Goal: Task Accomplishment & Management: Use online tool/utility

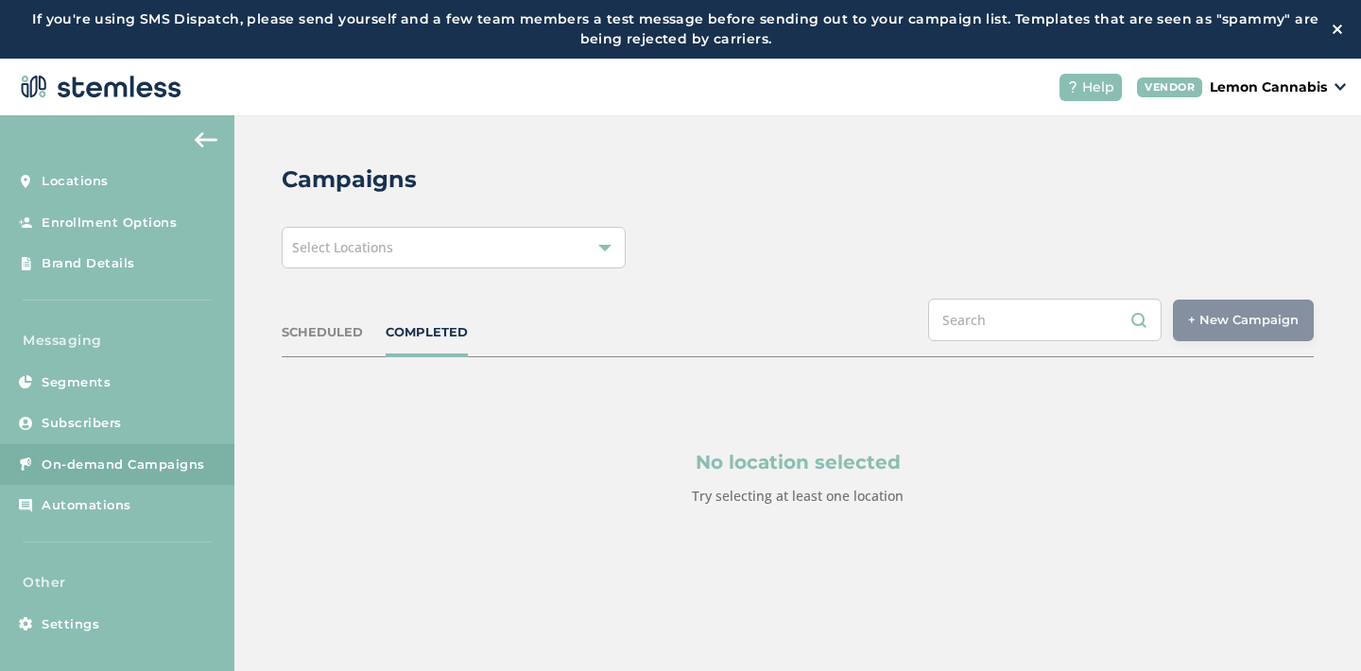
click at [527, 258] on div "Select Locations" at bounding box center [454, 248] width 344 height 42
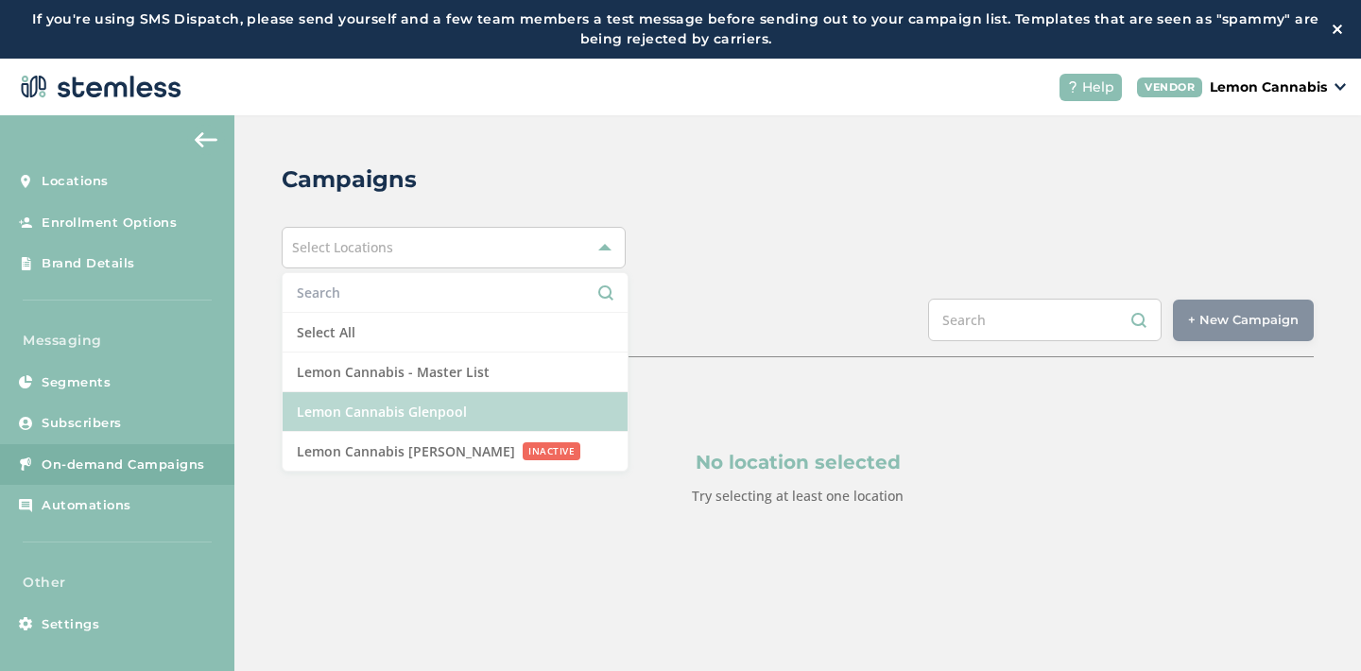
click at [494, 404] on li "Lemon Cannabis Glenpool" at bounding box center [455, 412] width 345 height 40
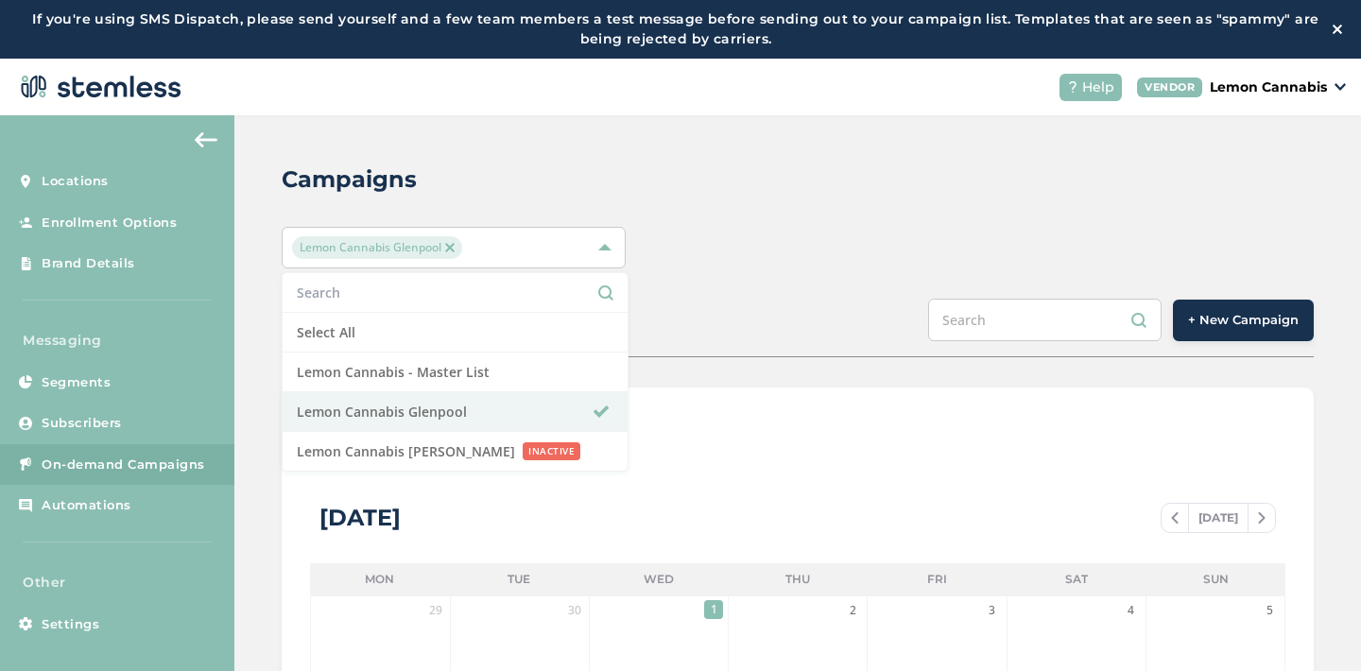
click at [756, 322] on div "SCHEDULED COMPLETED + New Campaign" at bounding box center [798, 328] width 1032 height 59
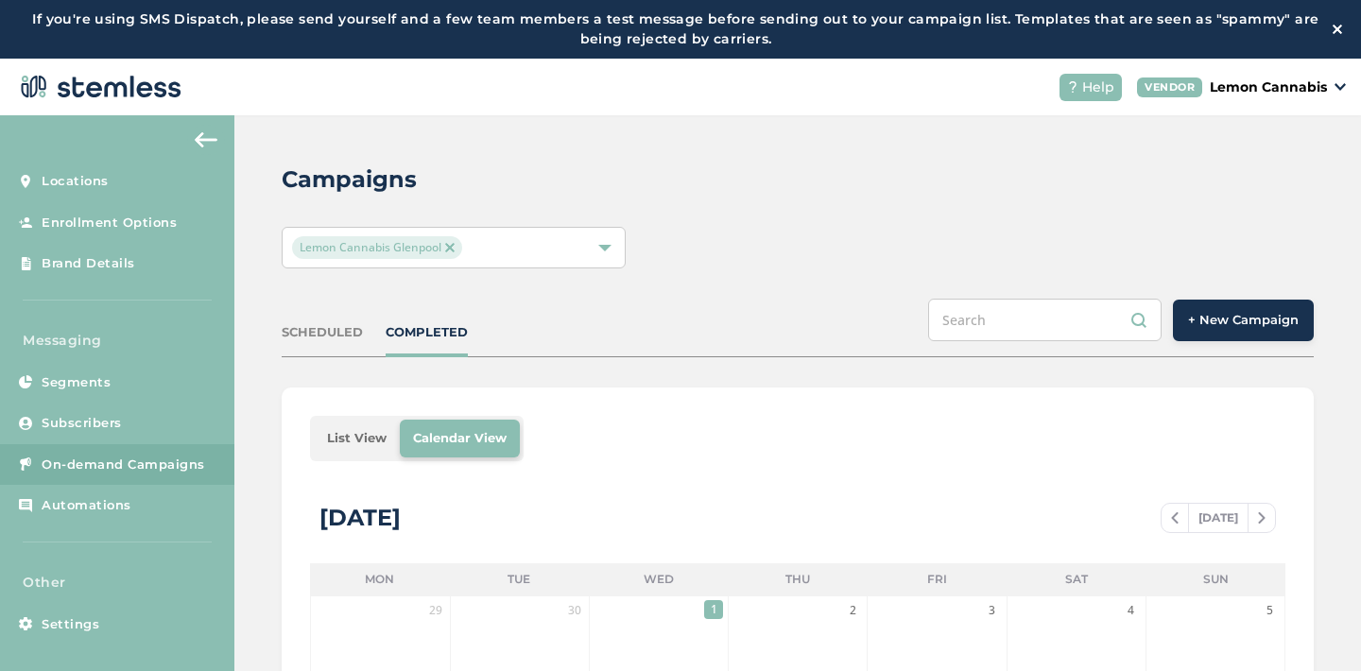
click at [1193, 317] on span "+ New Campaign" at bounding box center [1243, 320] width 111 height 19
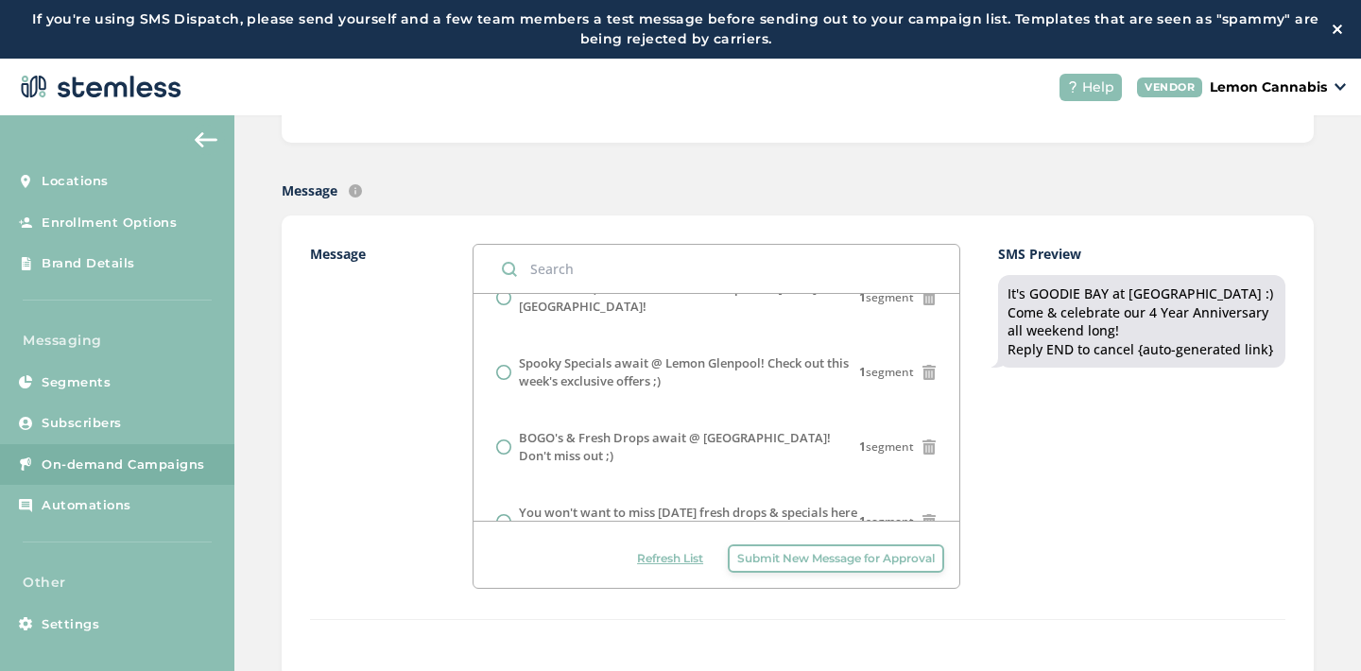
scroll to position [610, 0]
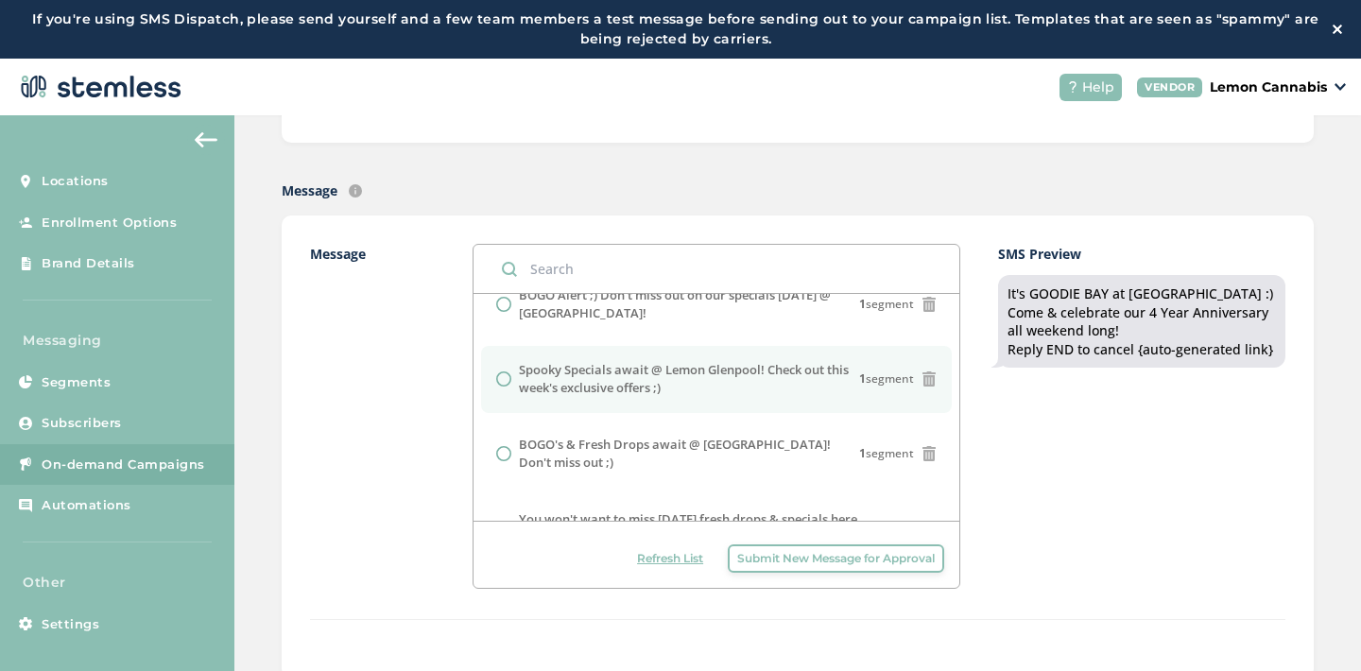
click at [754, 388] on label "Spooky Specials await @ Lemon Glenpool! Check out this week's exclusive offers …" at bounding box center [689, 379] width 340 height 37
radio input "false"
radio input "true"
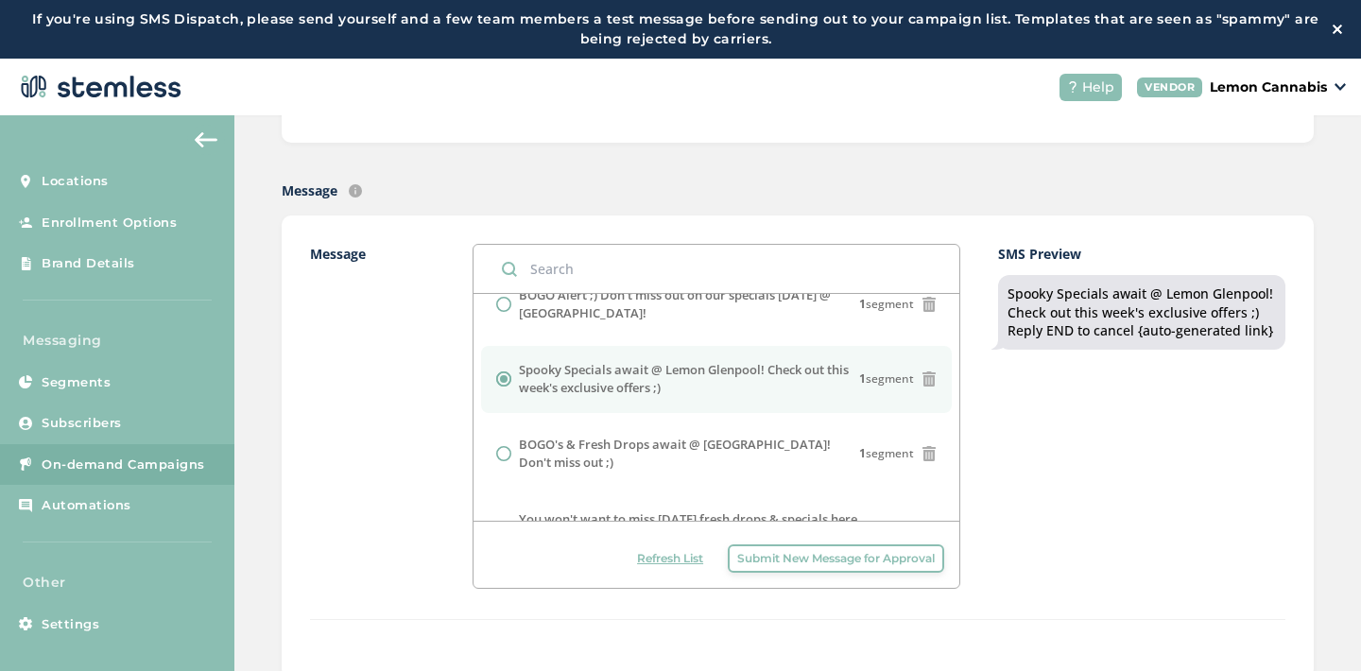
click at [992, 453] on div "Message It's GOODIE BAY at Lemon :) Come & celebrate our 4 Year Anniversary all…" at bounding box center [798, 432] width 976 height 376
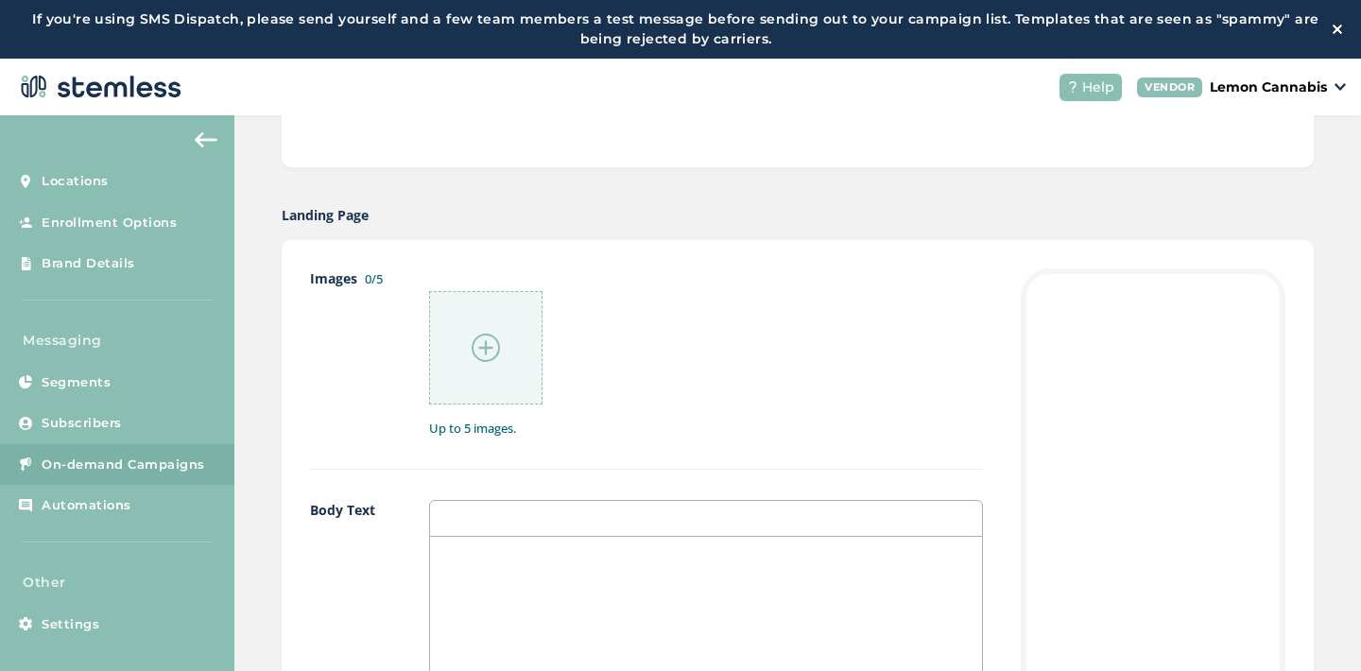
scroll to position [895, 0]
click at [483, 340] on img at bounding box center [486, 349] width 28 height 28
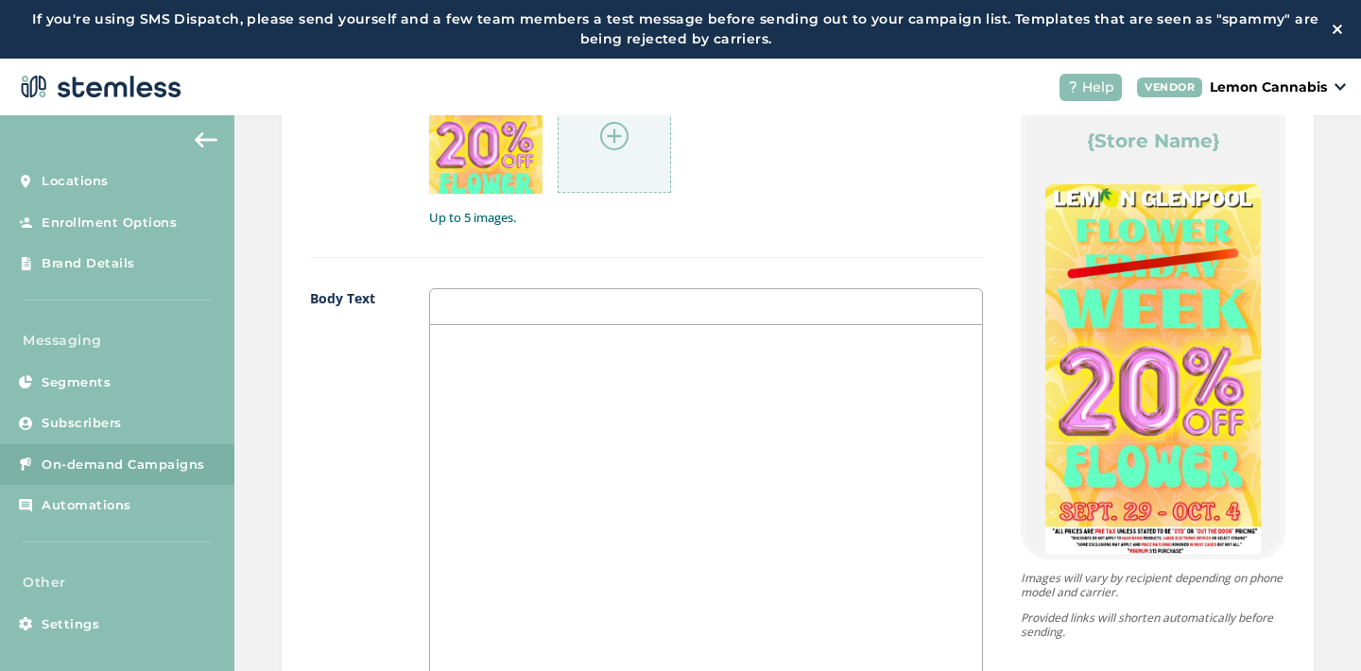
scroll to position [0, 0]
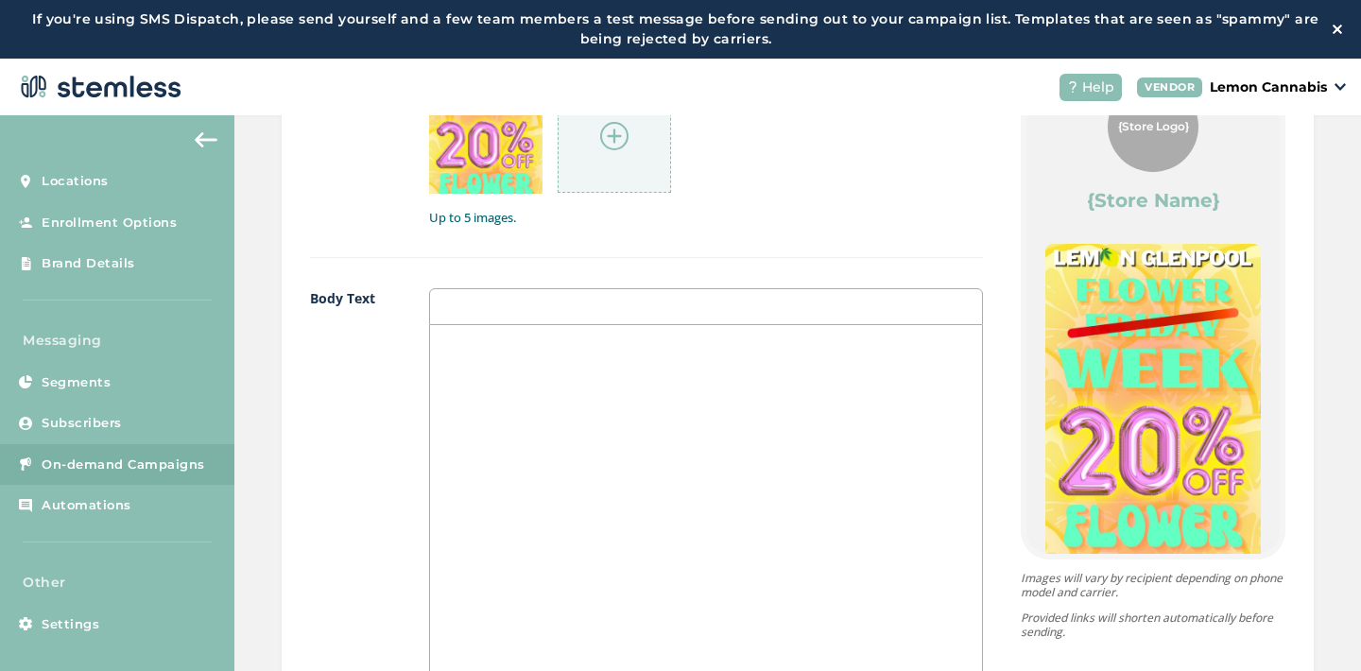
click at [616, 146] on img at bounding box center [614, 136] width 28 height 28
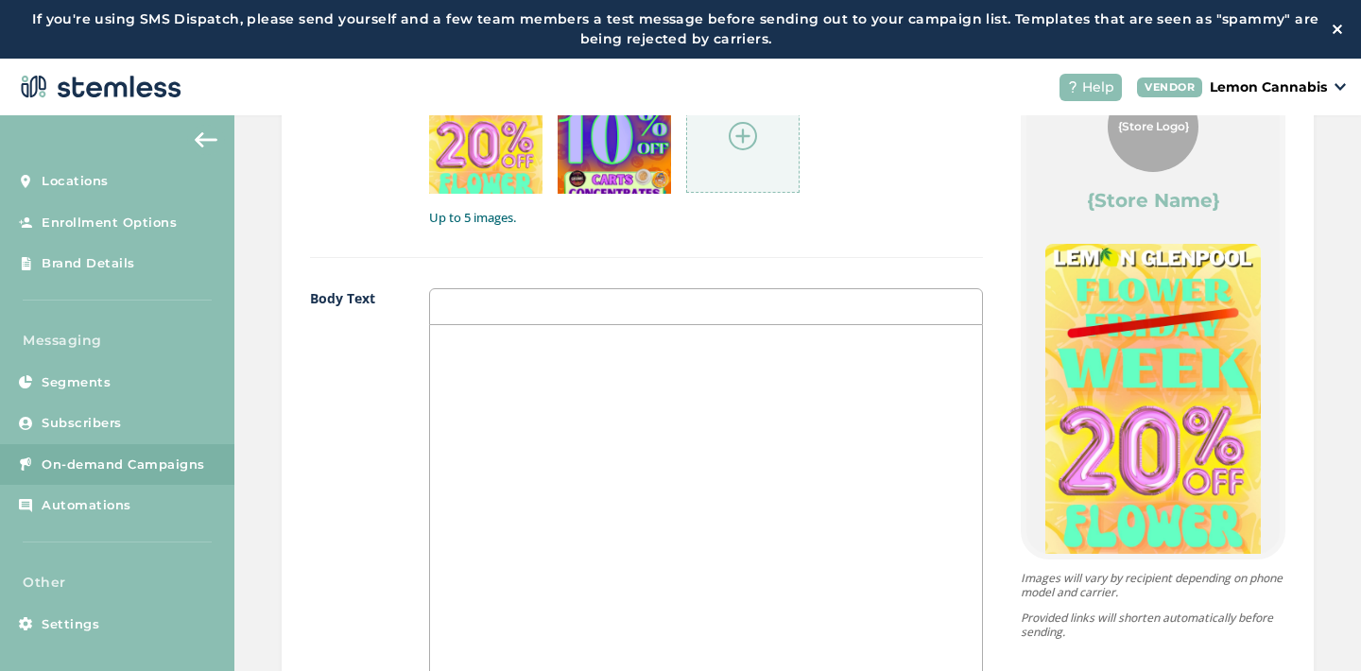
click at [728, 166] on div at bounding box center [742, 135] width 113 height 113
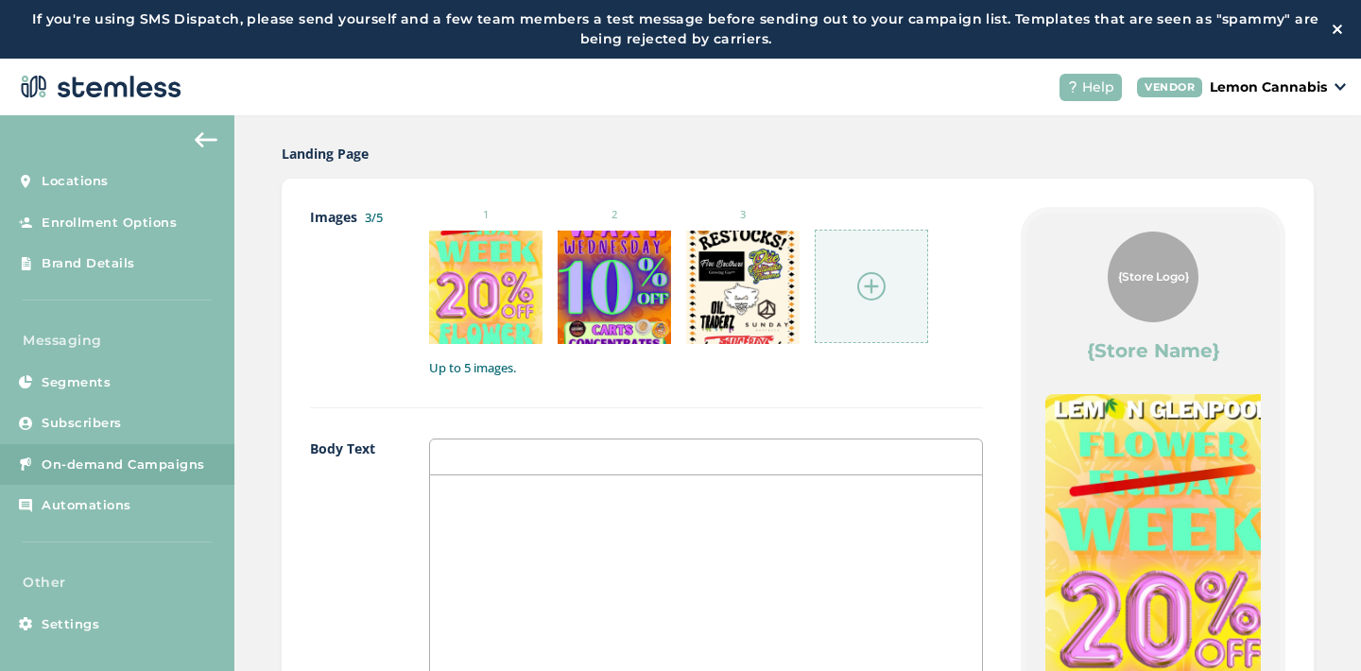
scroll to position [951, 0]
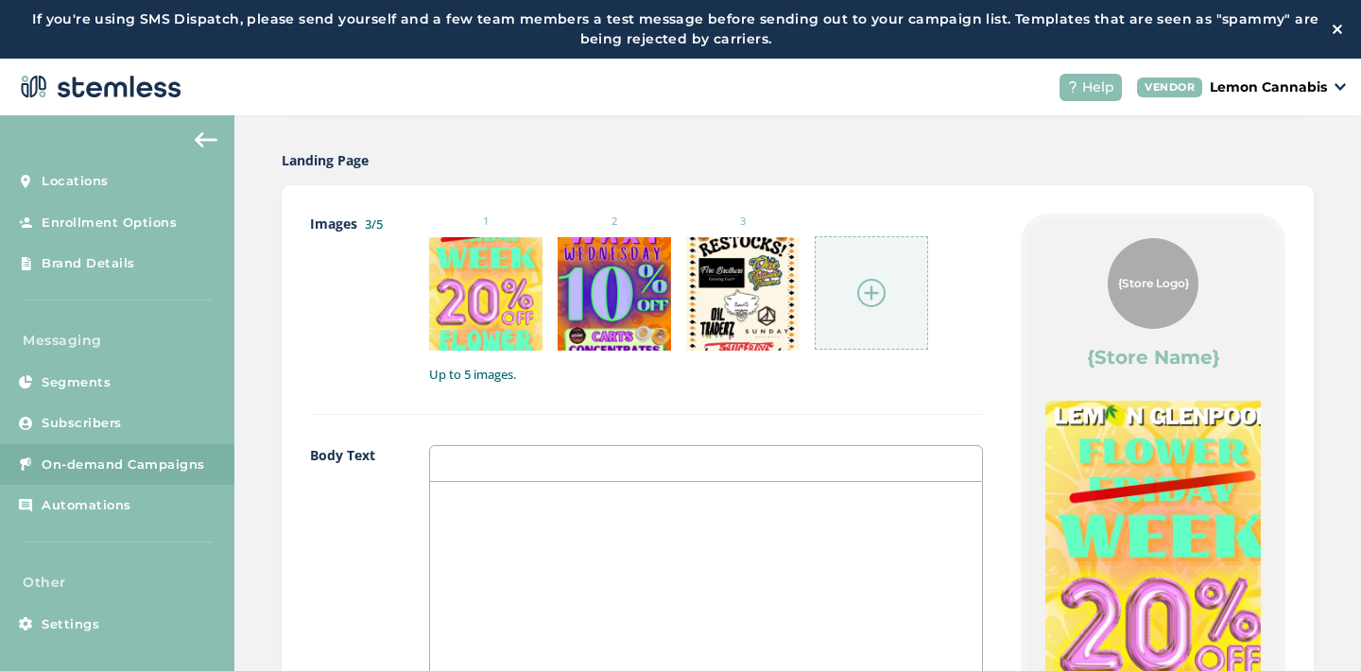
click at [872, 272] on div at bounding box center [871, 292] width 113 height 113
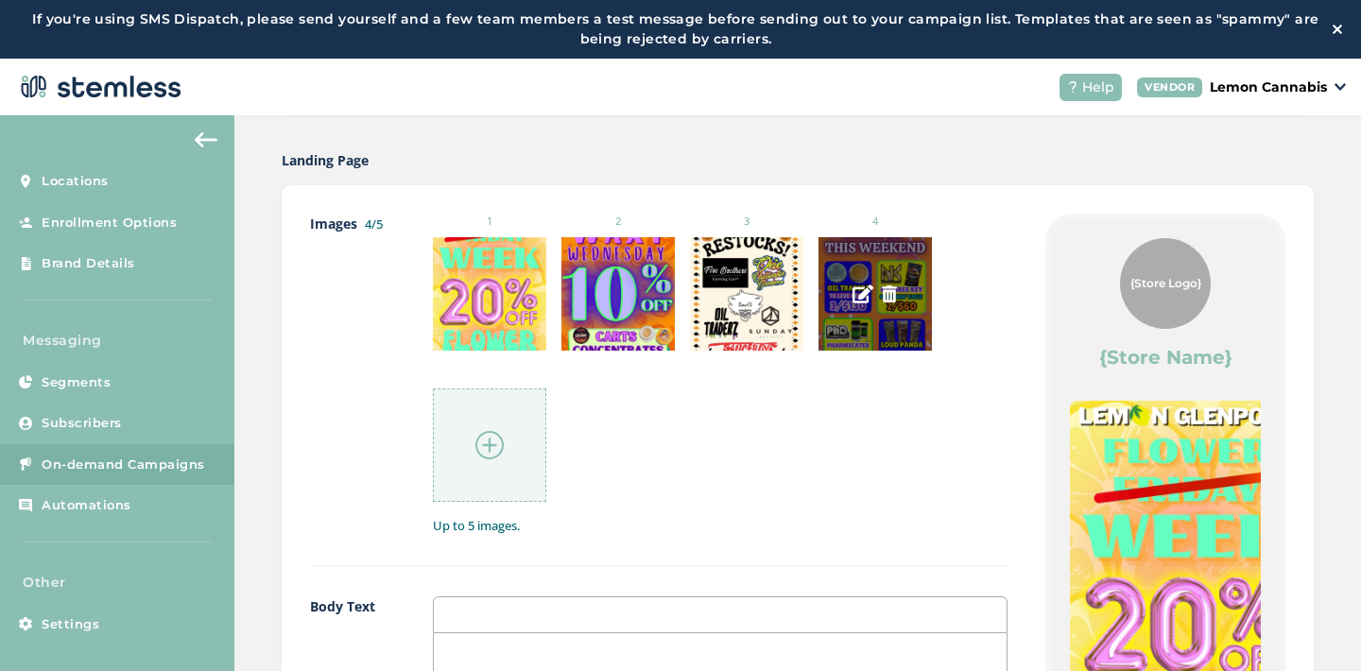
click at [862, 306] on div at bounding box center [875, 293] width 113 height 113
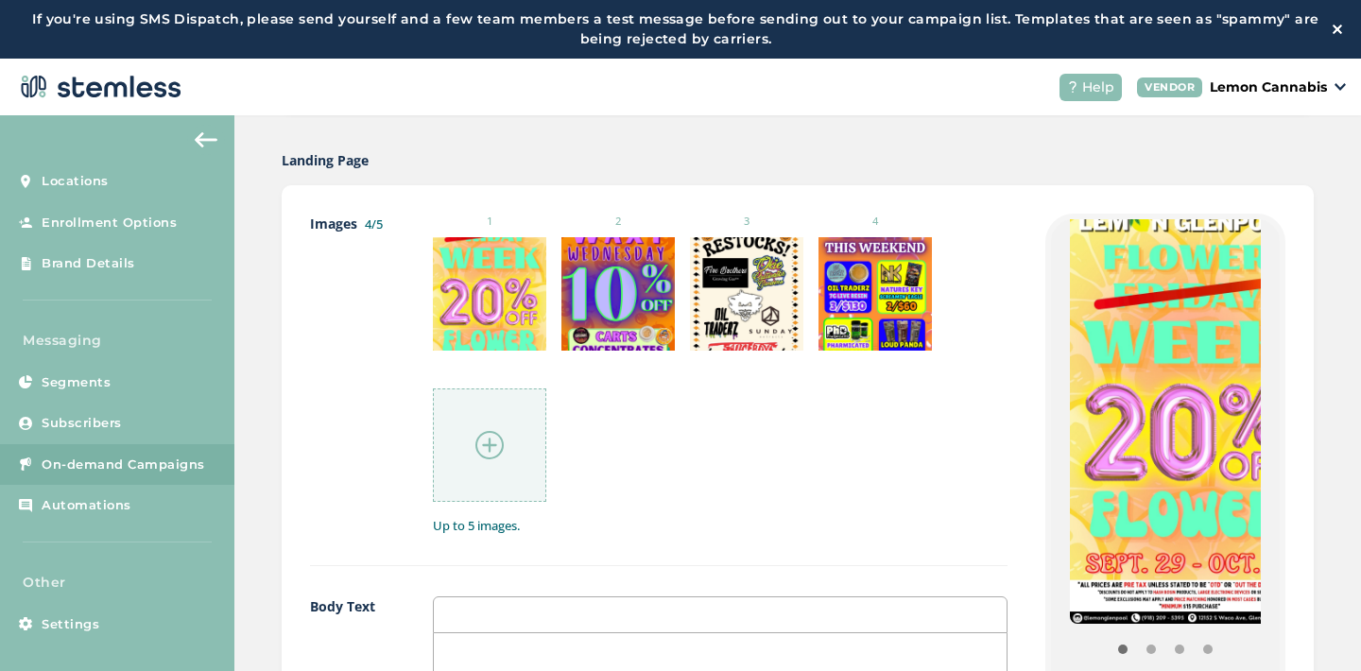
scroll to position [292, 0]
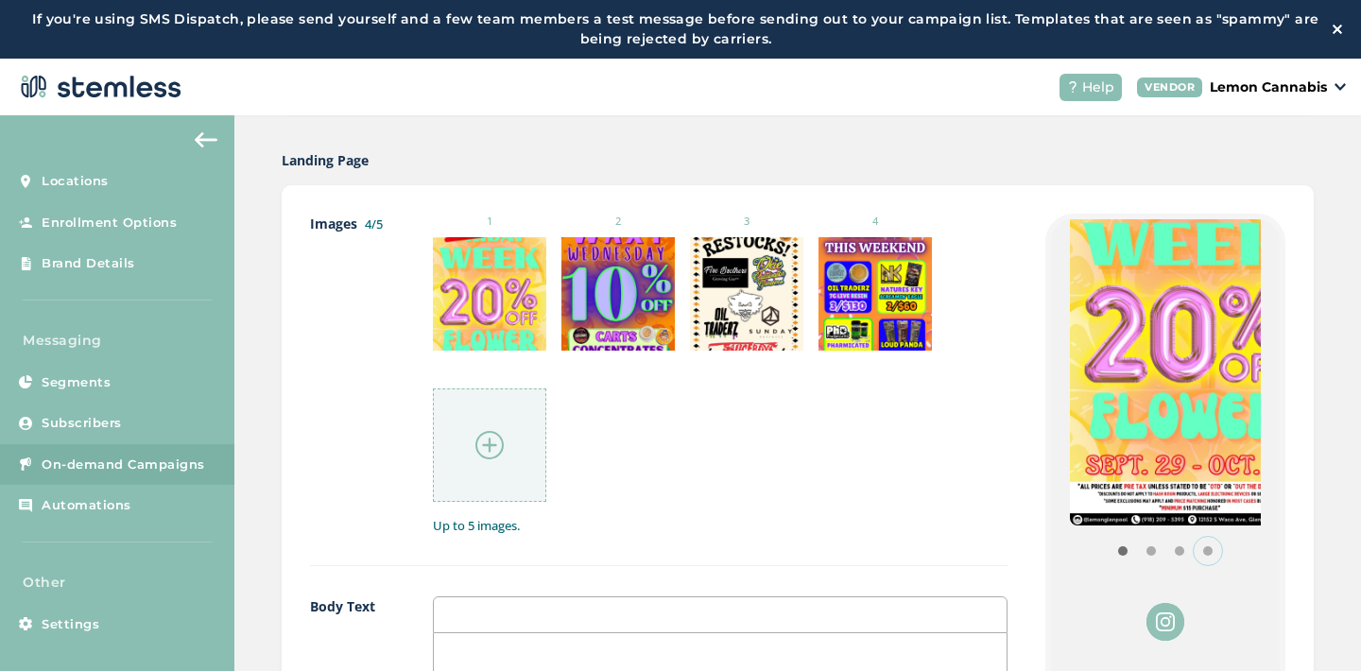
click at [1194, 548] on button "Item 3" at bounding box center [1208, 551] width 28 height 28
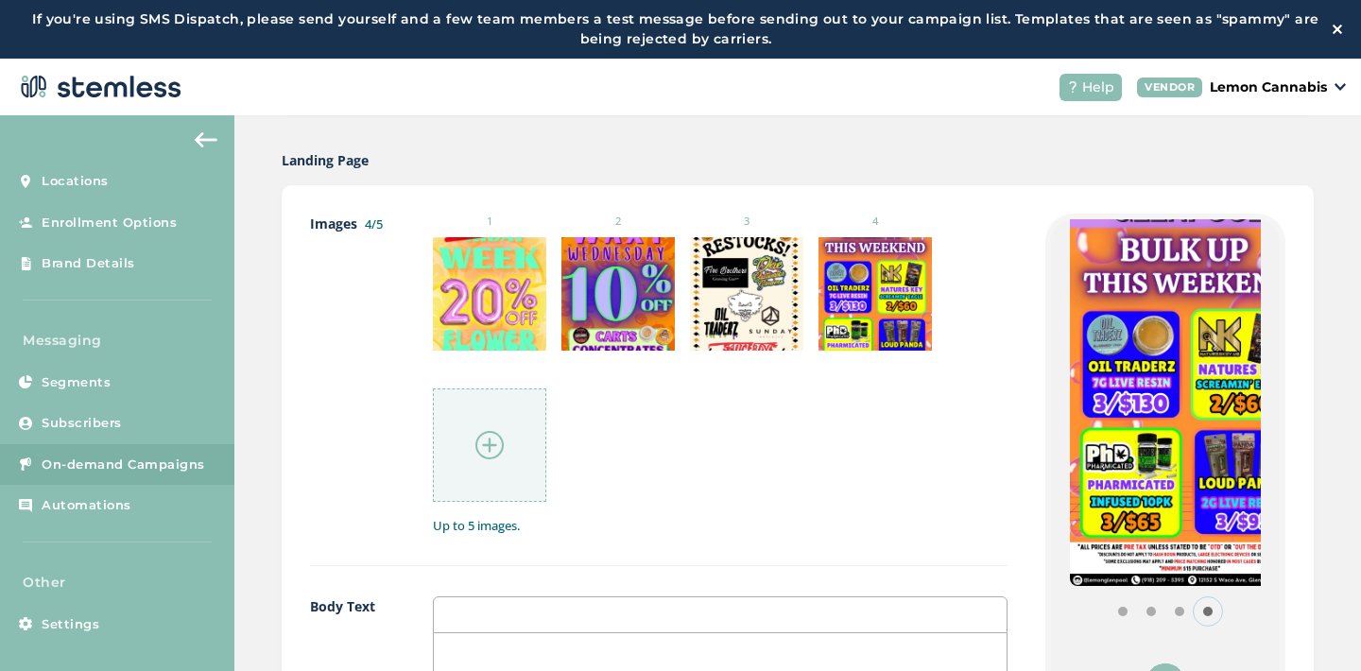
scroll to position [219, 0]
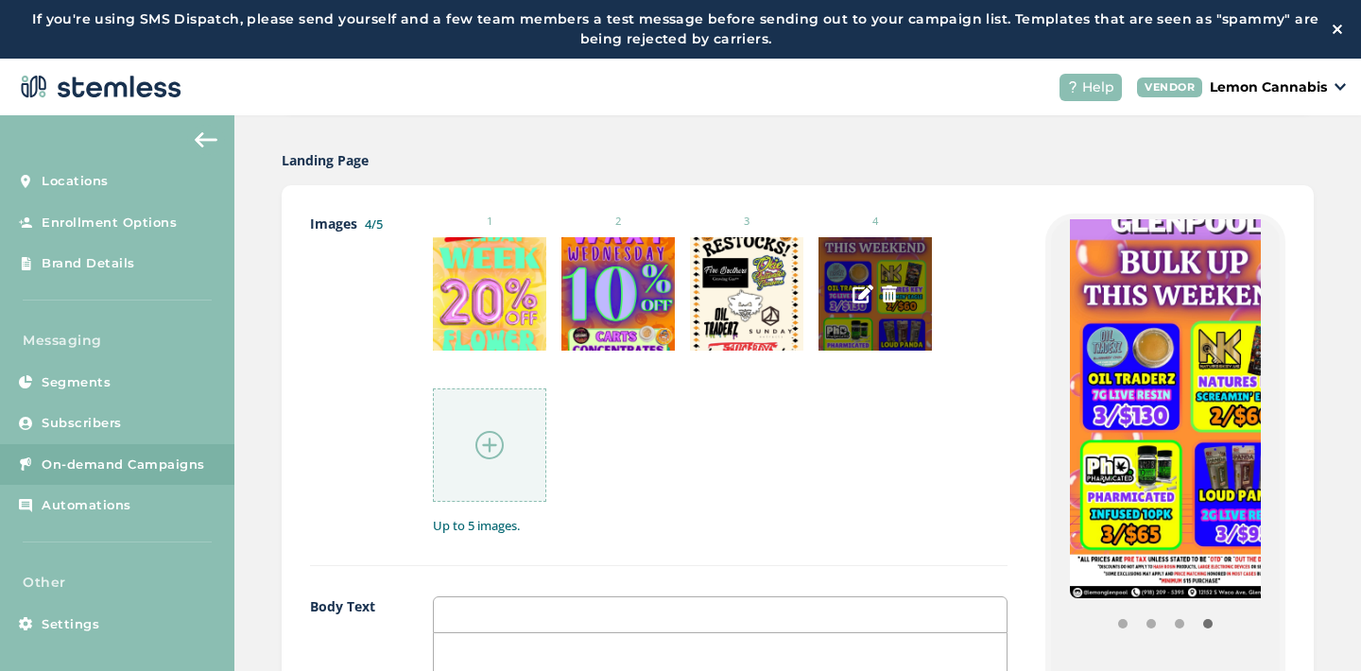
click at [881, 294] on img at bounding box center [889, 294] width 17 height 17
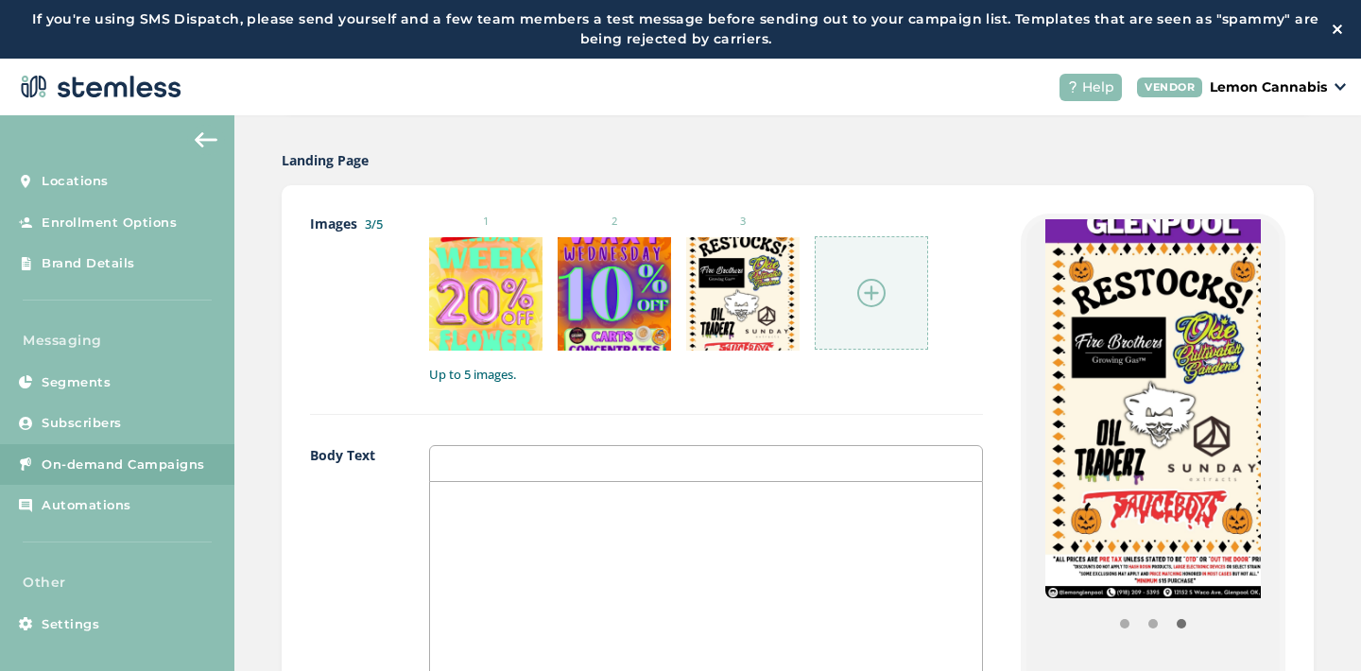
click at [869, 288] on img at bounding box center [872, 293] width 28 height 28
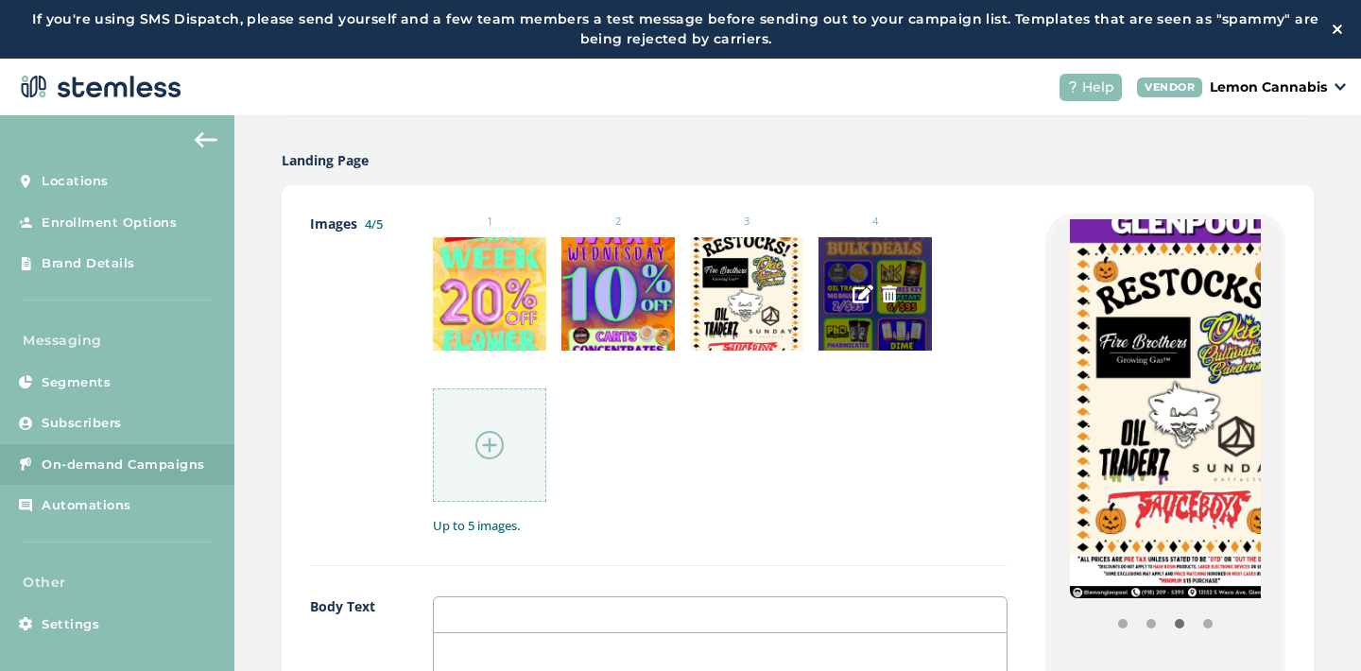
click at [883, 290] on img at bounding box center [889, 294] width 17 height 17
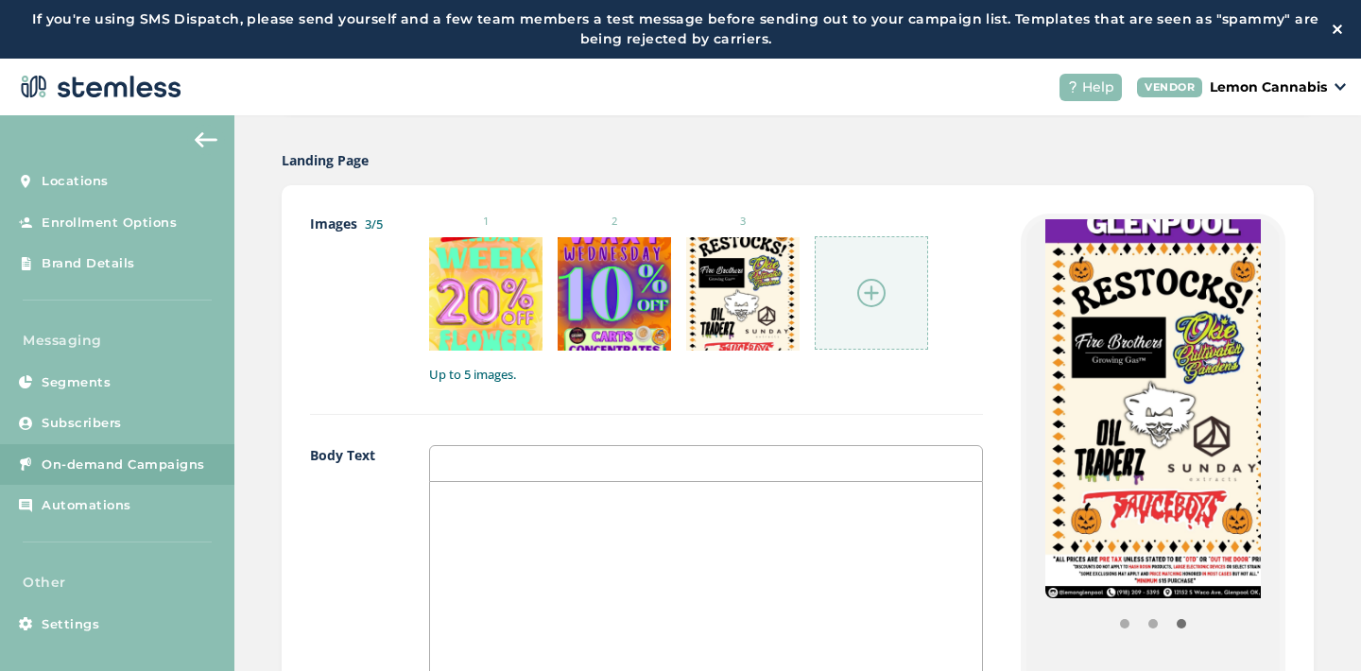
click at [870, 289] on img at bounding box center [872, 293] width 28 height 28
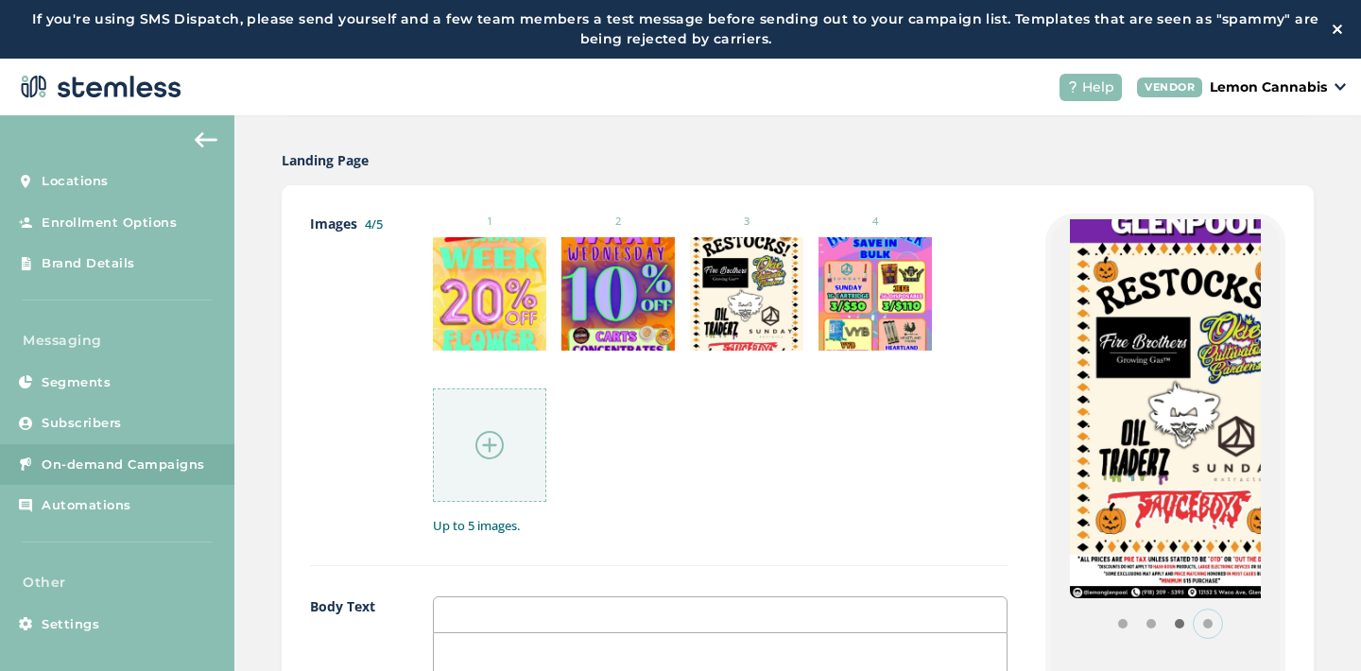
click at [1194, 620] on button "Item 3" at bounding box center [1208, 624] width 28 height 28
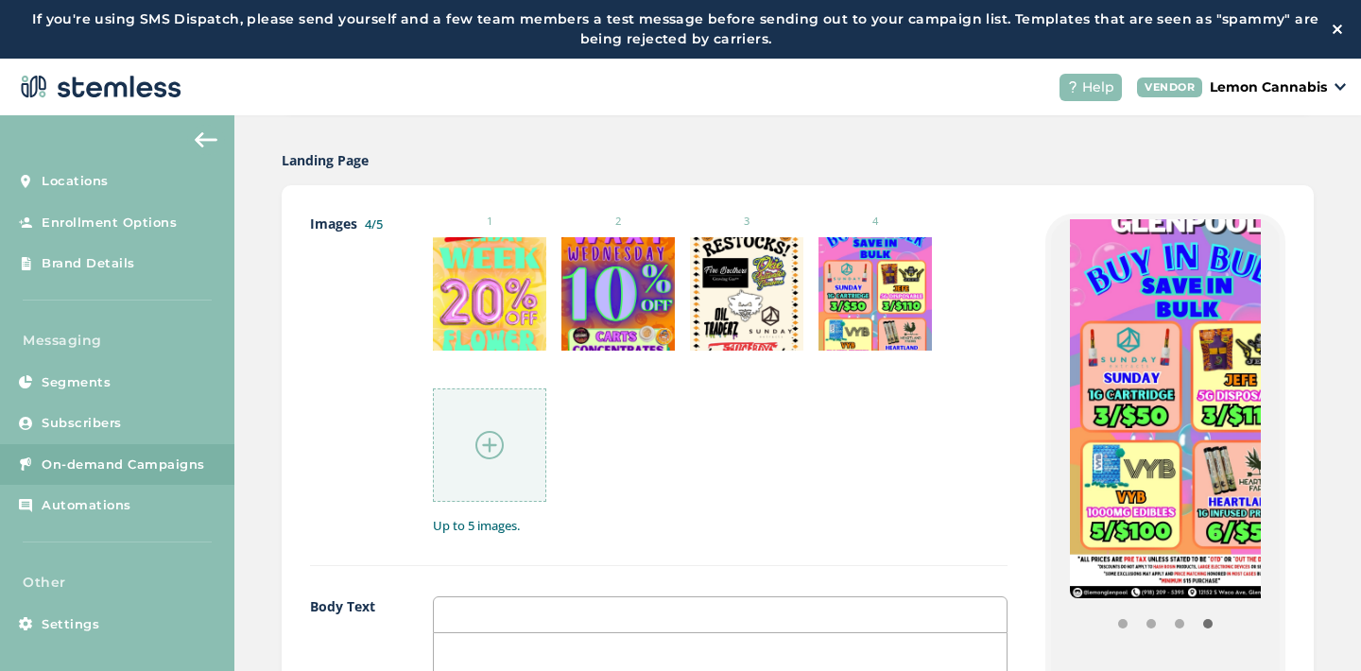
click at [892, 482] on ul "1 2 3 4" at bounding box center [721, 358] width 576 height 288
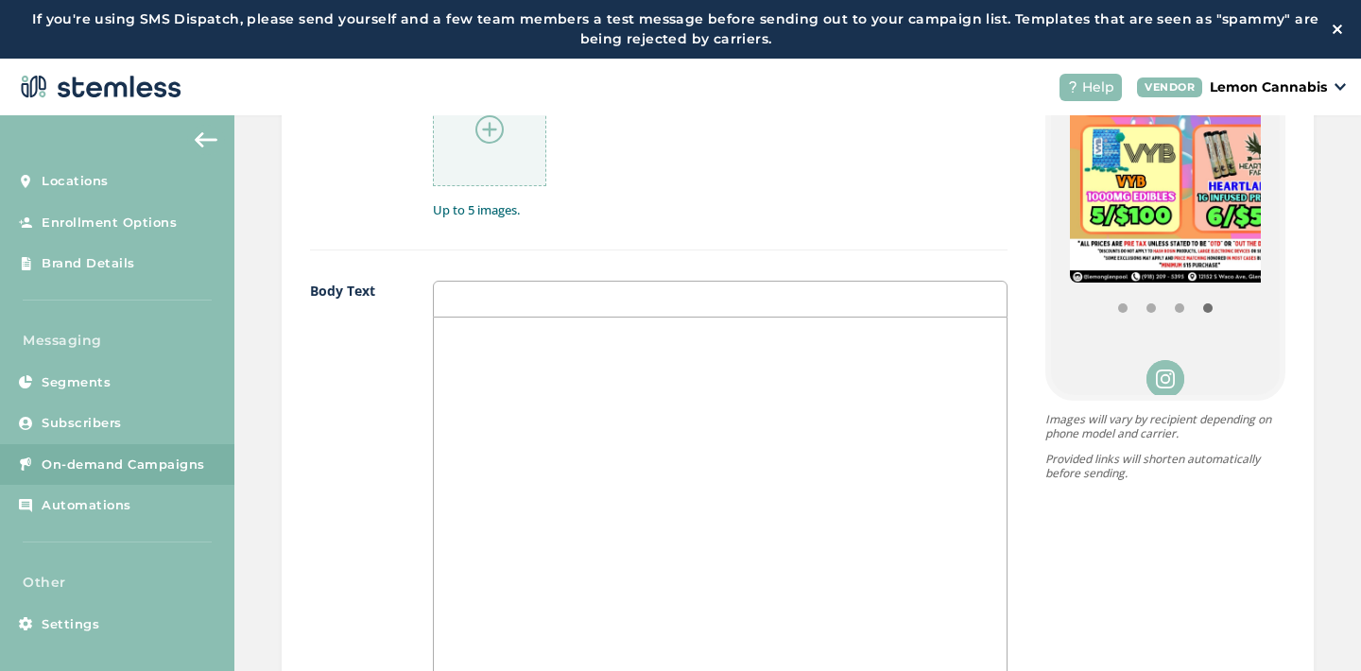
scroll to position [1274, 0]
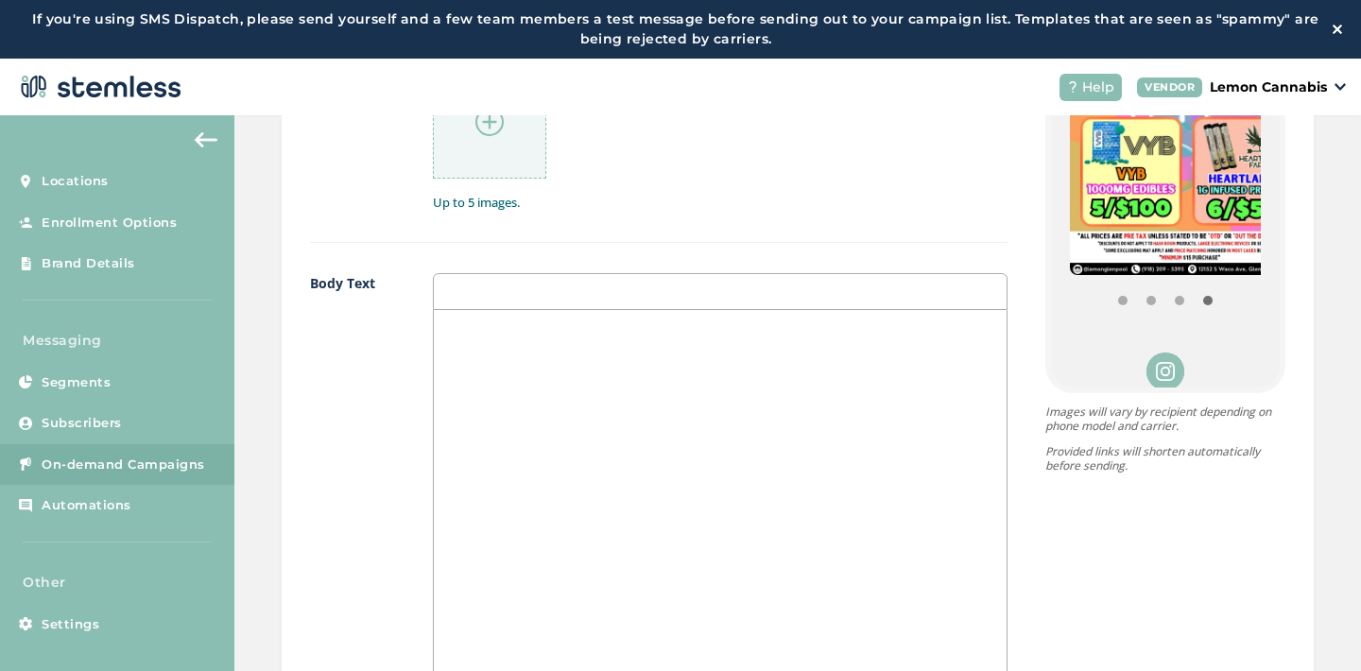
click at [699, 401] on div at bounding box center [721, 498] width 574 height 377
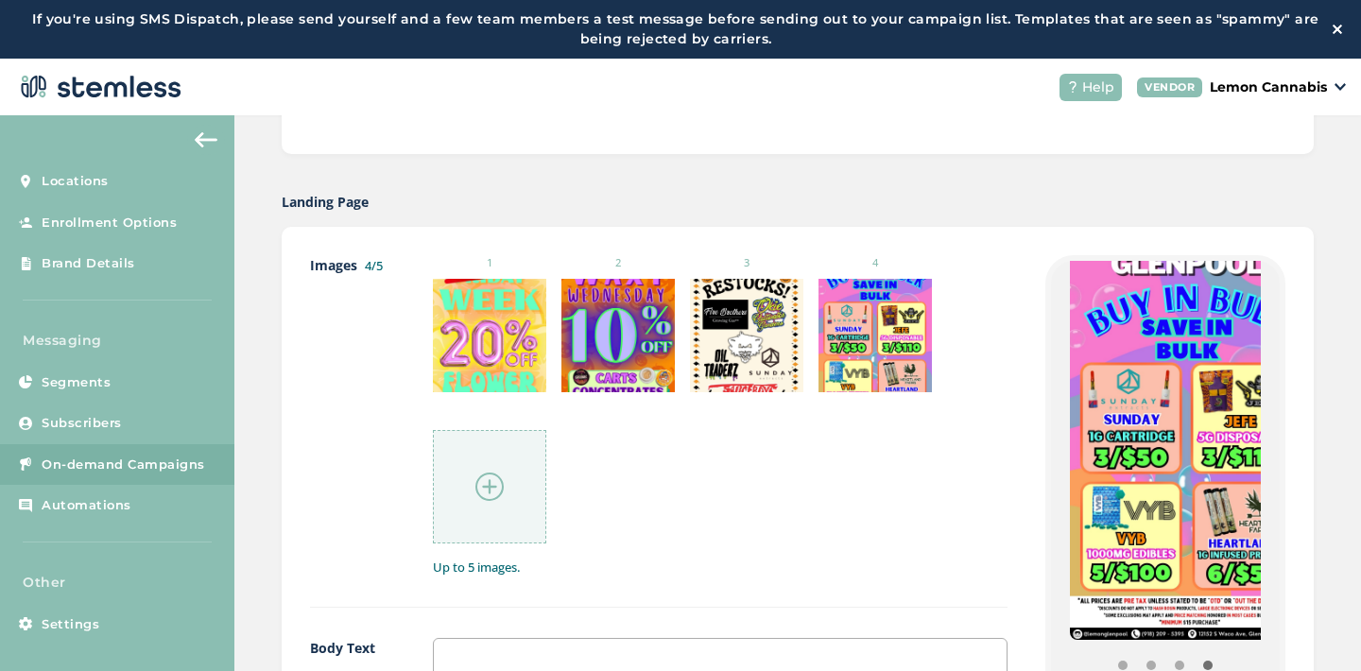
scroll to position [373, 0]
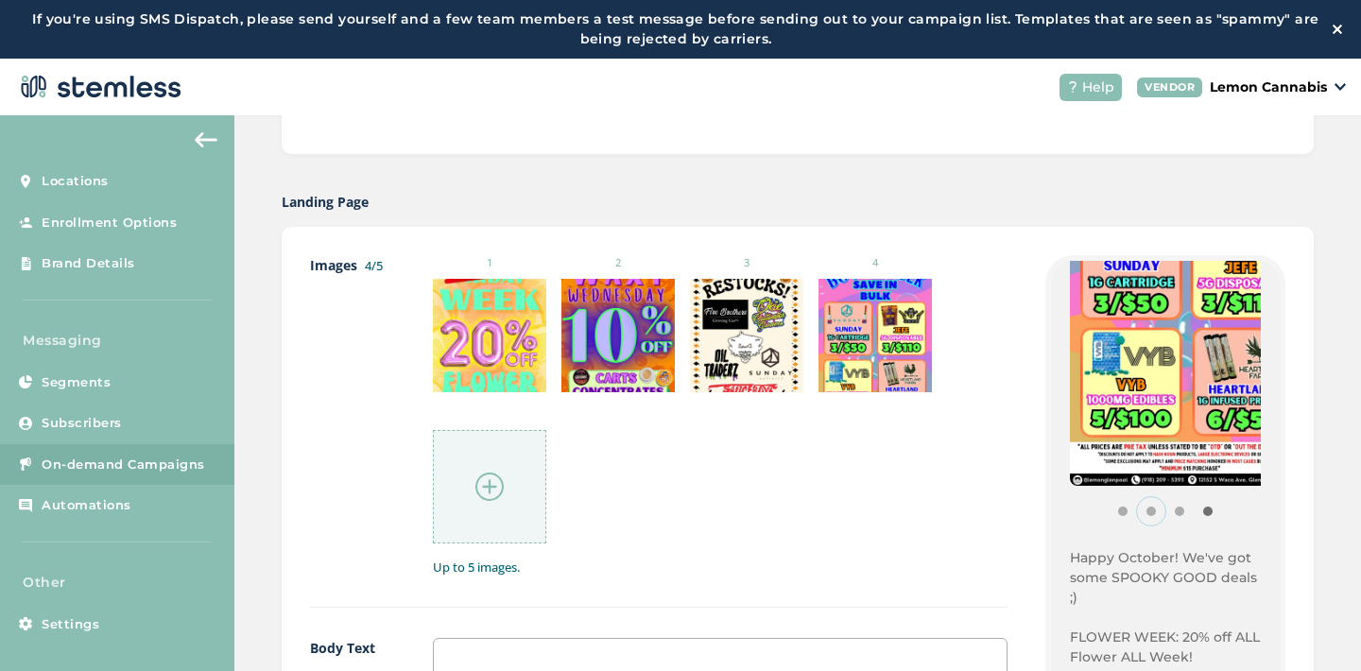
click at [1137, 511] on button "Item 1" at bounding box center [1151, 511] width 28 height 28
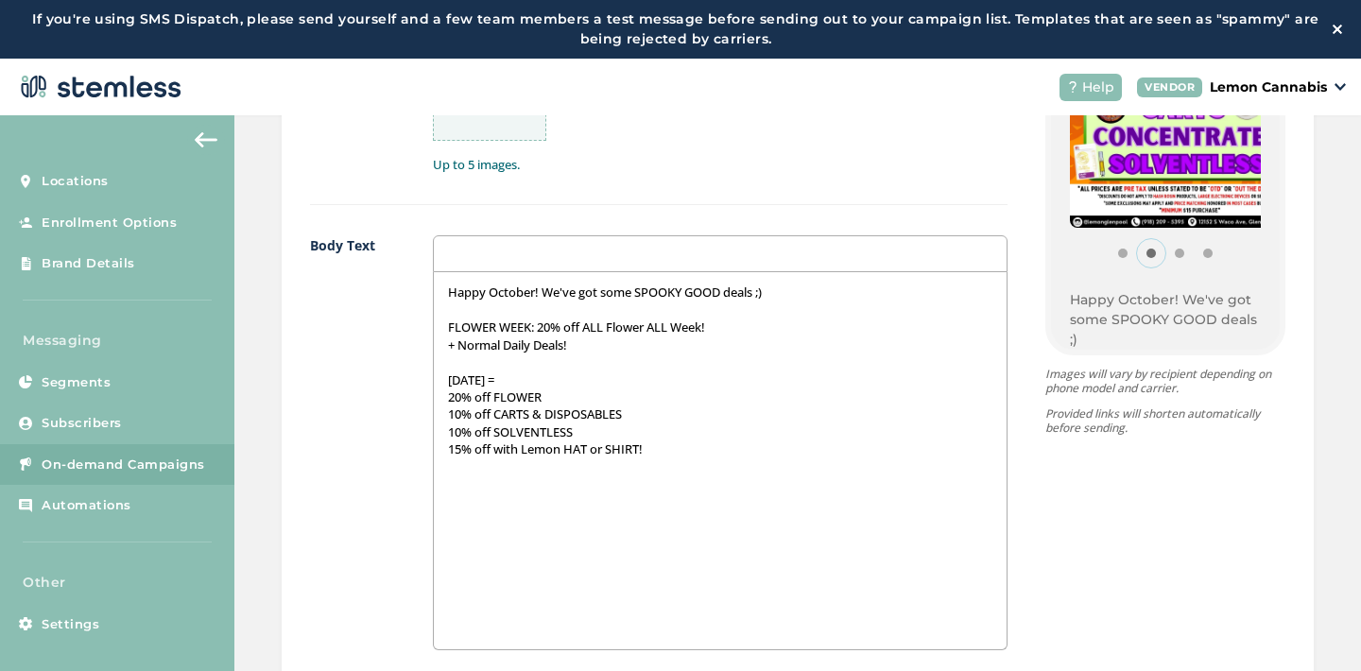
scroll to position [1320, 0]
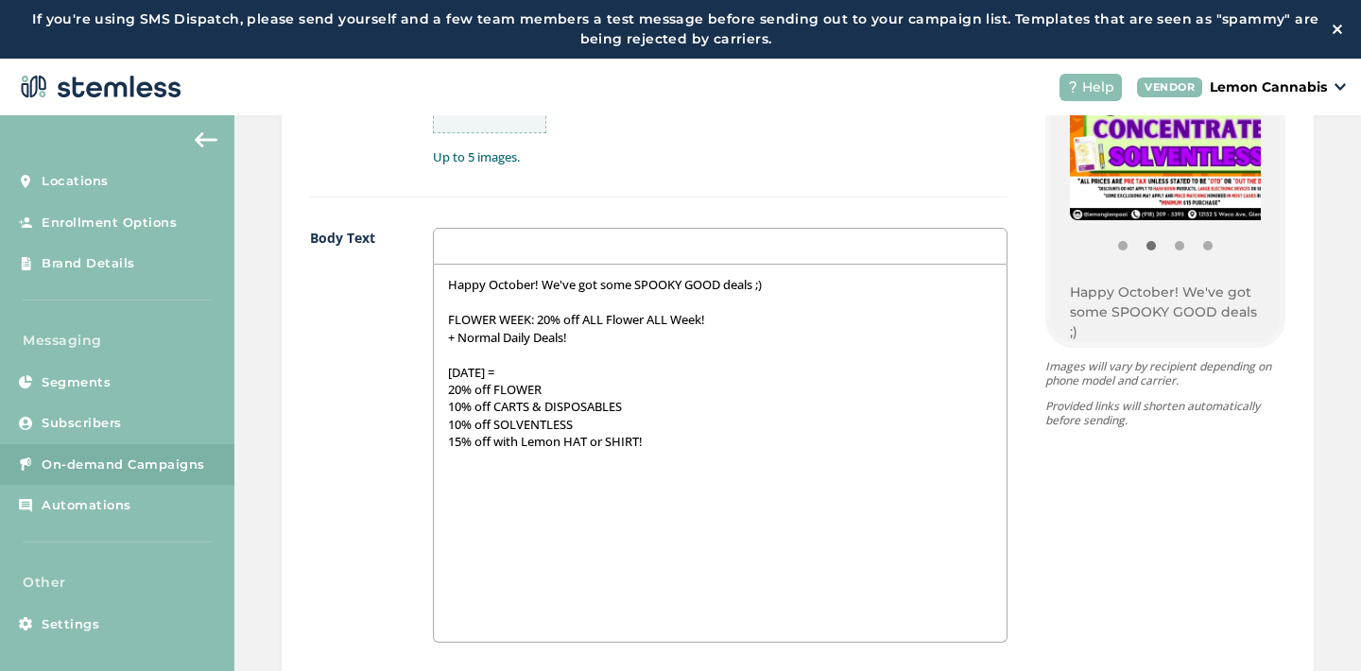
click at [715, 447] on p "15% off with Lemon HAT or SHIRT!" at bounding box center [721, 441] width 546 height 17
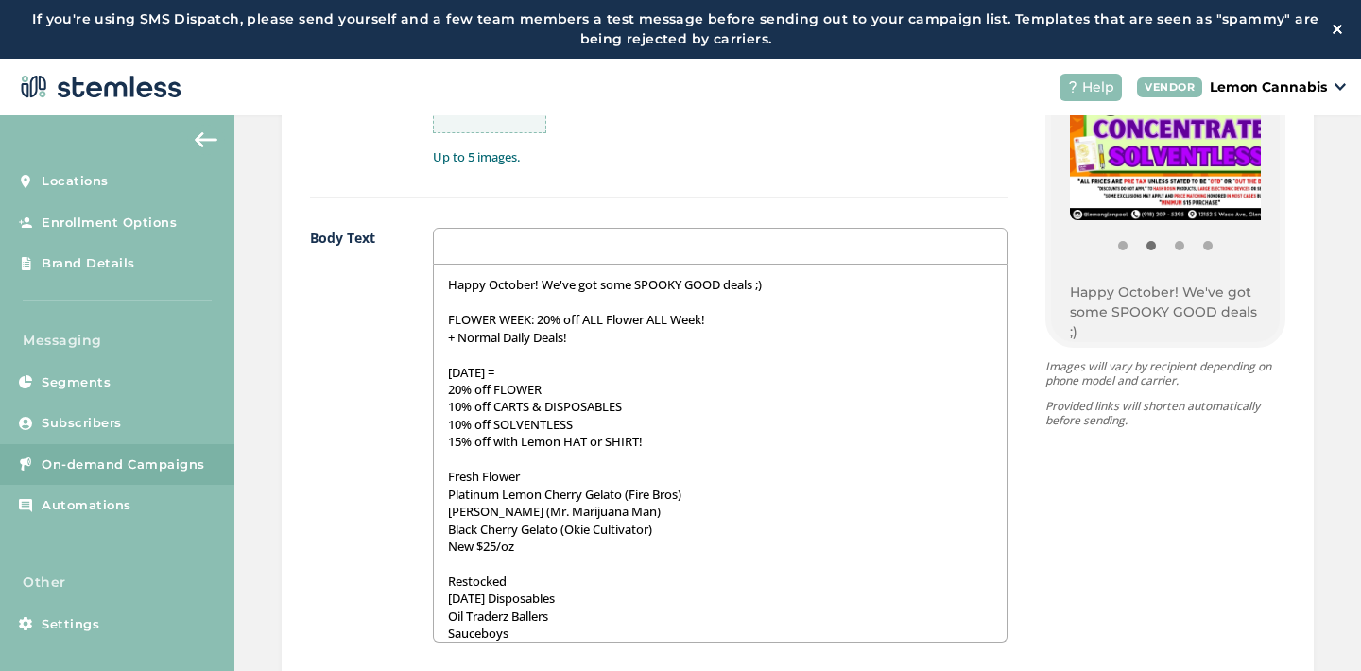
click at [436, 474] on div "Happy October! We've got some SPOOKY GOOD deals ;) FLOWER WEEK: 20% off ALL Flo…" at bounding box center [721, 453] width 574 height 377
click at [526, 478] on p "{Fresh Flower" at bounding box center [721, 476] width 546 height 17
drag, startPoint x: 441, startPoint y: 476, endPoint x: 526, endPoint y: 476, distance: 85.1
click at [526, 476] on p "{Fresh Flower}" at bounding box center [721, 476] width 546 height 17
click at [436, 578] on div "Happy October! We've got some SPOOKY GOOD deals ;) FLOWER WEEK: 20% off ALL Flo…" at bounding box center [721, 453] width 574 height 377
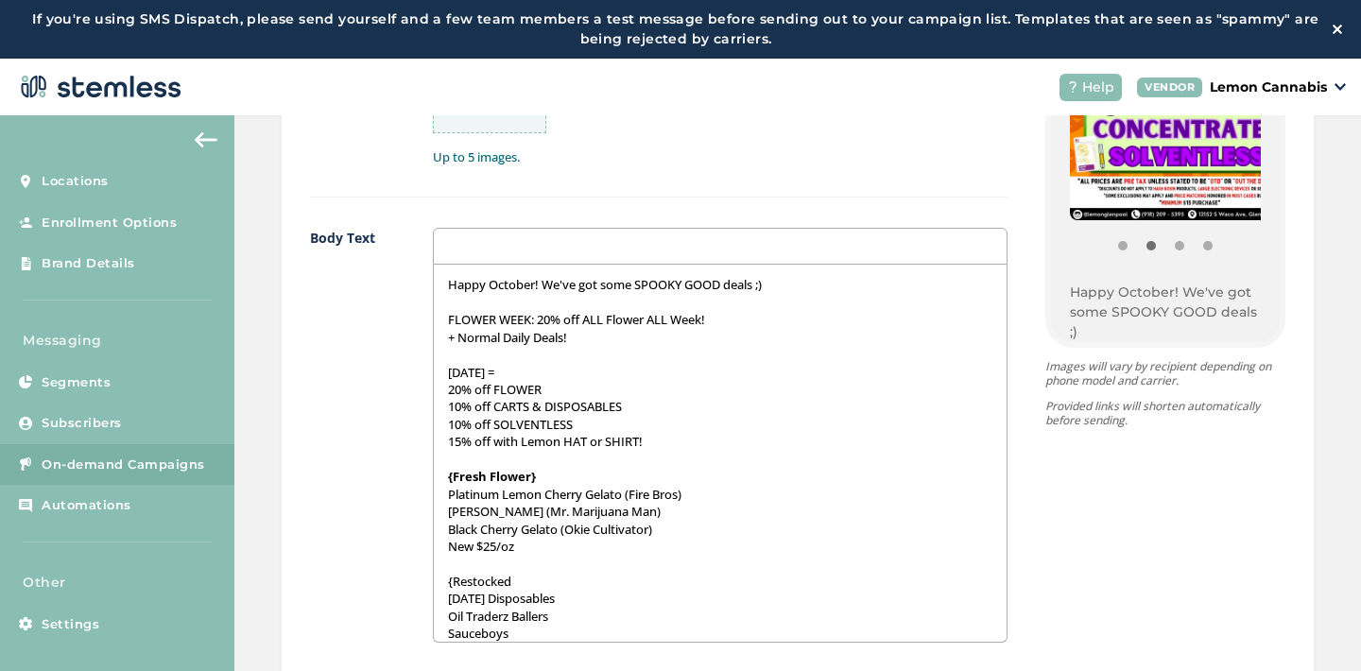
click at [512, 578] on p "{Restocked" at bounding box center [721, 581] width 546 height 17
drag, startPoint x: 436, startPoint y: 581, endPoint x: 514, endPoint y: 579, distance: 78.5
click at [514, 579] on div "Happy October! We've got some SPOOKY GOOD deals ;) FLOWER WEEK: 20% off ALL Flo…" at bounding box center [721, 453] width 574 height 377
click at [437, 491] on div "Happy October! We've got some SPOOKY GOOD deals ;) FLOWER WEEK: 20% off ALL Flo…" at bounding box center [721, 453] width 574 height 377
click at [434, 509] on div "Happy October! We've got some SPOOKY GOOD deals ;) FLOWER WEEK: 20% off ALL Flo…" at bounding box center [721, 453] width 574 height 377
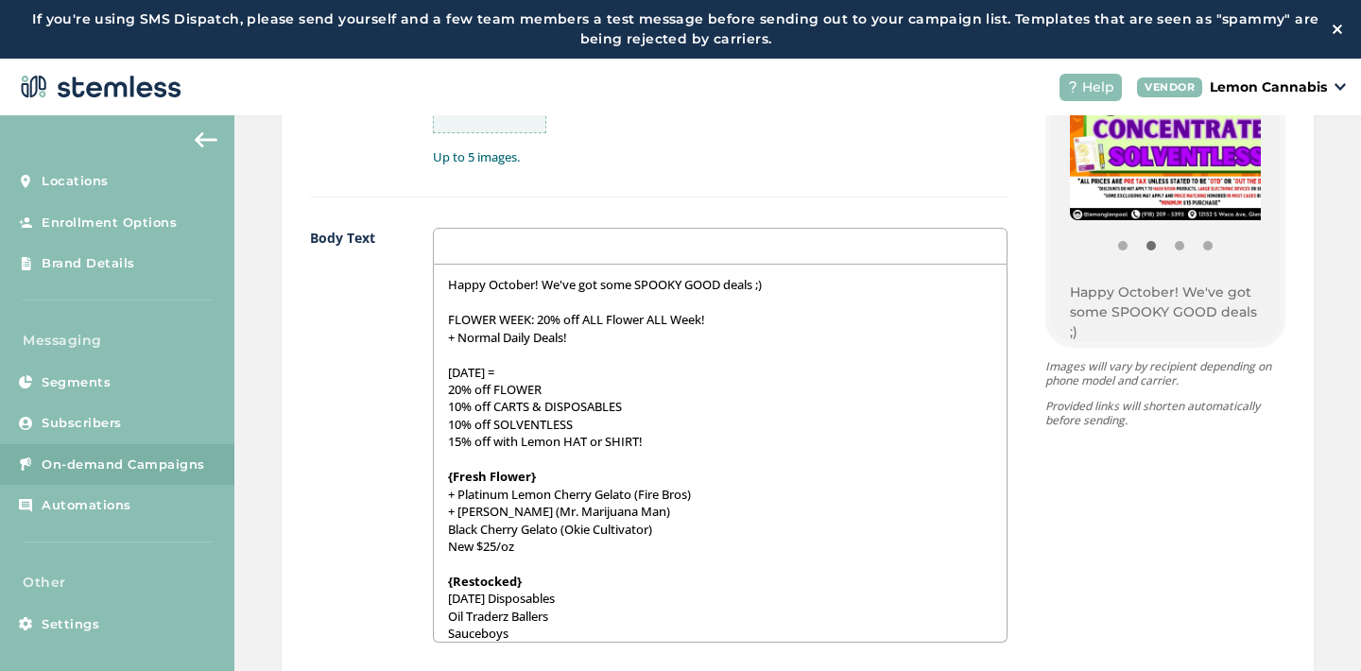
click at [437, 526] on div "Happy October! We've got some SPOOKY GOOD deals ;) FLOWER WEEK: 20% off ALL Flo…" at bounding box center [721, 453] width 574 height 377
click at [436, 541] on div "Happy October! We've got some SPOOKY GOOD deals ;) FLOWER WEEK: 20% off ALL Flo…" at bounding box center [721, 453] width 574 height 377
click at [438, 604] on div "Happy October! We've got some SPOOKY GOOD deals ;) FLOWER WEEK: 20% off ALL Flo…" at bounding box center [721, 453] width 574 height 377
click at [434, 620] on div "Happy October! We've got some SPOOKY GOOD deals ;) FLOWER WEEK: 20% off ALL Flo…" at bounding box center [721, 453] width 574 height 377
click at [434, 637] on div "Happy October! We've got some SPOOKY GOOD deals ;) FLOWER WEEK: 20% off ALL Flo…" at bounding box center [721, 453] width 574 height 377
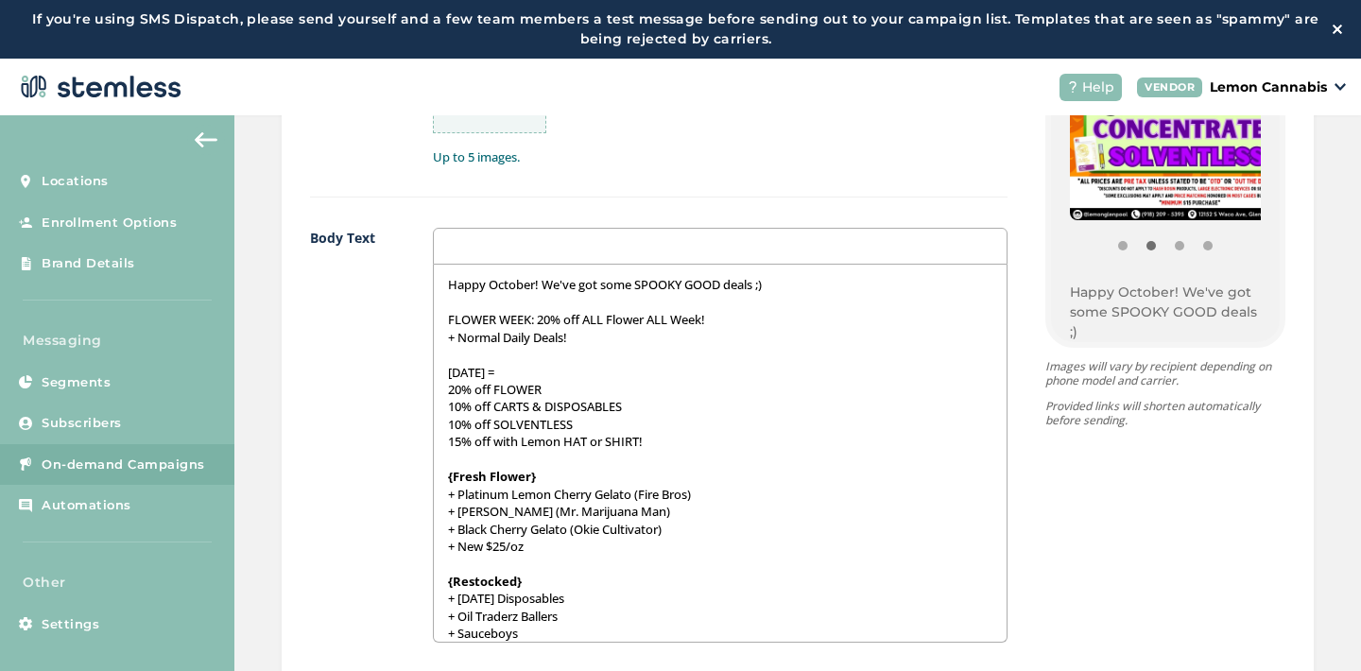
scroll to position [11, 0]
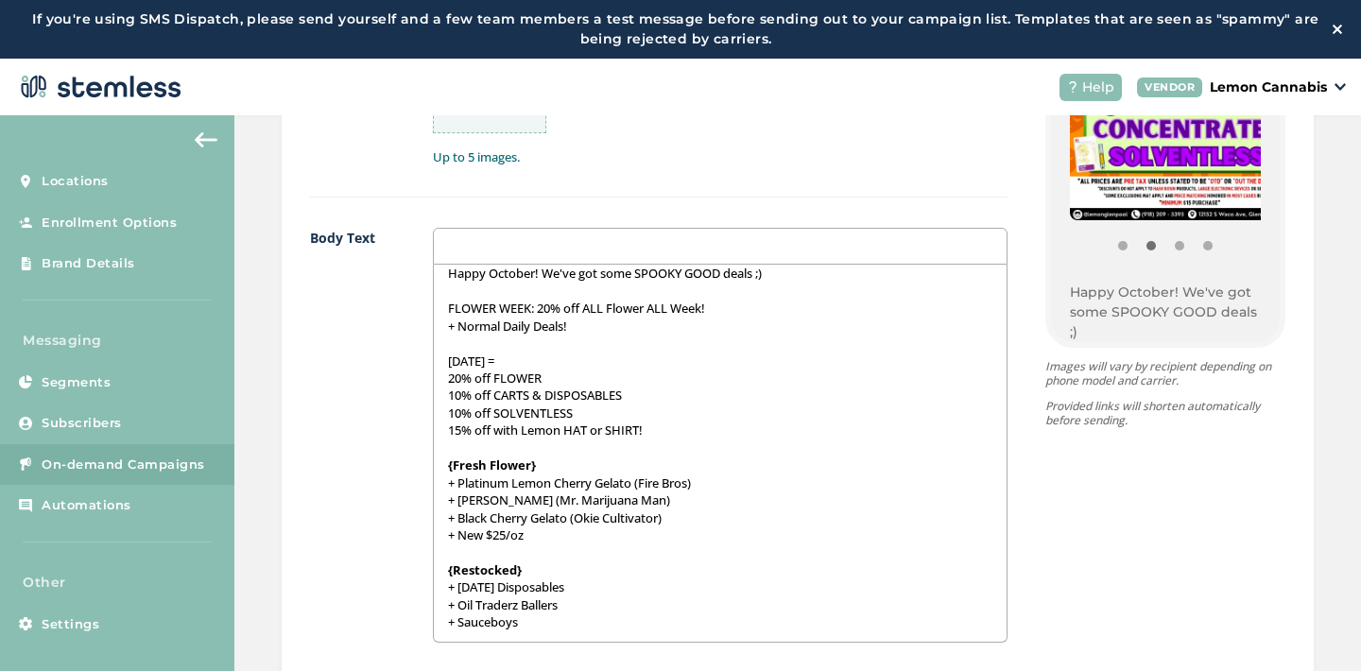
click at [534, 620] on p "+ Sauceboys" at bounding box center [721, 622] width 546 height 17
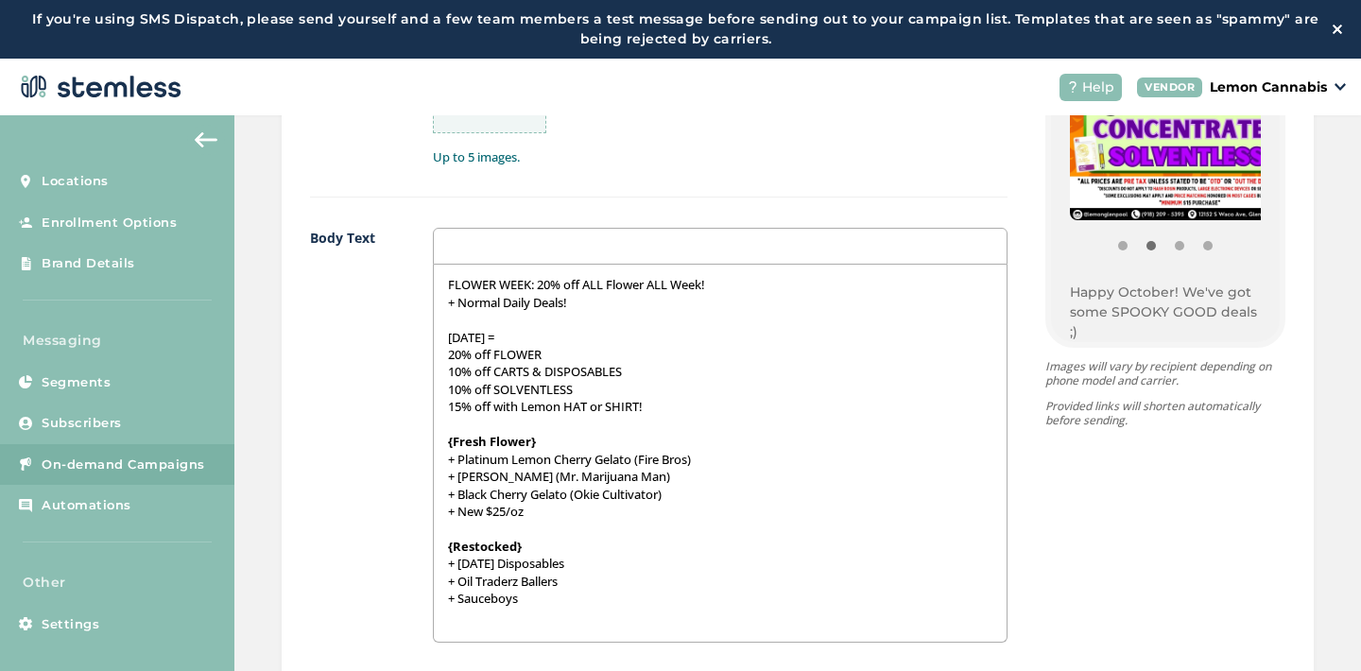
scroll to position [0, 0]
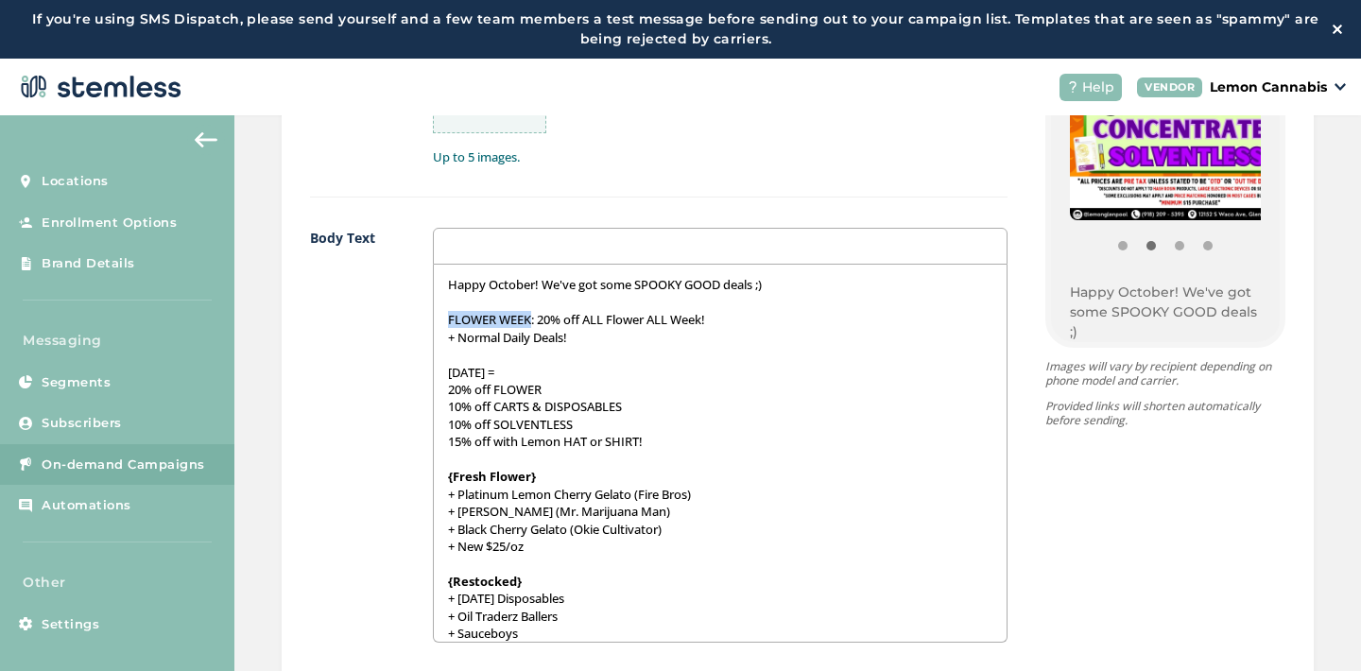
drag, startPoint x: 440, startPoint y: 318, endPoint x: 525, endPoint y: 322, distance: 85.2
click at [525, 322] on div "Happy October! We've got some SPOOKY GOOD deals ;) FLOWER WEEK: 20% off ALL Flo…" at bounding box center [721, 453] width 574 height 377
drag, startPoint x: 537, startPoint y: 321, endPoint x: 709, endPoint y: 320, distance: 172.1
click at [709, 320] on p "FLOWER WEEK : 20% off ALL Flower ALL Week!" at bounding box center [721, 319] width 546 height 17
click at [448, 373] on p "[DATE] =" at bounding box center [721, 372] width 546 height 17
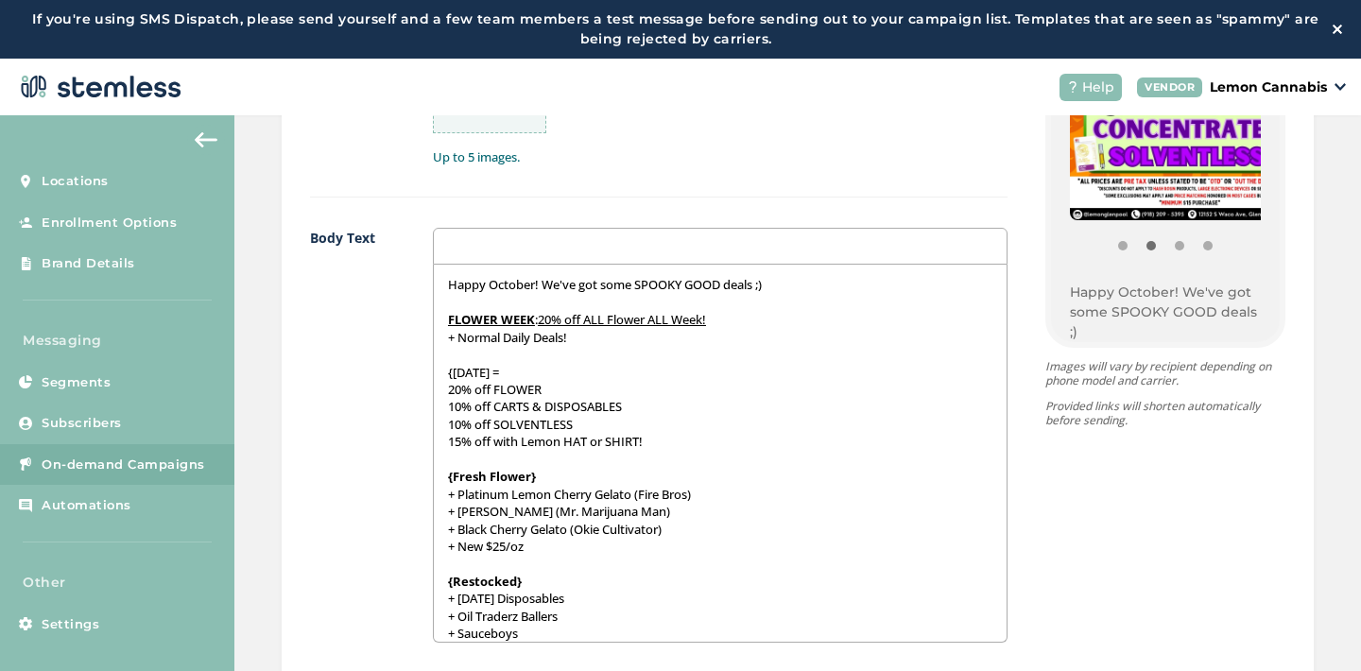
click at [530, 371] on p "{[DATE] =" at bounding box center [721, 372] width 546 height 17
drag, startPoint x: 434, startPoint y: 374, endPoint x: 529, endPoint y: 374, distance: 95.5
click at [529, 374] on div "Happy October! We've got some SPOOKY GOOD deals ;) FLOWER WEEK : 20% off ALL Fl…" at bounding box center [721, 453] width 574 height 377
drag, startPoint x: 440, startPoint y: 390, endPoint x: 465, endPoint y: 390, distance: 25.5
click at [465, 390] on div "Happy October! We've got some SPOOKY GOOD deals ;) FLOWER WEEK : 20% off ALL Fl…" at bounding box center [721, 453] width 574 height 377
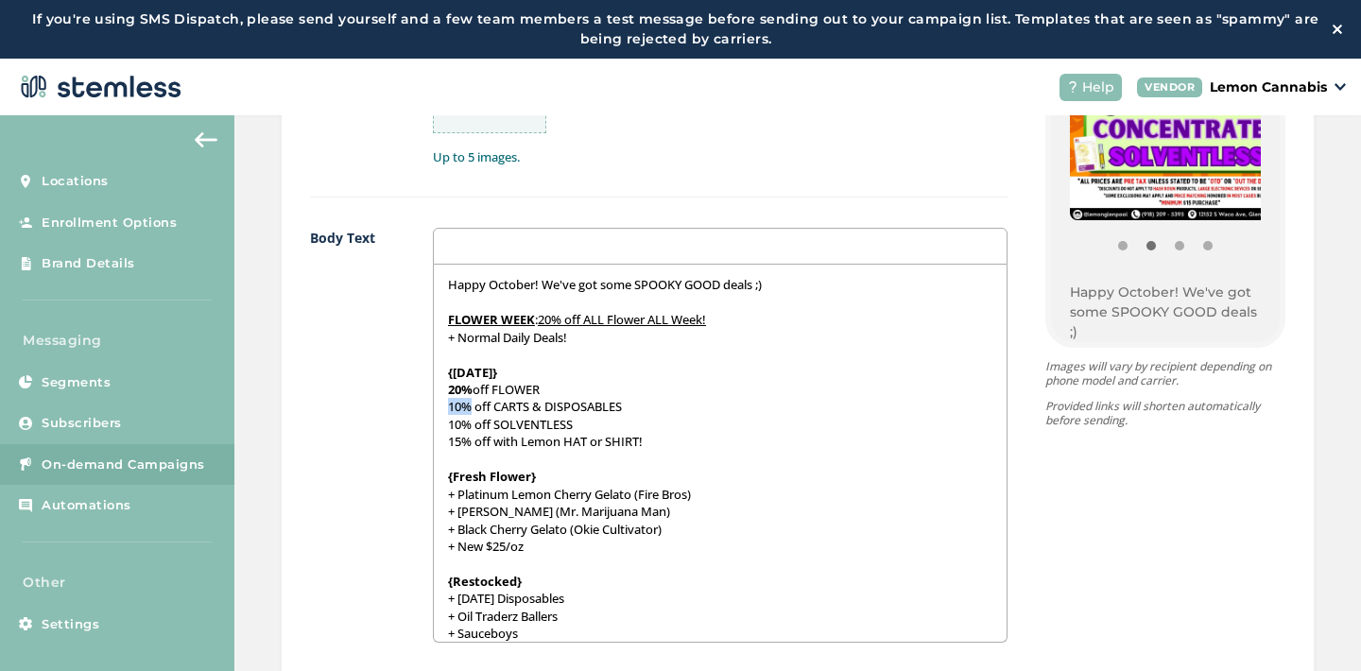
drag, startPoint x: 443, startPoint y: 404, endPoint x: 464, endPoint y: 406, distance: 20.9
click at [464, 406] on p "10% off CARTS & DISPOSABLES" at bounding box center [721, 406] width 546 height 17
drag, startPoint x: 442, startPoint y: 424, endPoint x: 463, endPoint y: 425, distance: 21.8
click at [463, 425] on p "10% off SOLVENTLESS" at bounding box center [721, 424] width 546 height 17
click at [448, 441] on p "15% off with Lemon HAT or SHIRT!" at bounding box center [721, 441] width 546 height 17
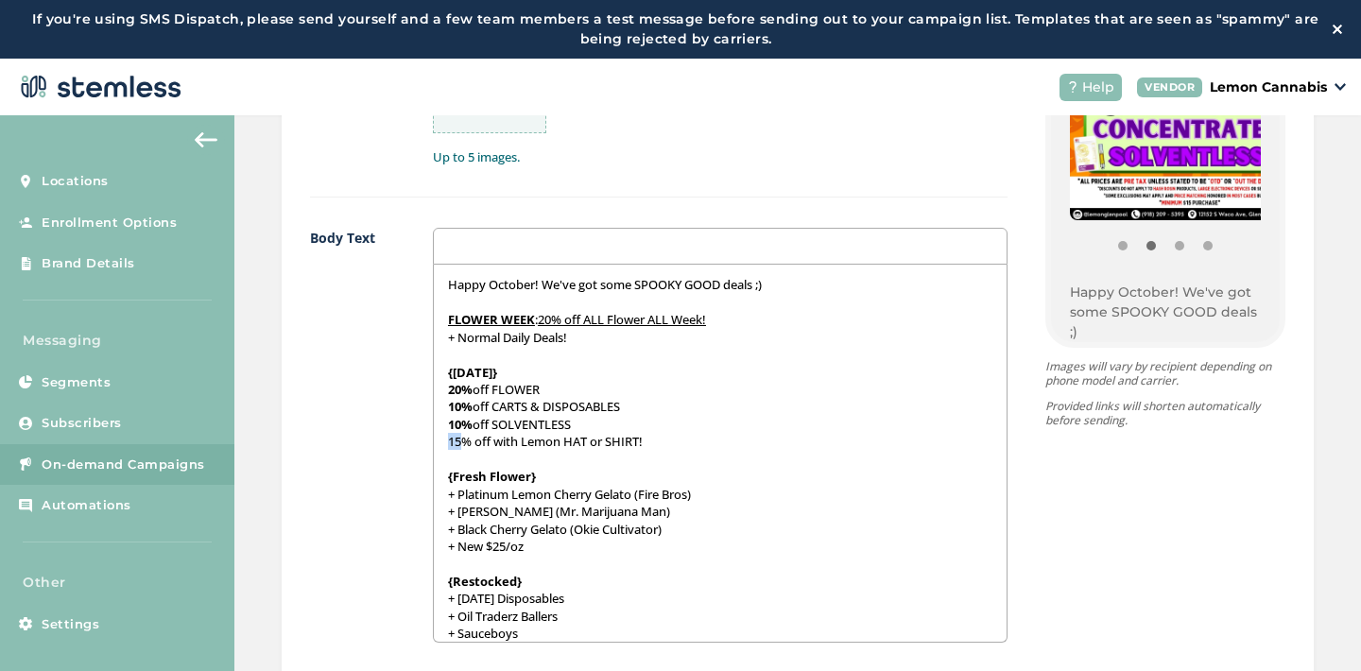
click at [448, 441] on p "15% off with Lemon HAT or SHIRT!" at bounding box center [721, 441] width 546 height 17
drag, startPoint x: 441, startPoint y: 441, endPoint x: 459, endPoint y: 442, distance: 18.0
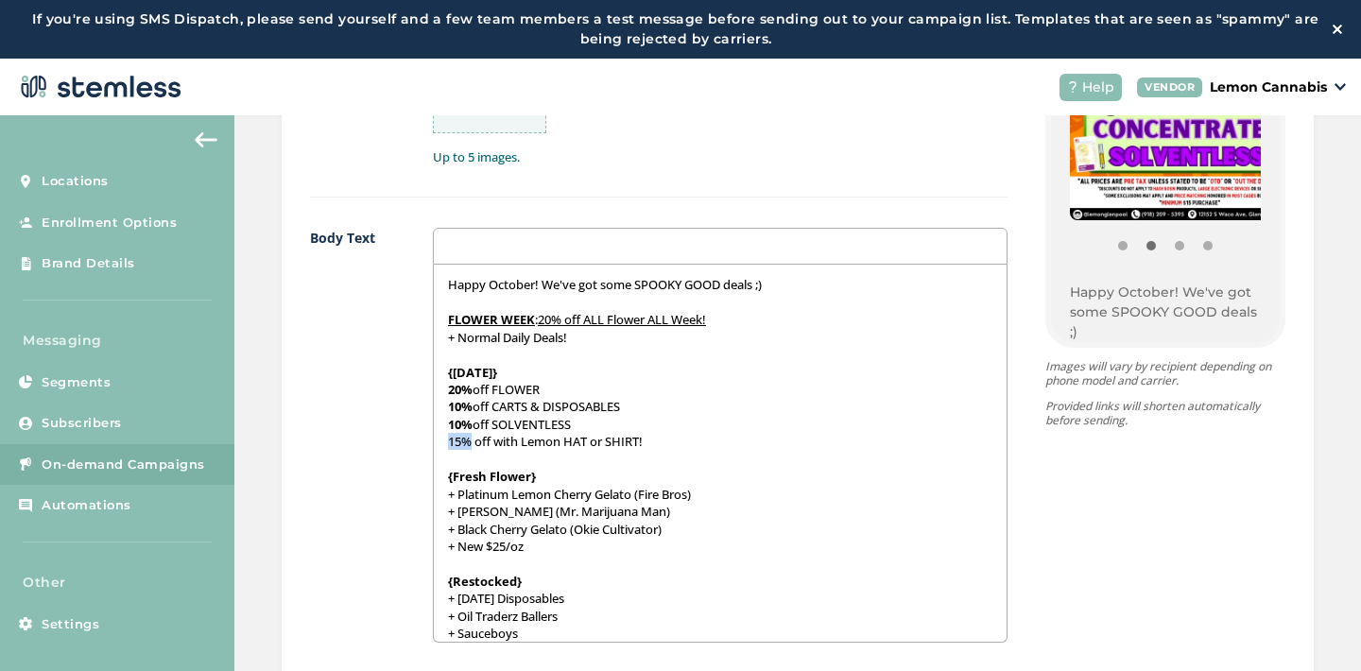
click at [459, 442] on p "15% off with Lemon HAT or SHIRT!" at bounding box center [721, 441] width 546 height 17
click at [511, 386] on p "20% off FLOWER" at bounding box center [721, 389] width 546 height 17
drag, startPoint x: 492, startPoint y: 407, endPoint x: 619, endPoint y: 407, distance: 127.6
click at [620, 407] on p "10% off CARTS & DISPOSABLES" at bounding box center [721, 406] width 546 height 17
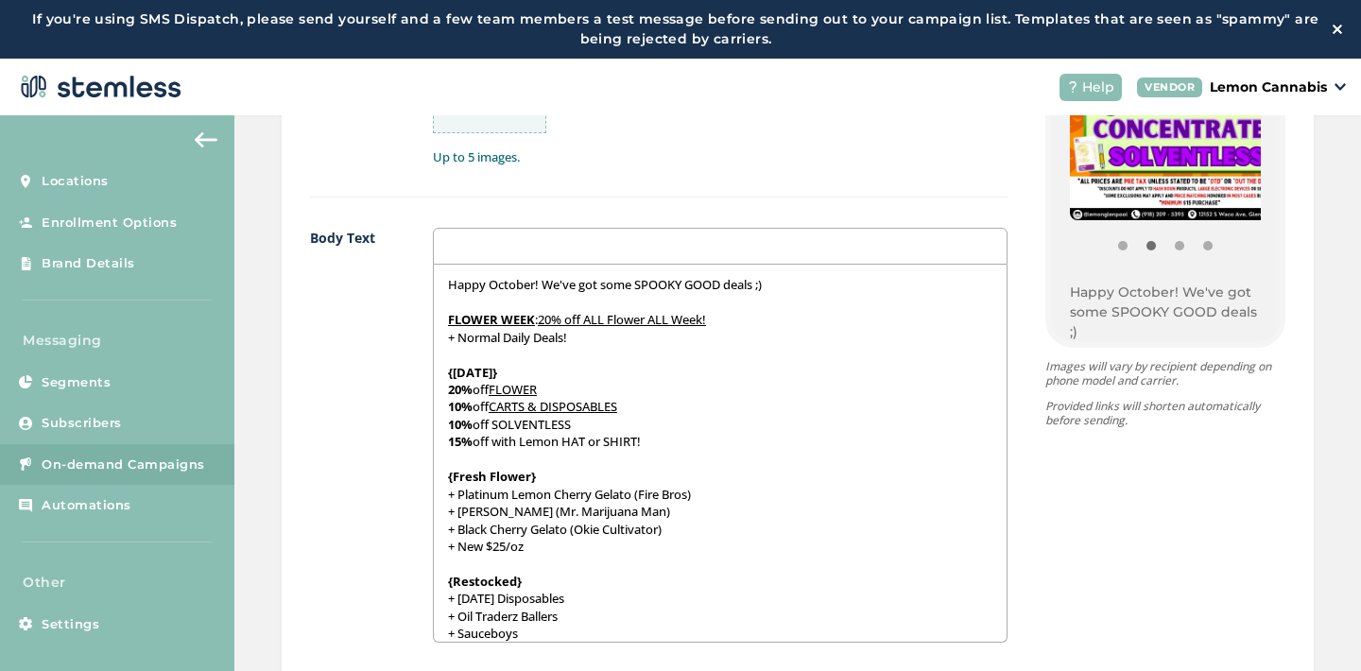
click at [561, 424] on p "10% off SOLVENTLESS" at bounding box center [721, 424] width 546 height 17
click at [583, 422] on p "10% off SOLVENTLESS" at bounding box center [721, 424] width 546 height 17
click at [569, 443] on p "15% off with Lemon HAT or SHIRT!" at bounding box center [721, 441] width 546 height 17
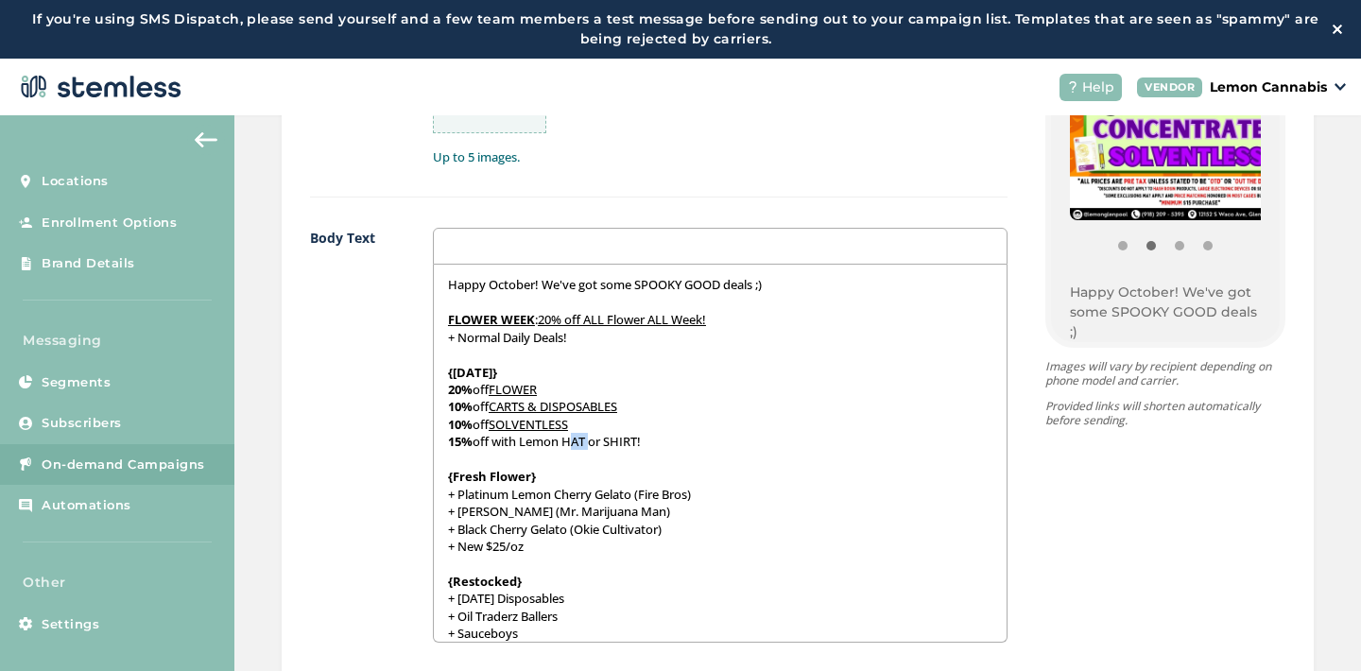
click at [569, 443] on p "15% off with Lemon HAT or SHIRT!" at bounding box center [721, 441] width 546 height 17
click at [626, 442] on p "15% off with Lemon HAT or SHIRT!" at bounding box center [721, 441] width 546 height 17
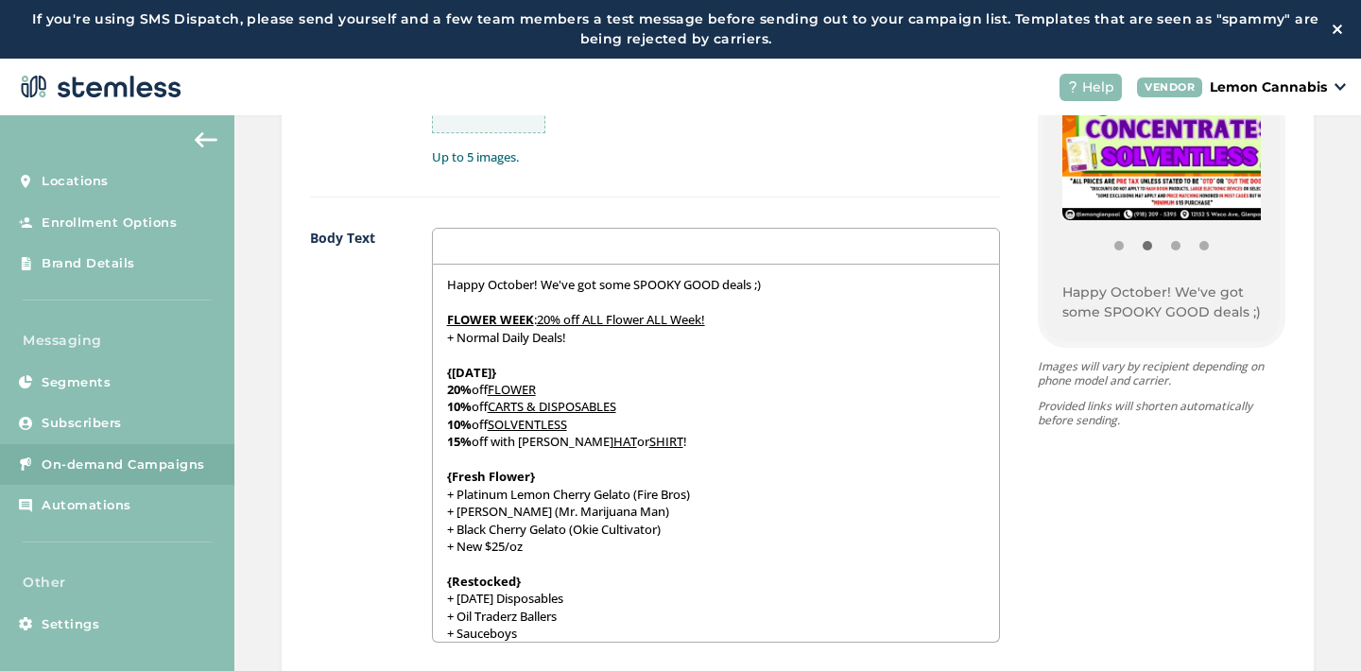
click at [615, 458] on p at bounding box center [716, 459] width 538 height 17
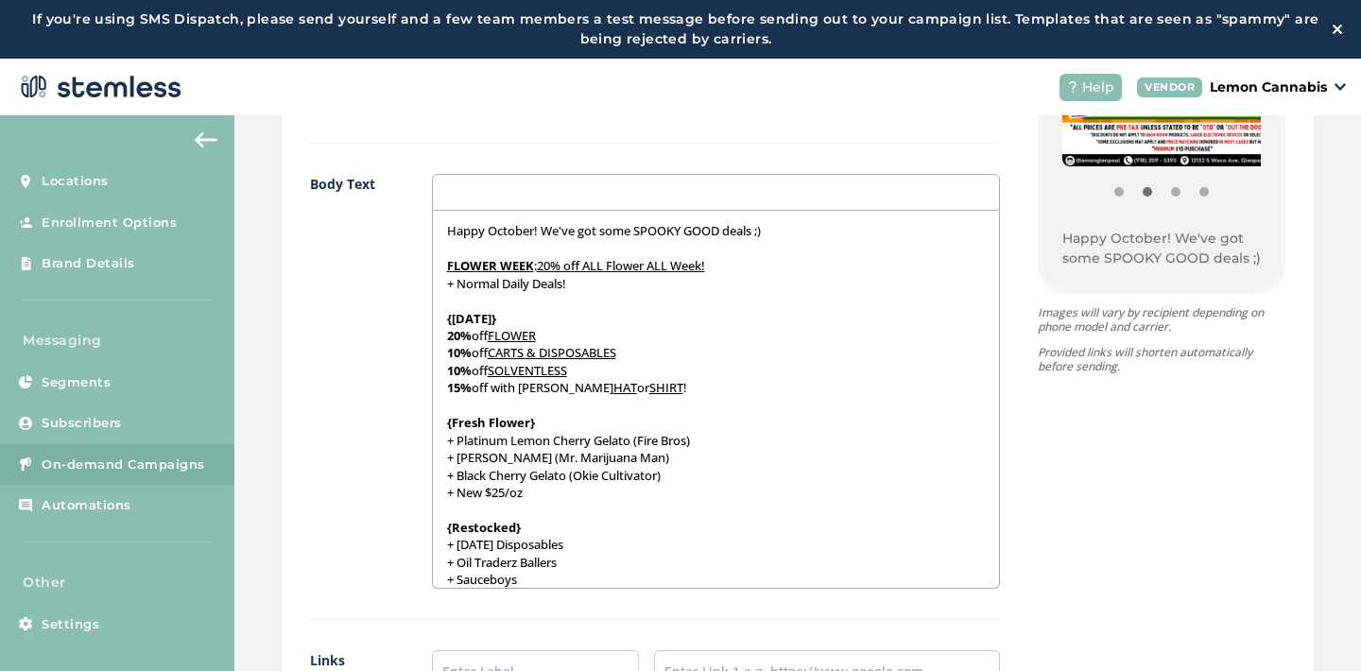
scroll to position [46, 0]
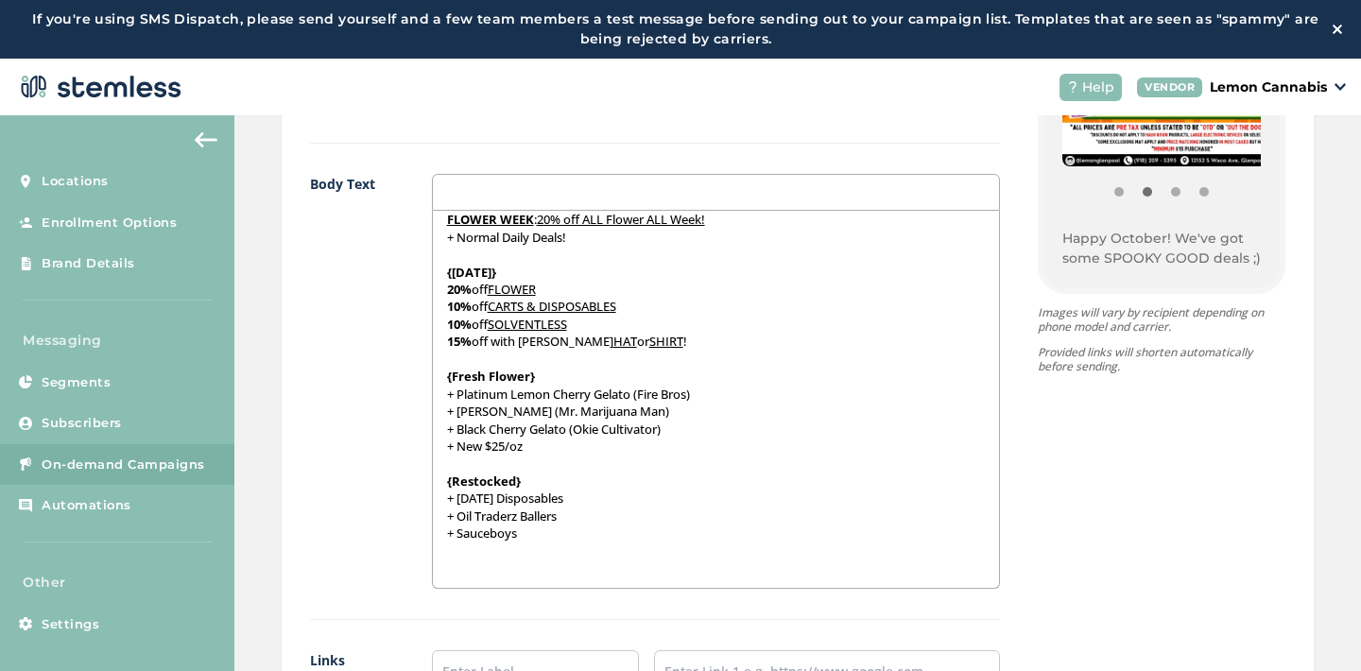
click at [459, 568] on p at bounding box center [716, 568] width 538 height 17
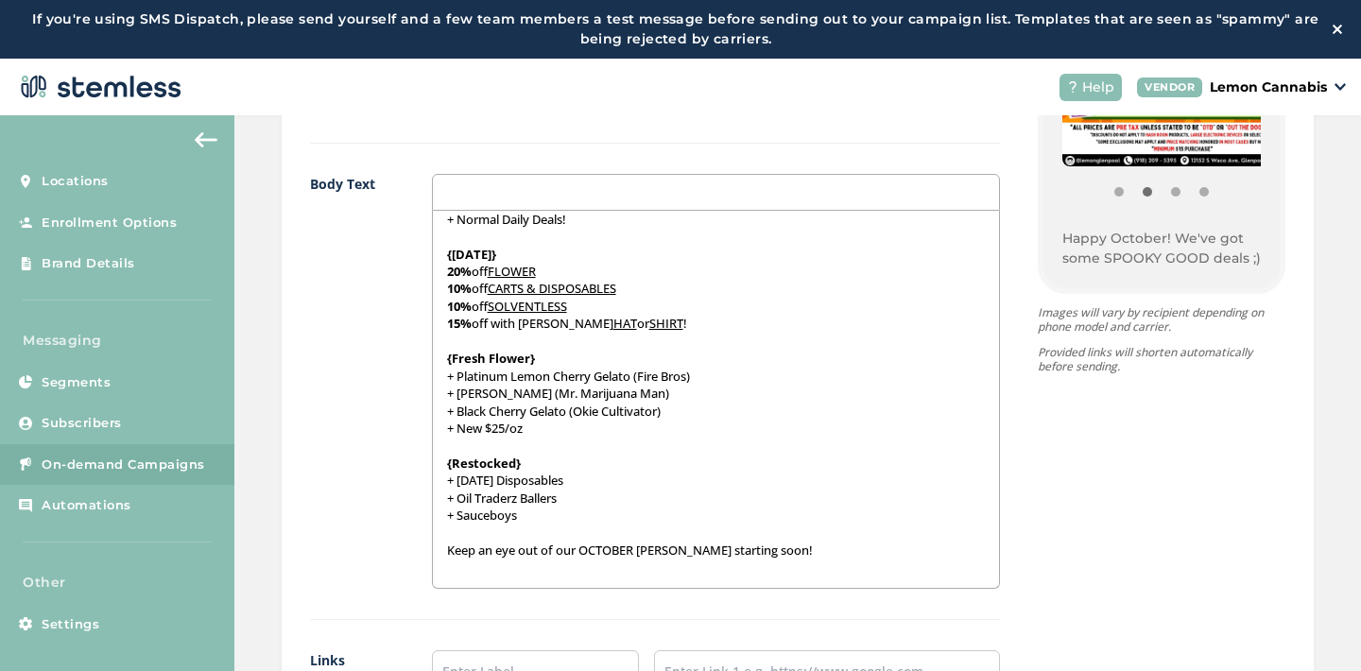
scroll to position [70, 0]
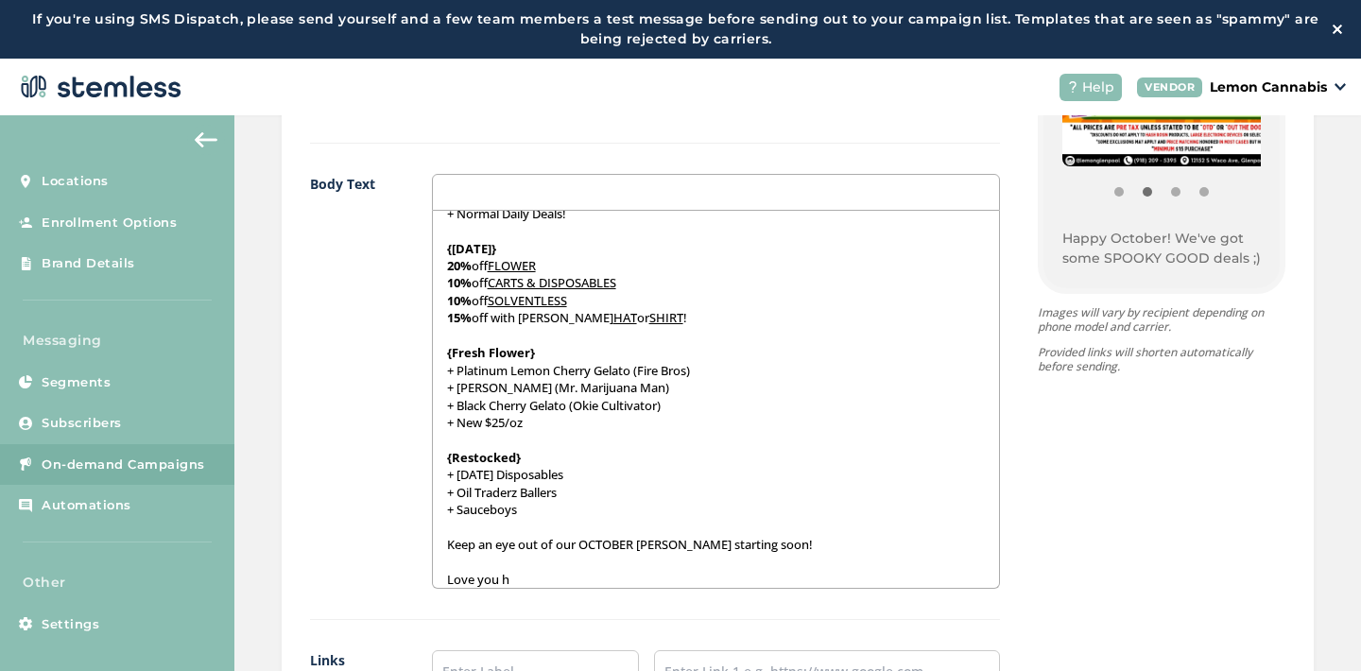
click at [635, 511] on p "+ Sauceboys" at bounding box center [716, 509] width 538 height 17
click at [562, 584] on p "Love you h" at bounding box center [716, 579] width 538 height 17
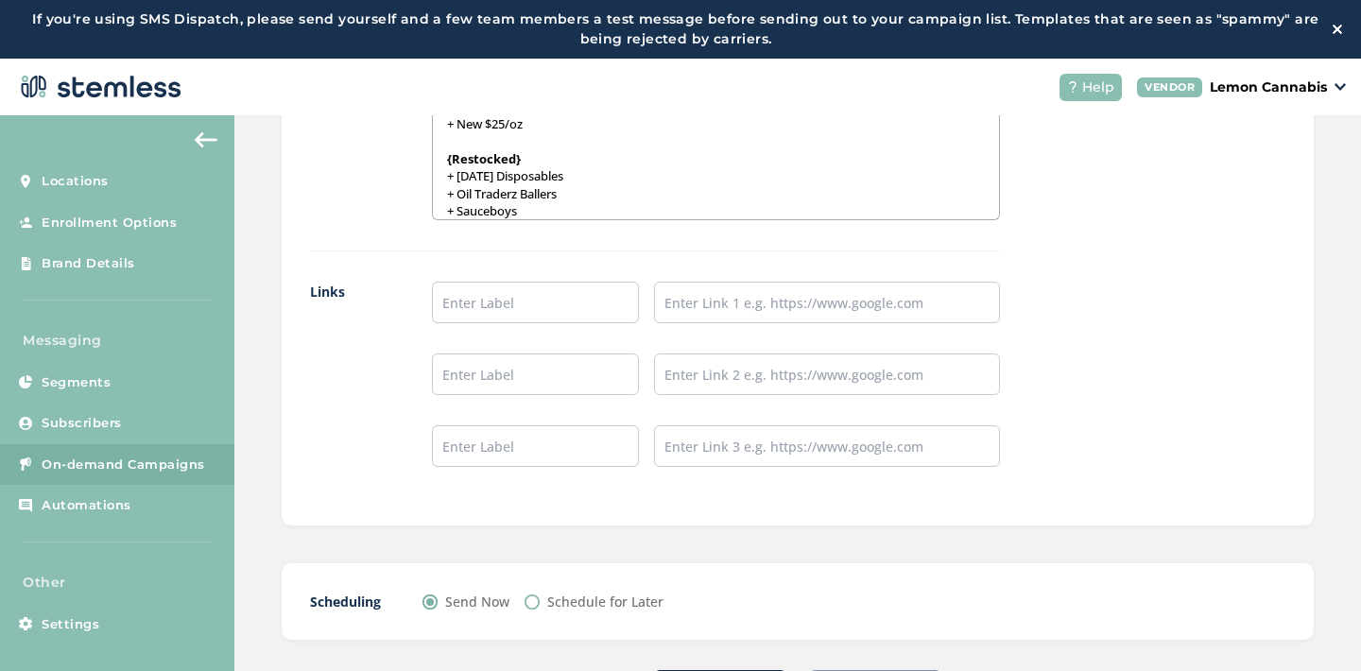
scroll to position [1751, 0]
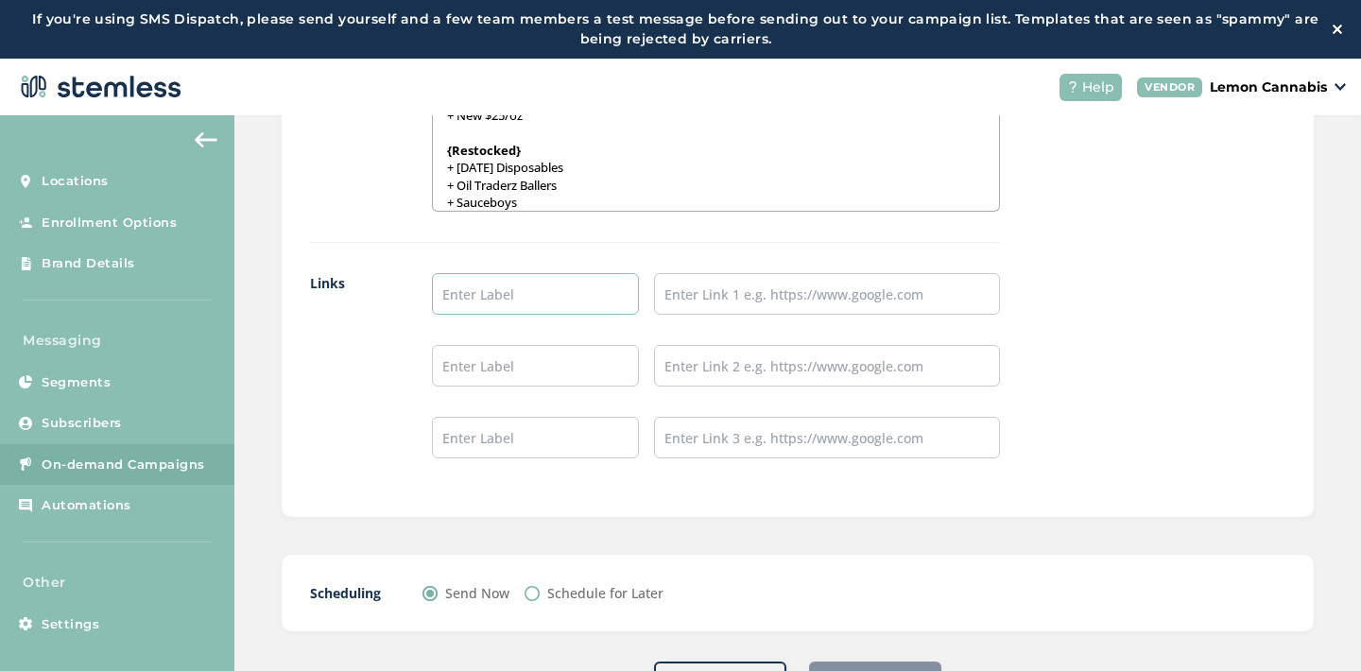
click at [487, 298] on input "text" at bounding box center [536, 294] width 208 height 42
type input "Place an Order!"
click at [530, 355] on input "text" at bounding box center [536, 366] width 208 height 42
type input "Leave a Review!"
click at [546, 455] on input "text" at bounding box center [536, 438] width 208 height 42
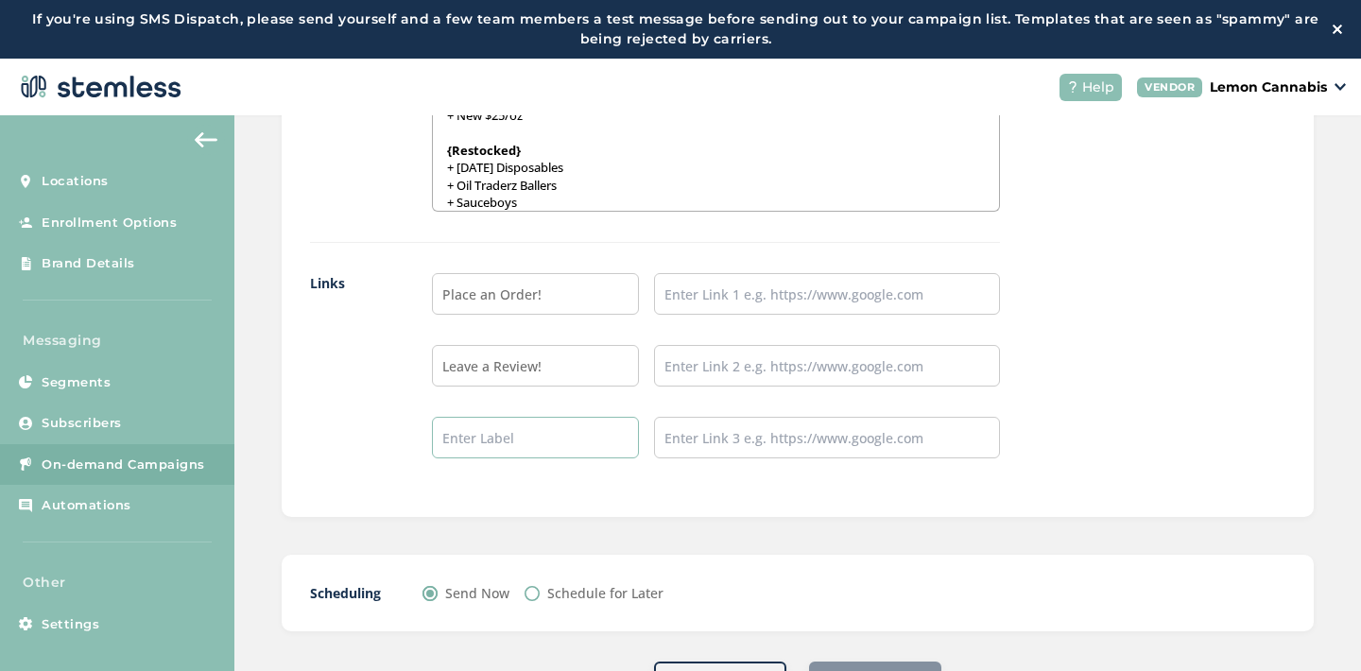
type input "Follow our IG!"
click at [732, 292] on input "text" at bounding box center [827, 294] width 346 height 42
type input "[URL][DOMAIN_NAME]"
click at [781, 363] on input "text" at bounding box center [827, 366] width 346 height 42
type input "[URL][DOMAIN_NAME]"
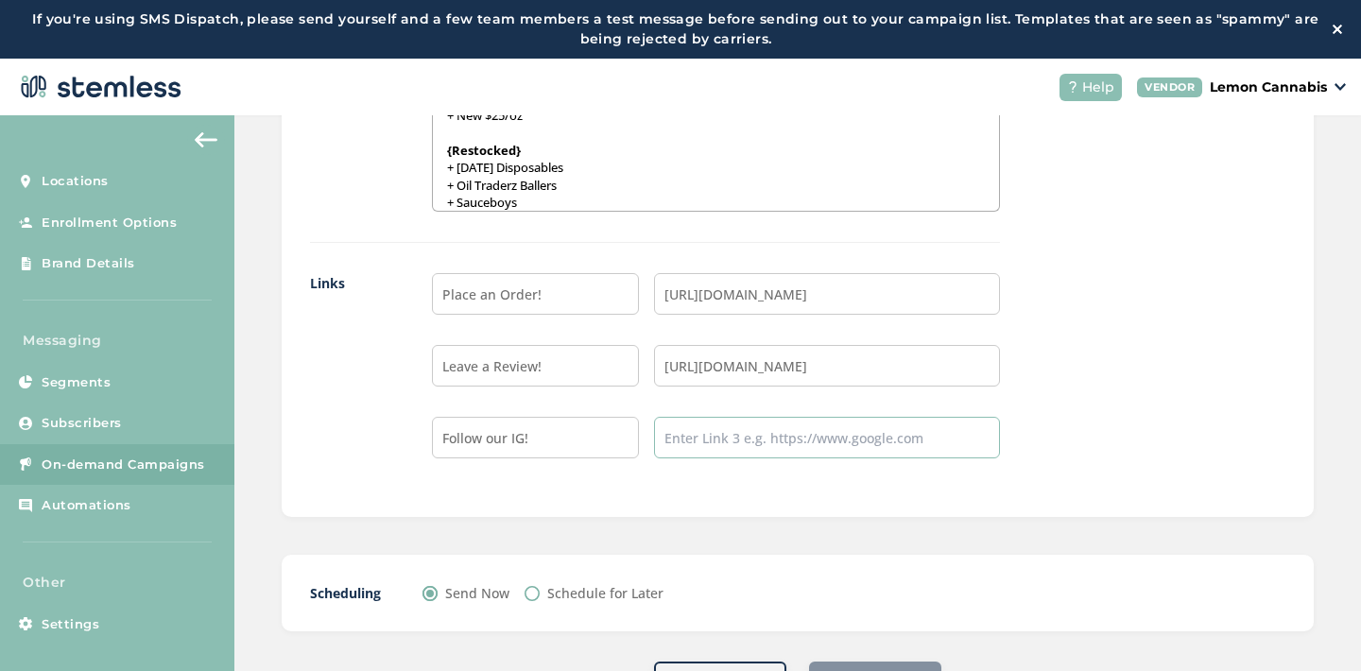
click at [811, 445] on input "text" at bounding box center [827, 438] width 346 height 42
type input "[URL][DOMAIN_NAME]"
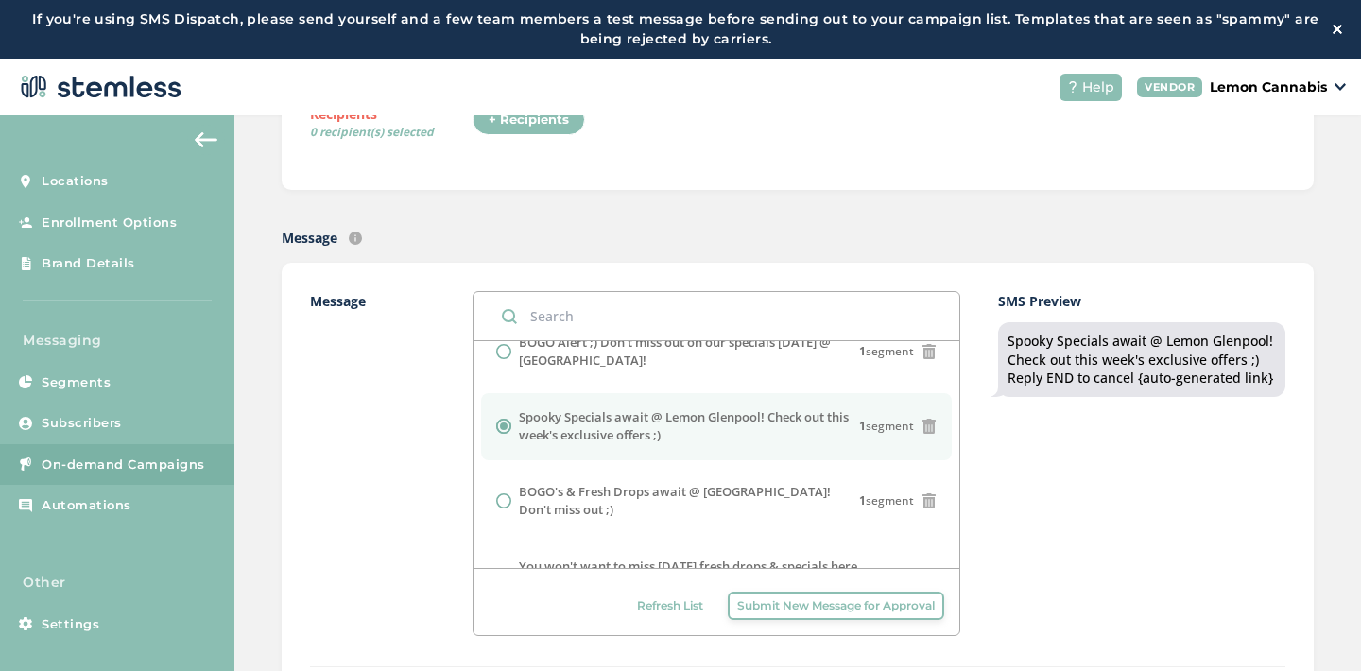
scroll to position [0, 0]
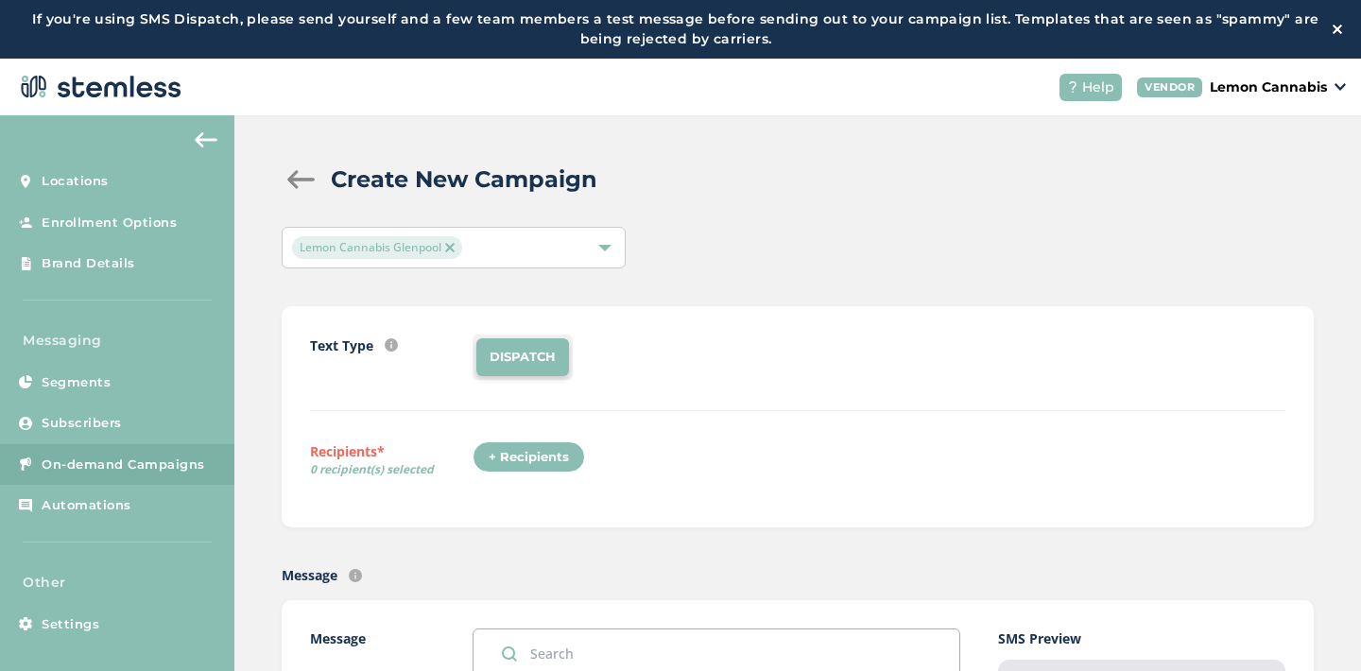
click at [516, 459] on div "+ Recipients" at bounding box center [529, 458] width 113 height 32
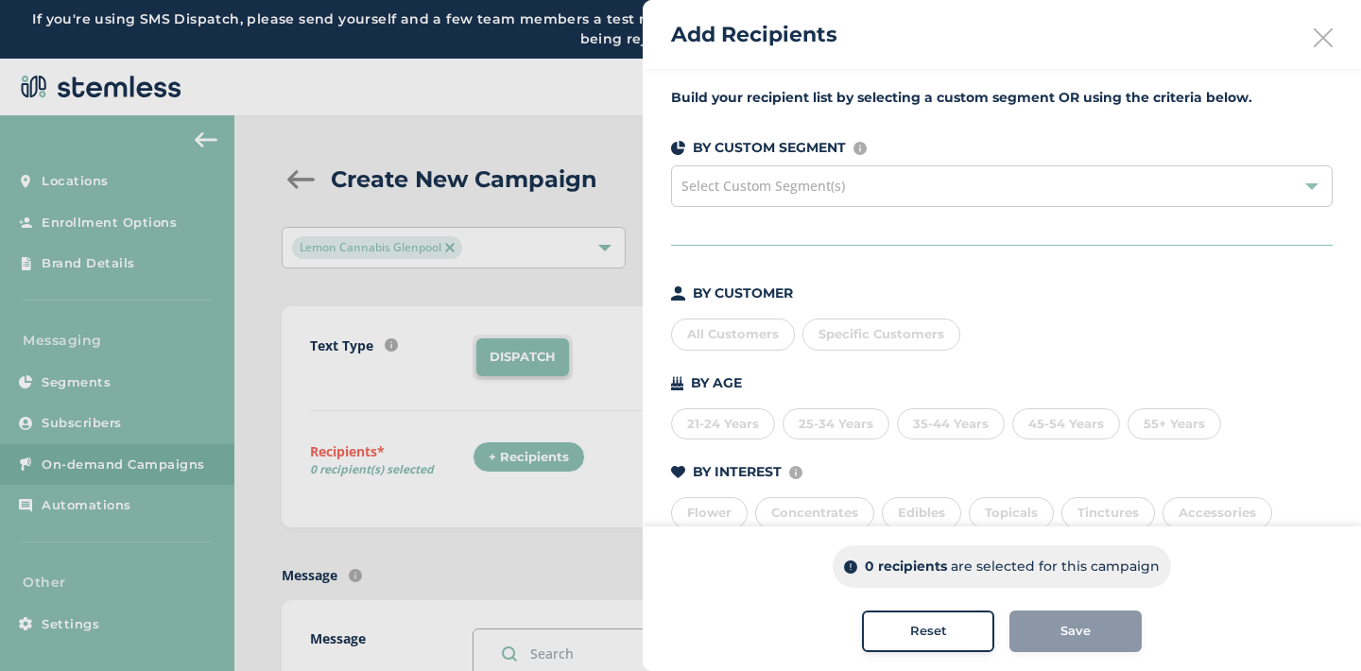
scroll to position [212, 0]
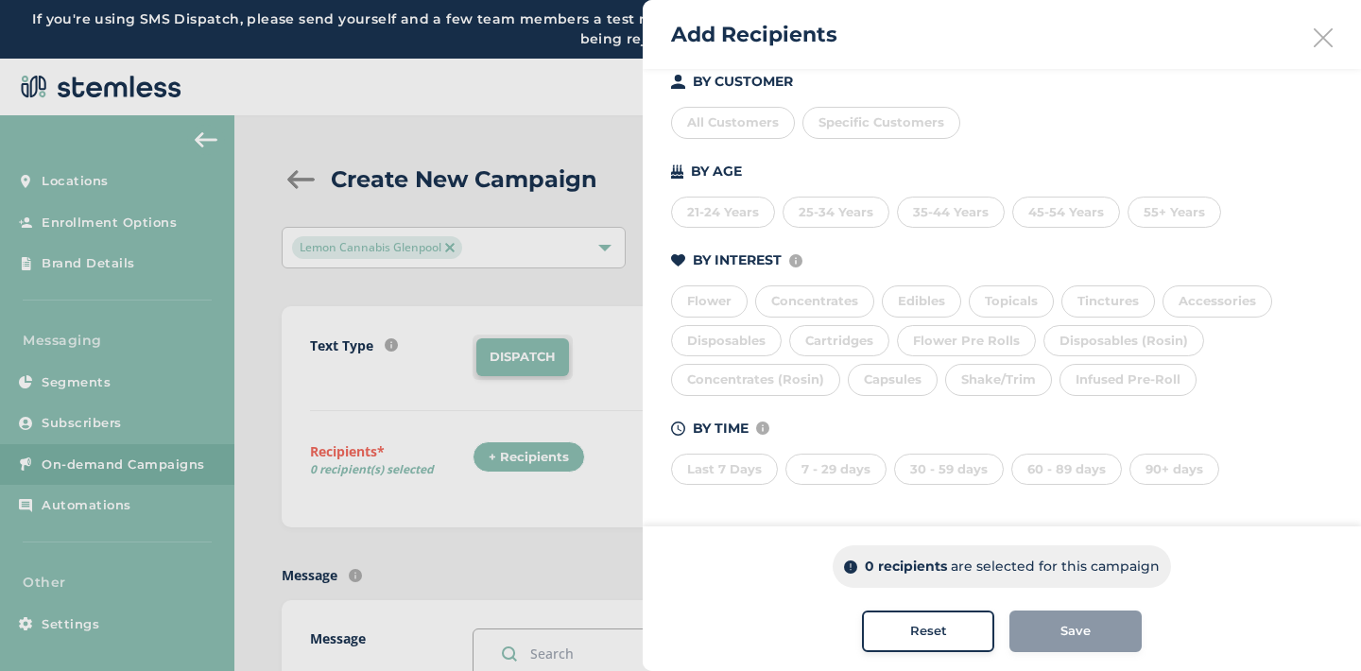
click at [749, 477] on div "Last 7 Days" at bounding box center [724, 470] width 107 height 32
click at [825, 473] on div "7 - 29 days" at bounding box center [836, 470] width 101 height 32
click at [921, 474] on div "30 - 59 days" at bounding box center [949, 470] width 110 height 32
click at [1044, 474] on div "60 - 89 days" at bounding box center [1067, 470] width 111 height 32
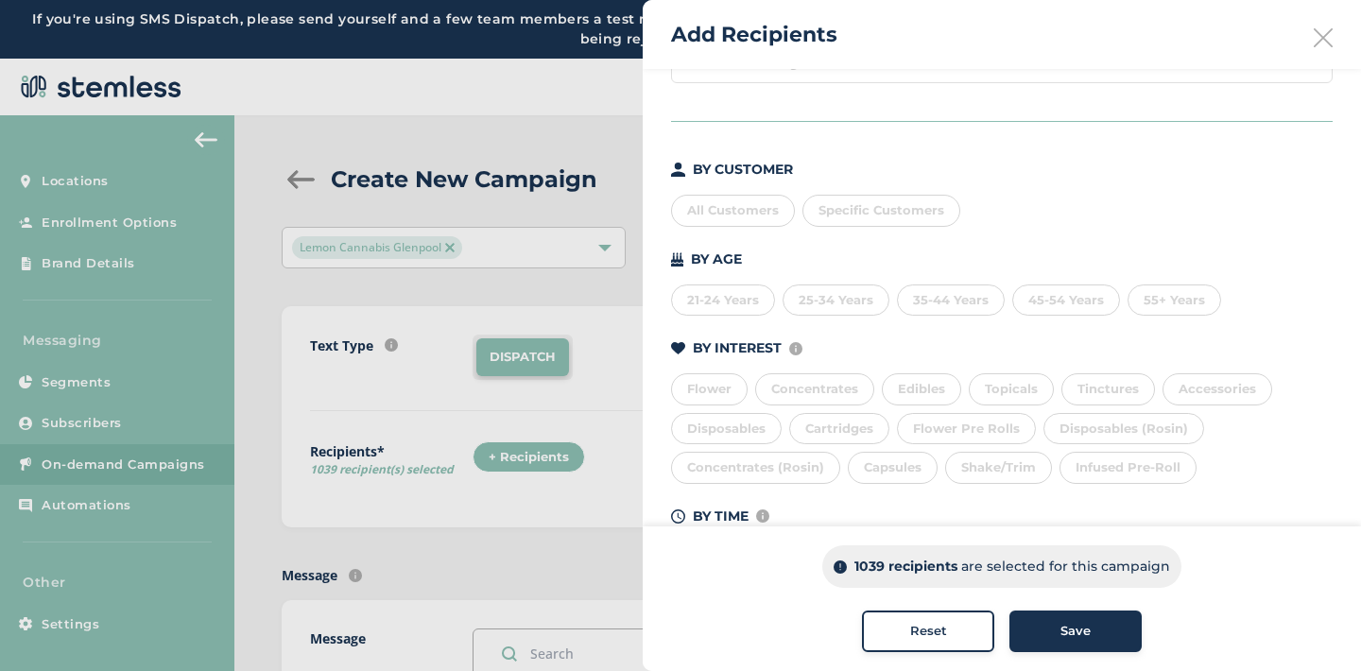
scroll to position [79, 0]
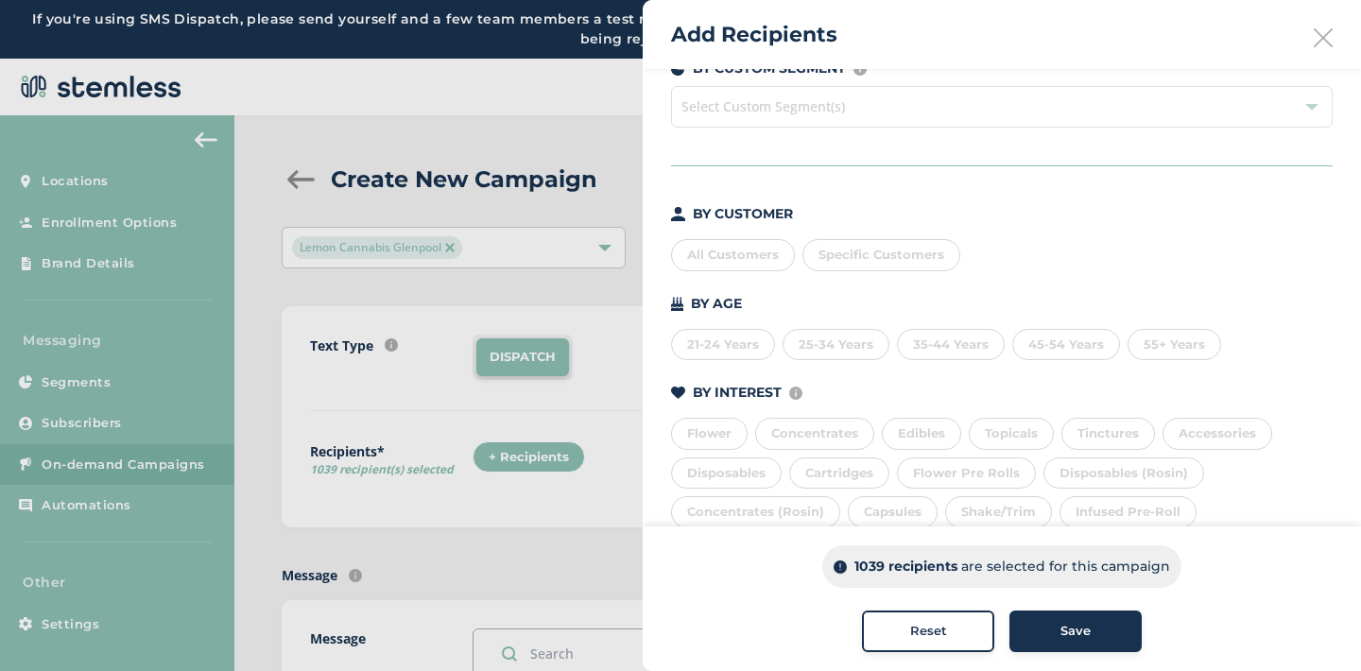
click at [875, 260] on span "Specific Customers" at bounding box center [882, 254] width 126 height 15
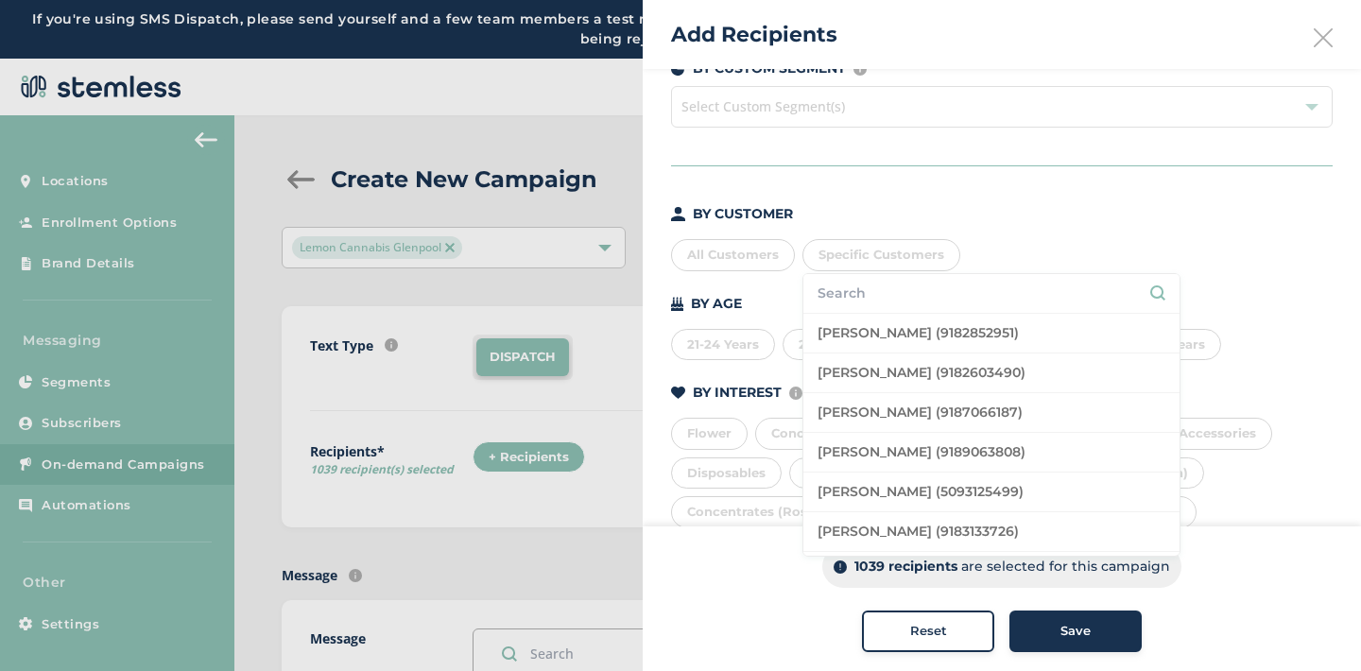
click at [879, 295] on input "text" at bounding box center [992, 294] width 348 height 20
type input "[PERSON_NAME]"
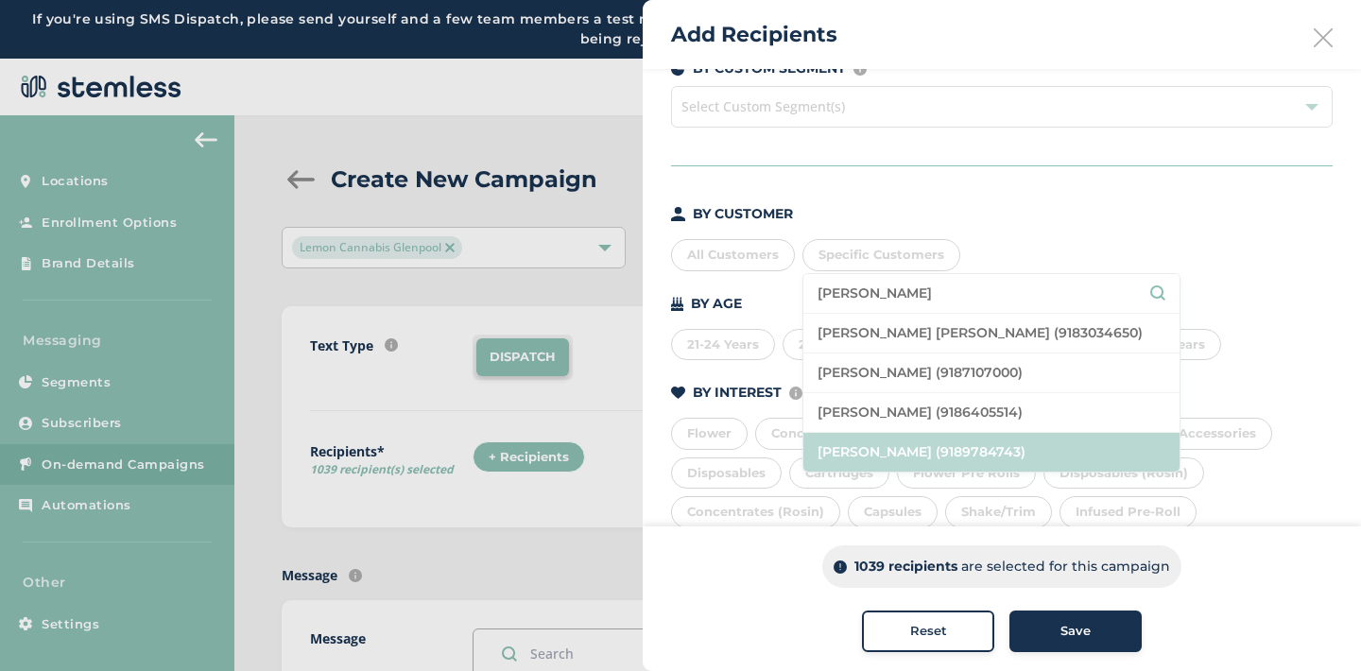
click at [877, 459] on li "[PERSON_NAME] (9189784743)" at bounding box center [992, 452] width 376 height 39
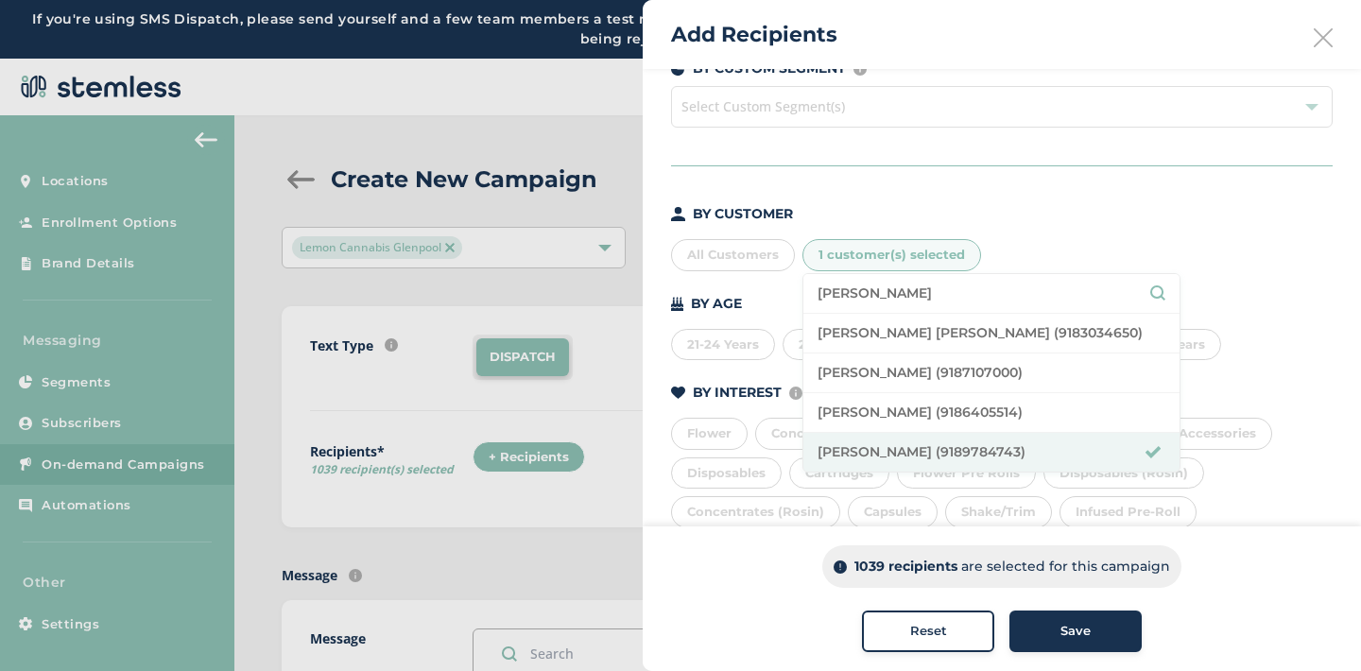
drag, startPoint x: 884, startPoint y: 293, endPoint x: 794, endPoint y: 292, distance: 89.8
click at [794, 292] on div "BY CUSTOMER All Customers 1 customer(s) selected [PERSON_NAME] [PERSON_NAME] (9…" at bounding box center [1002, 410] width 662 height 413
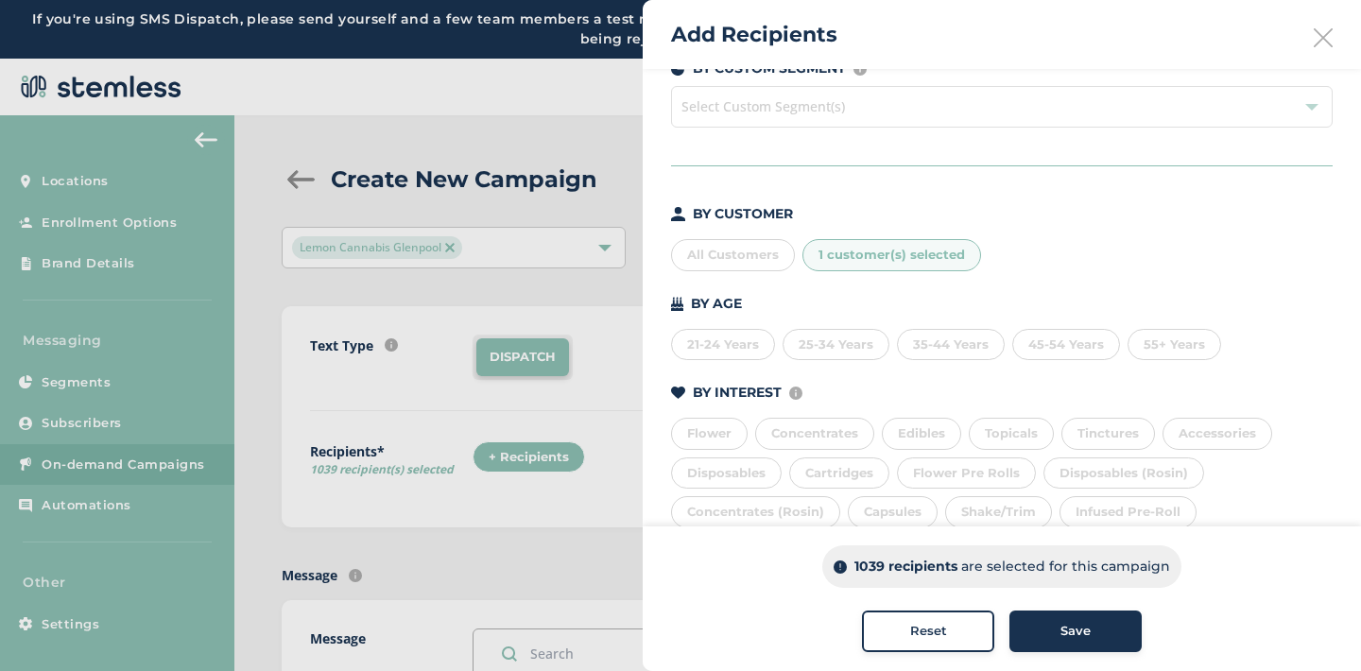
click at [823, 265] on div "1 customer(s) selected" at bounding box center [892, 255] width 179 height 32
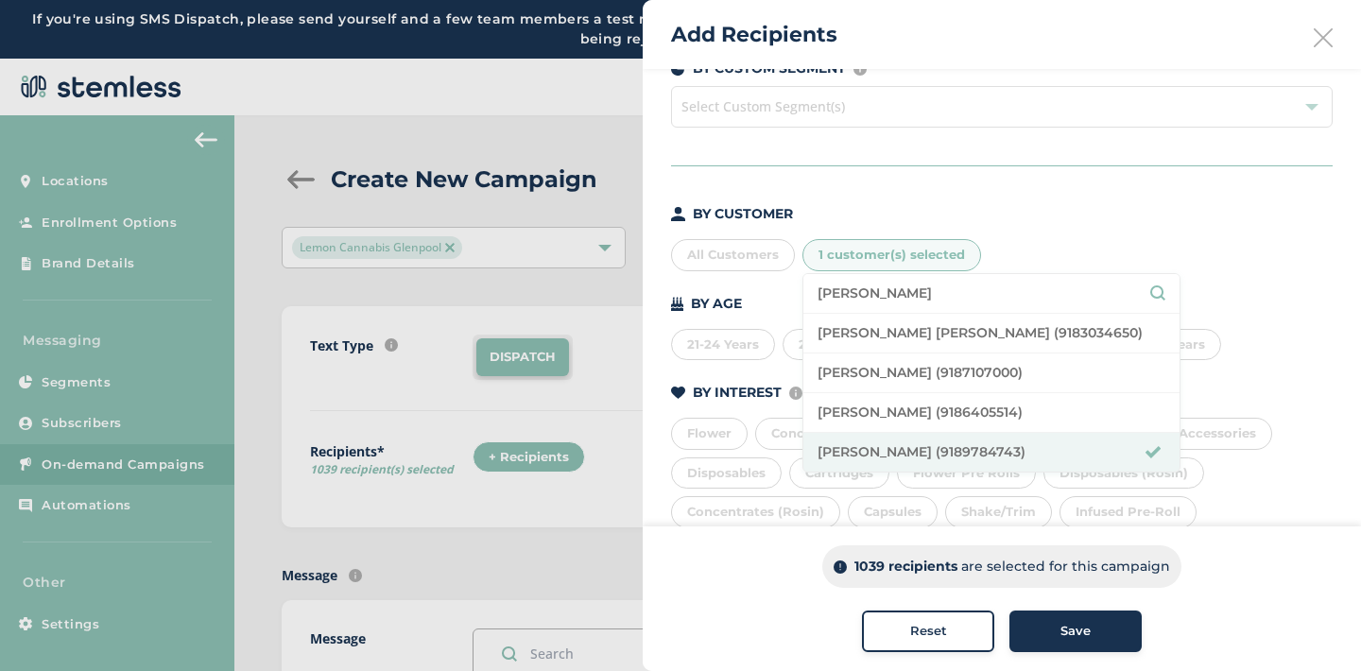
click at [873, 298] on input "[PERSON_NAME]" at bounding box center [992, 294] width 348 height 20
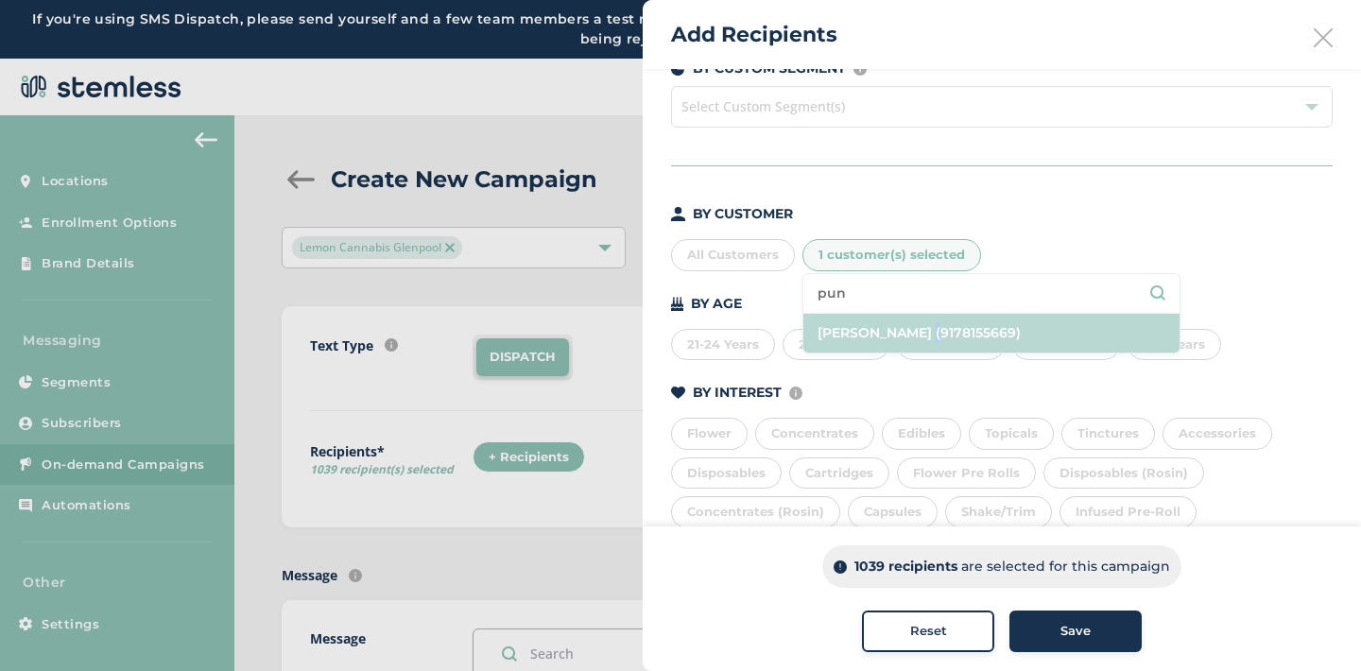
click at [925, 322] on li "[PERSON_NAME] (9178155669)" at bounding box center [992, 333] width 376 height 39
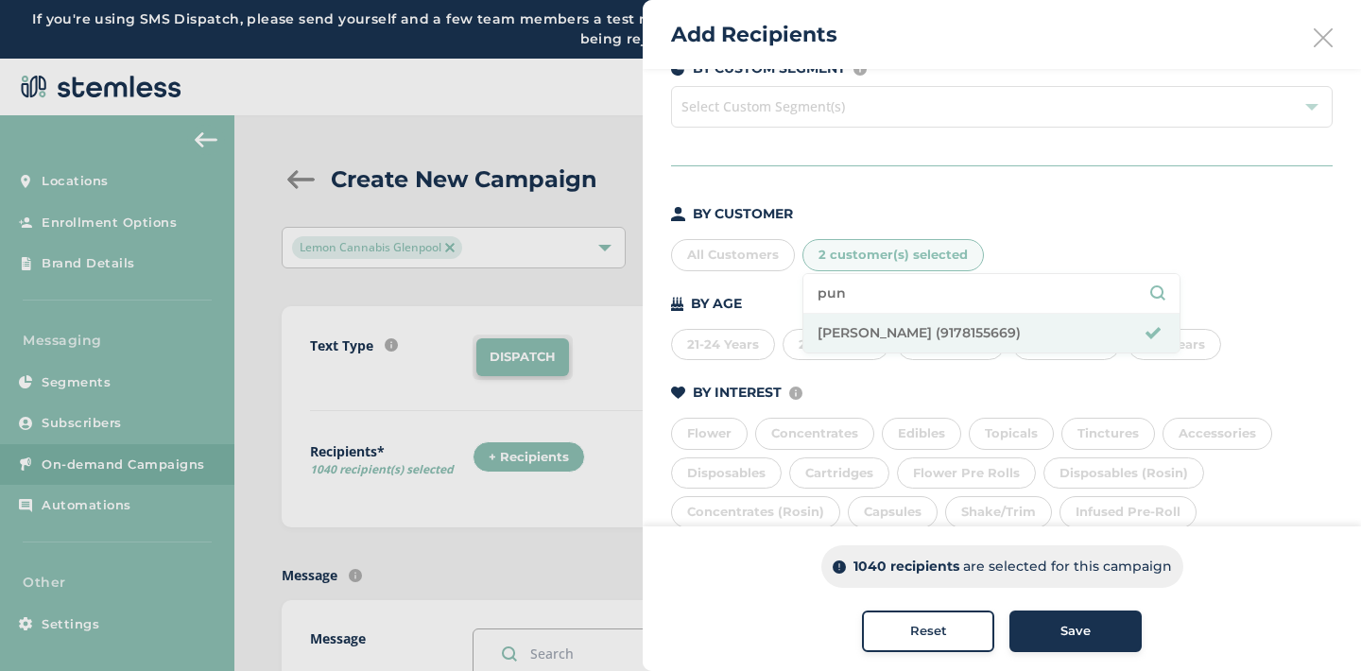
click at [879, 288] on input "pun" at bounding box center [992, 294] width 348 height 20
type input "p"
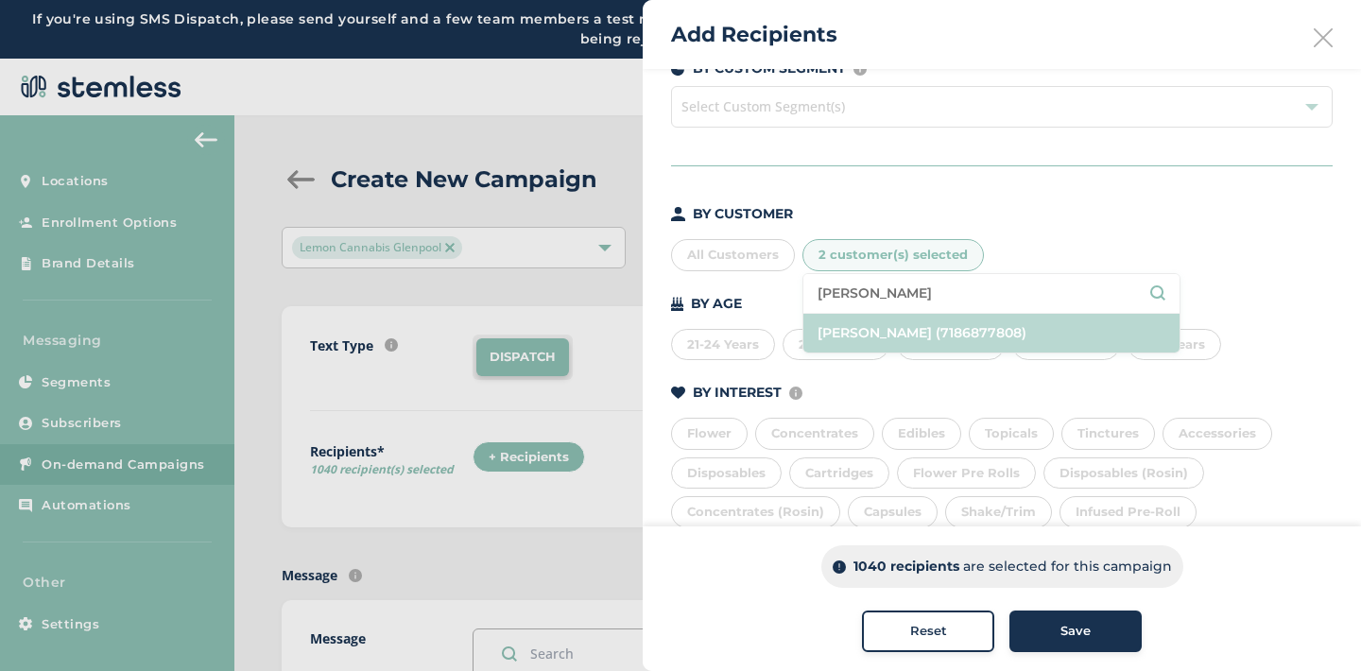
click at [969, 328] on li "[PERSON_NAME] (7186877808)" at bounding box center [992, 333] width 376 height 39
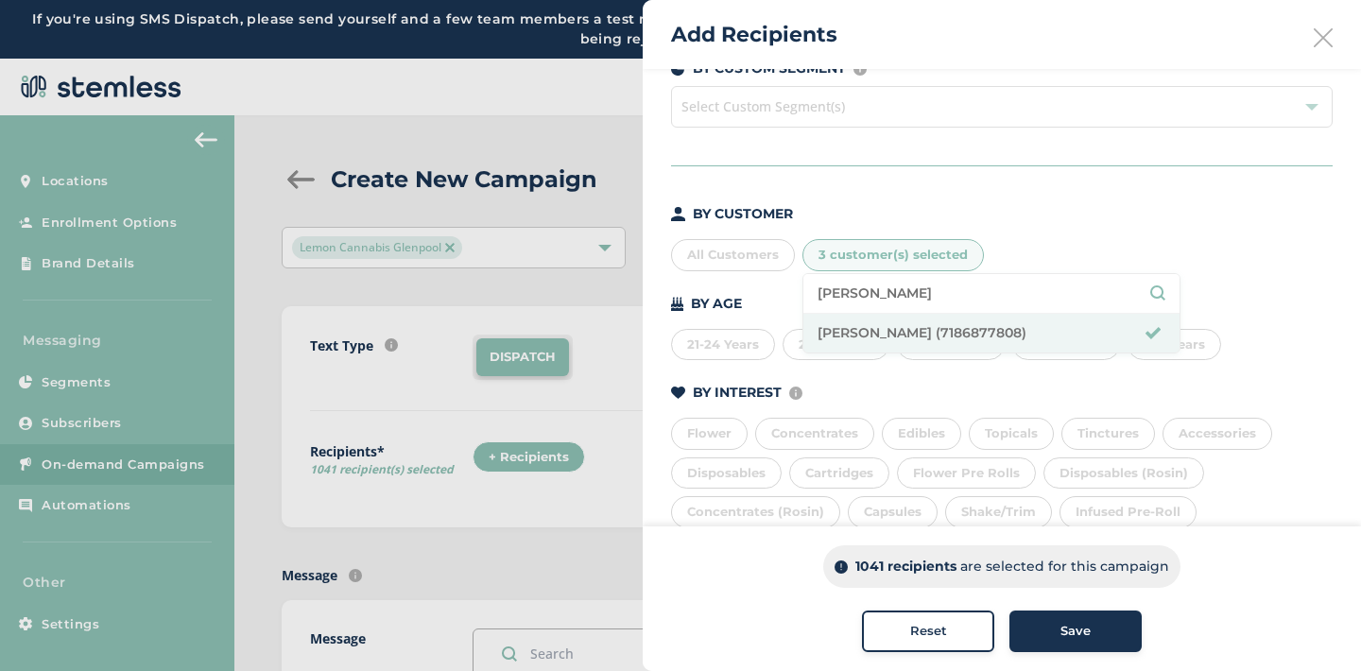
click at [903, 290] on input "[PERSON_NAME]" at bounding box center [992, 294] width 348 height 20
type input "l"
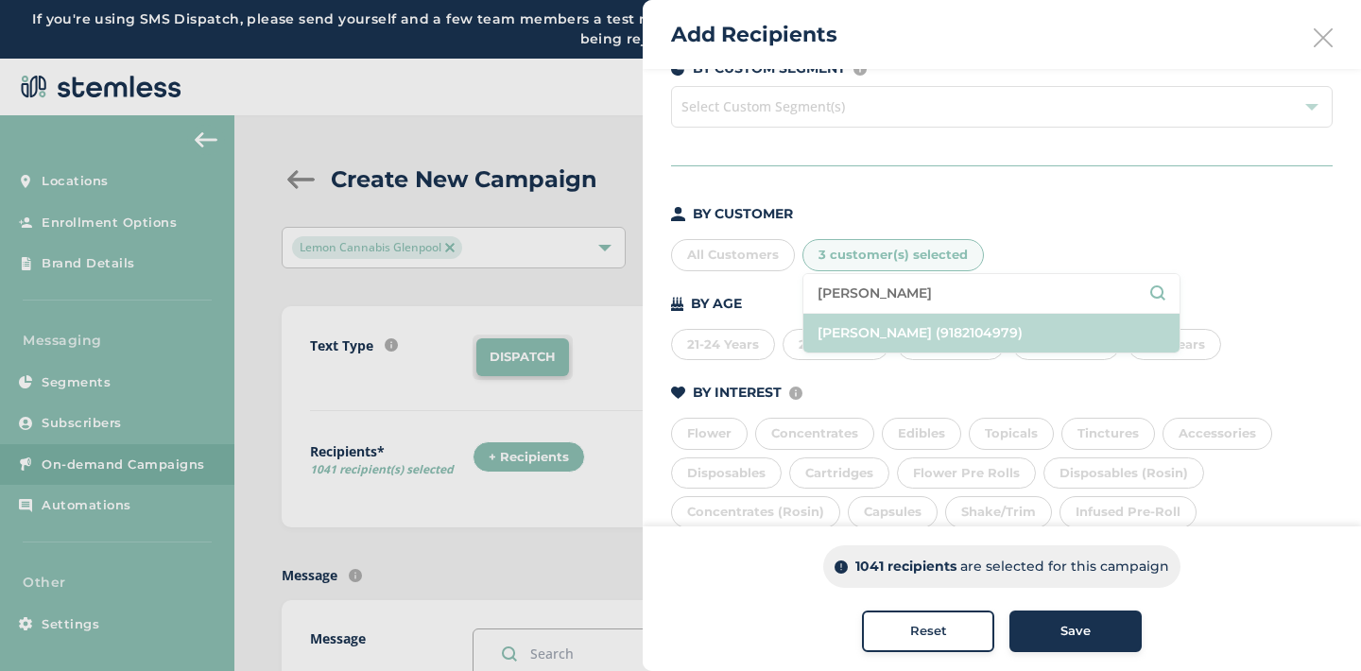
click at [912, 321] on li "[PERSON_NAME] (9182104979)" at bounding box center [992, 333] width 376 height 39
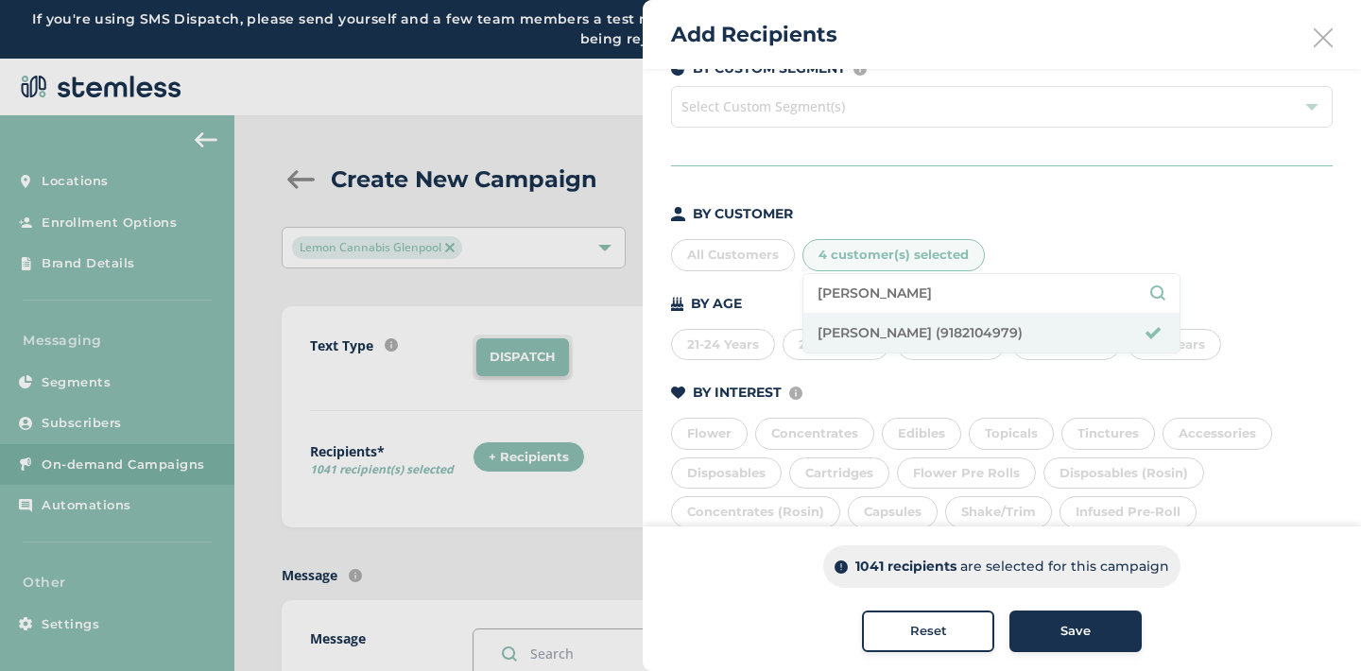
click at [903, 288] on input "[PERSON_NAME]" at bounding box center [992, 294] width 348 height 20
type input "j"
type input "s"
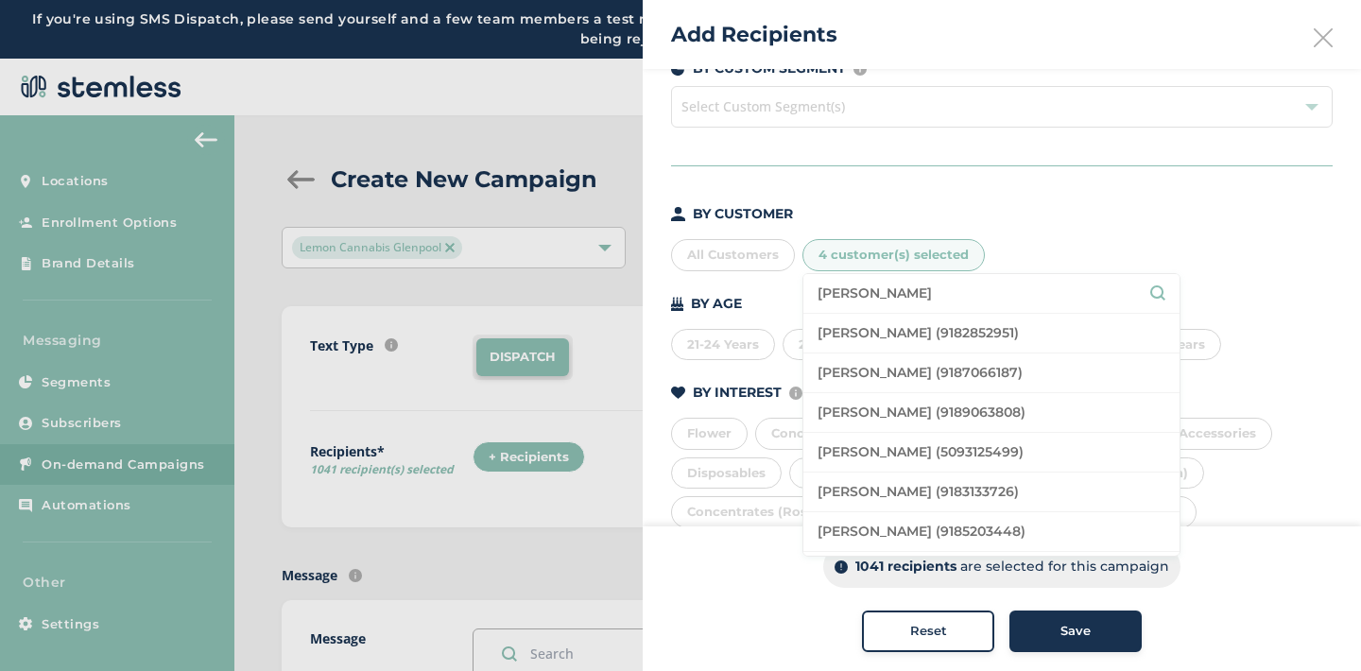
type input "[PERSON_NAME]"
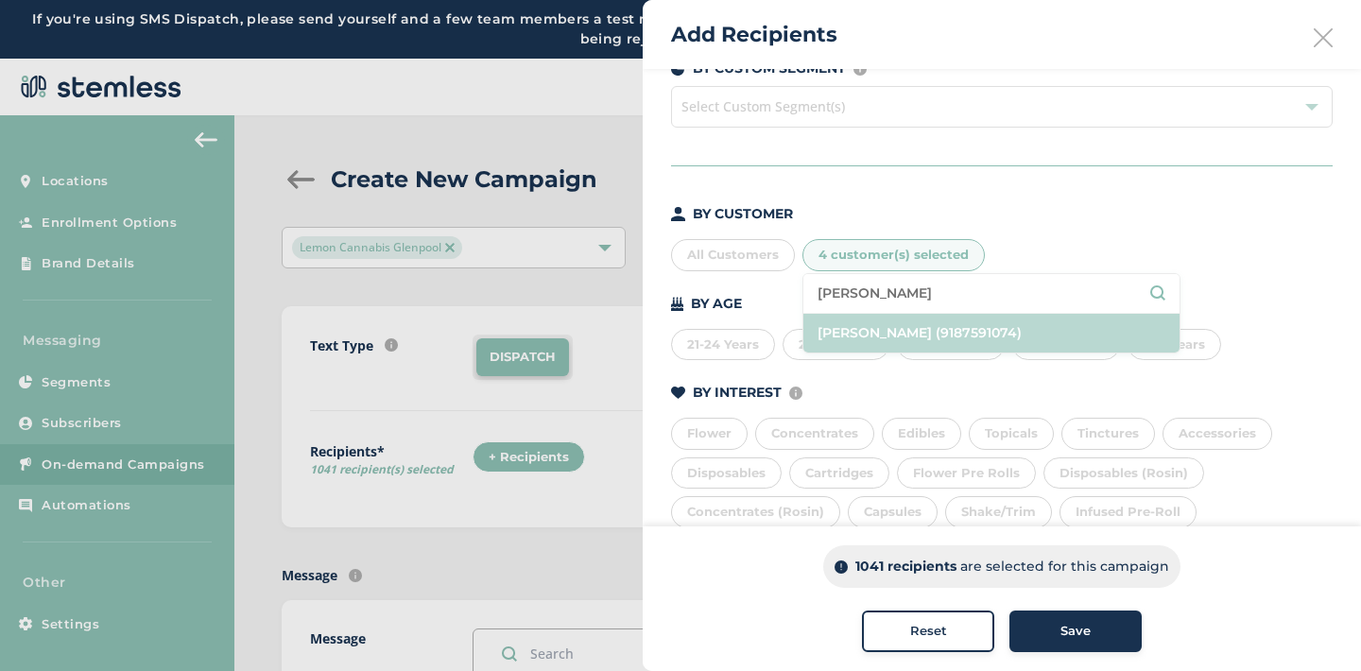
click at [895, 326] on li "[PERSON_NAME] (9187591074)" at bounding box center [992, 333] width 376 height 39
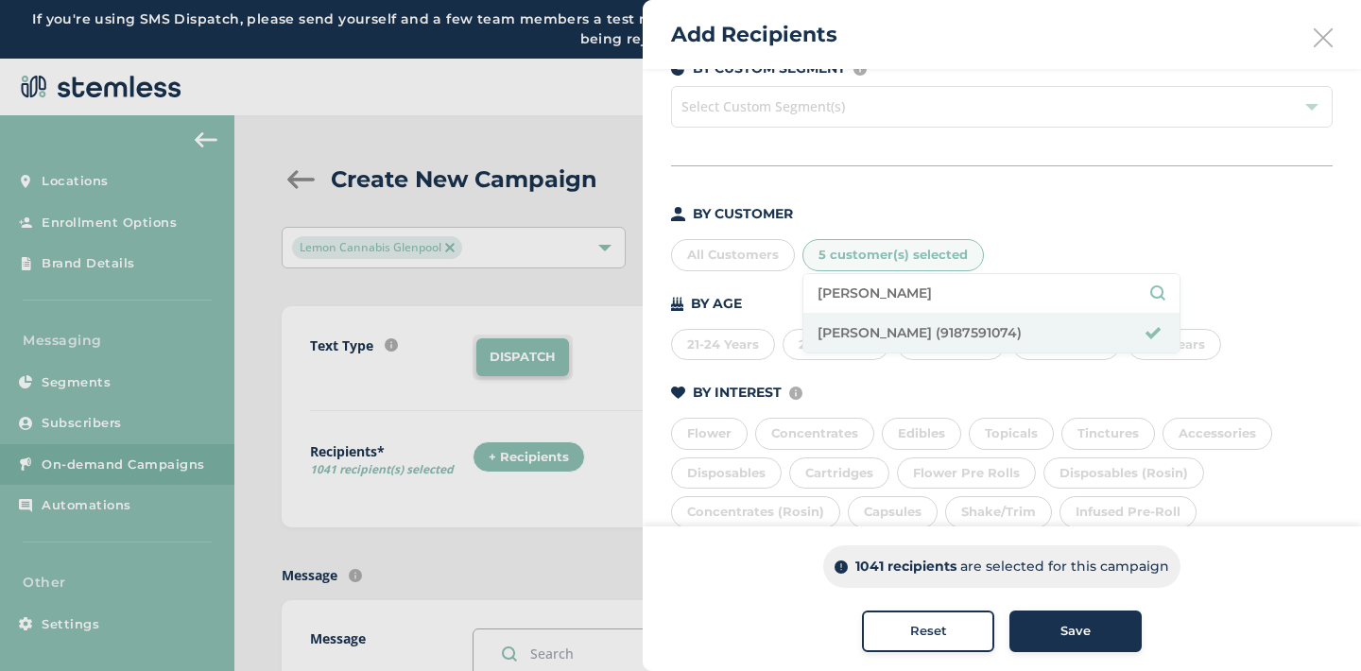
click at [893, 378] on div "BY CUSTOMER All Customers 5 customer(s) selected [PERSON_NAME] [PERSON_NAME] (9…" at bounding box center [1002, 410] width 662 height 413
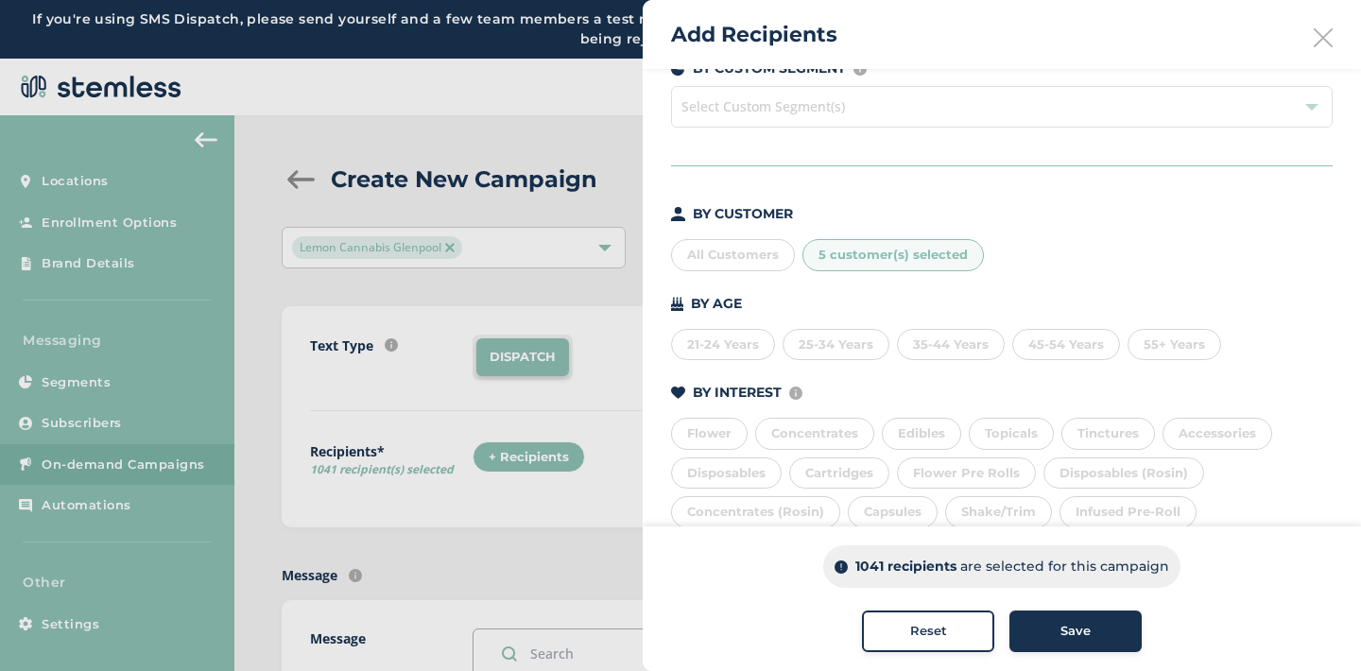
click at [1030, 633] on div "Save" at bounding box center [1076, 631] width 102 height 19
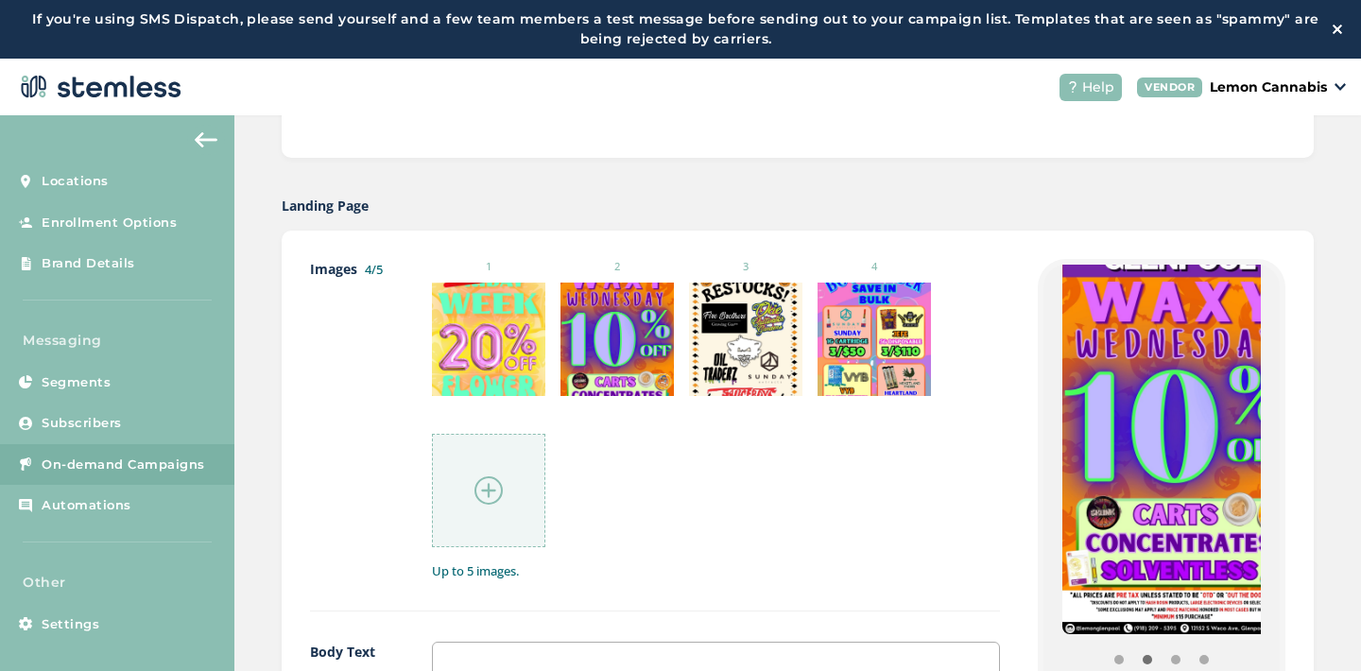
scroll to position [996, 0]
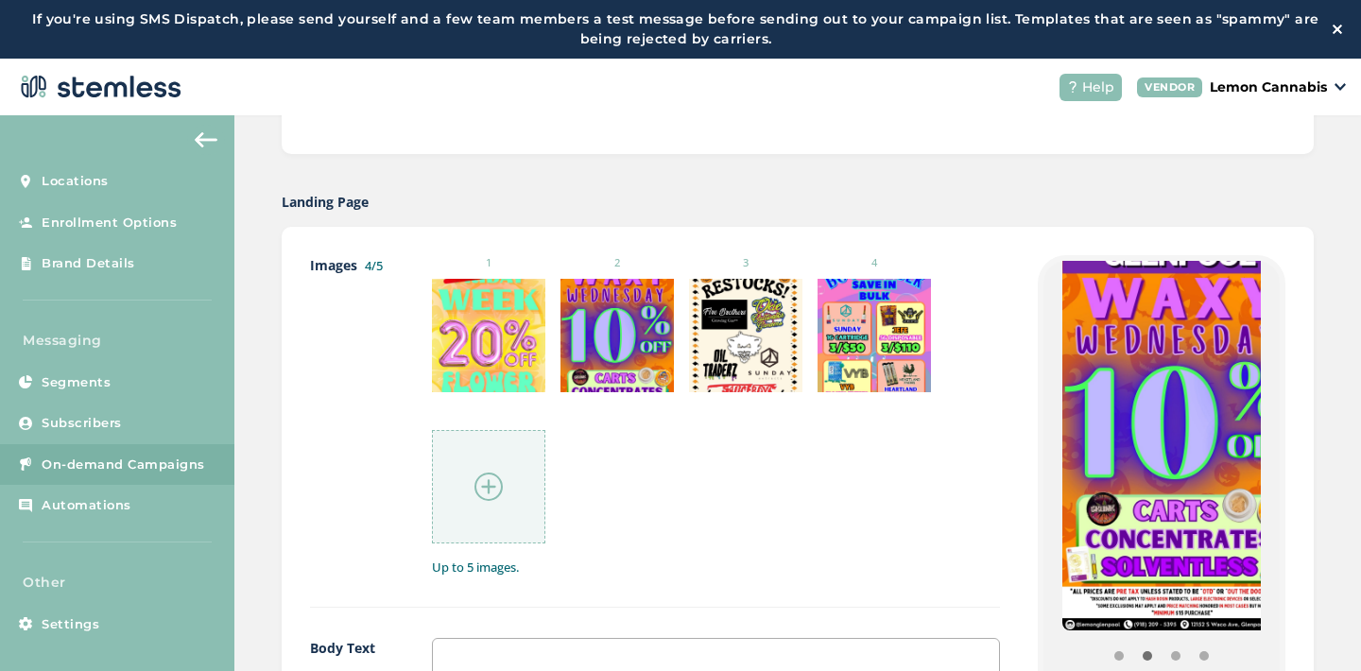
click at [480, 480] on img at bounding box center [489, 487] width 28 height 28
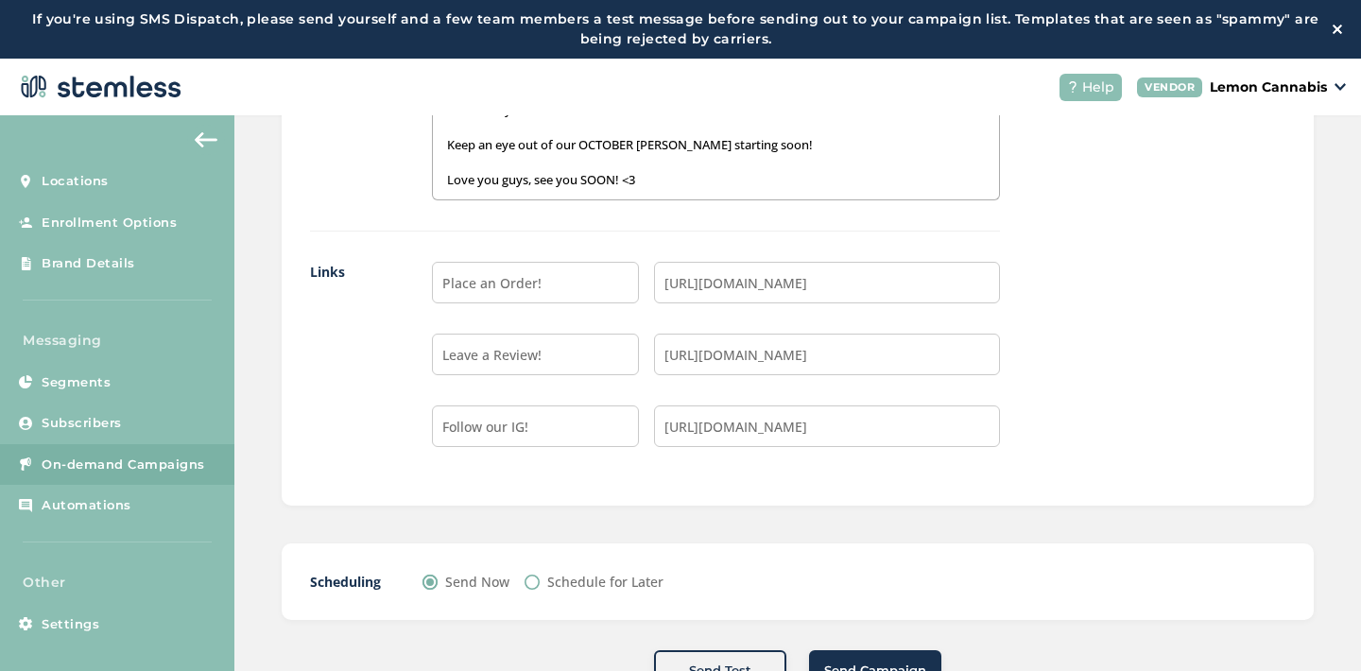
scroll to position [1859, 0]
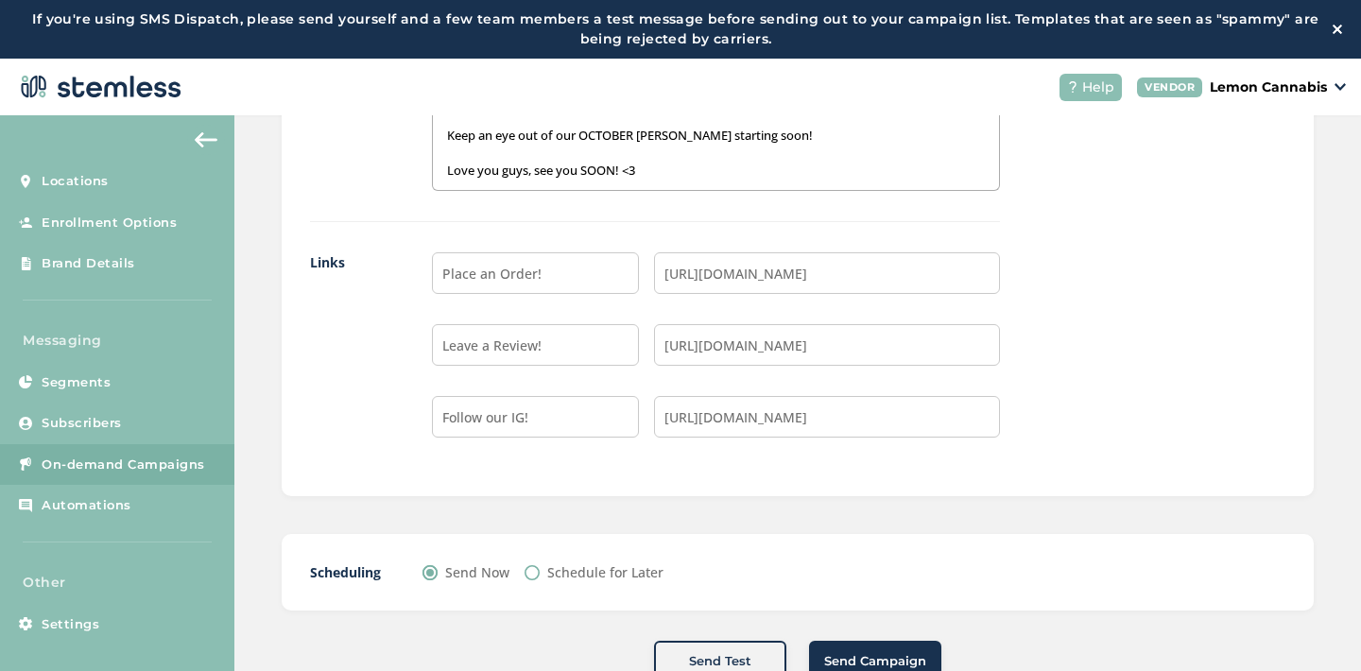
click at [861, 662] on span "Send Campaign" at bounding box center [875, 661] width 102 height 19
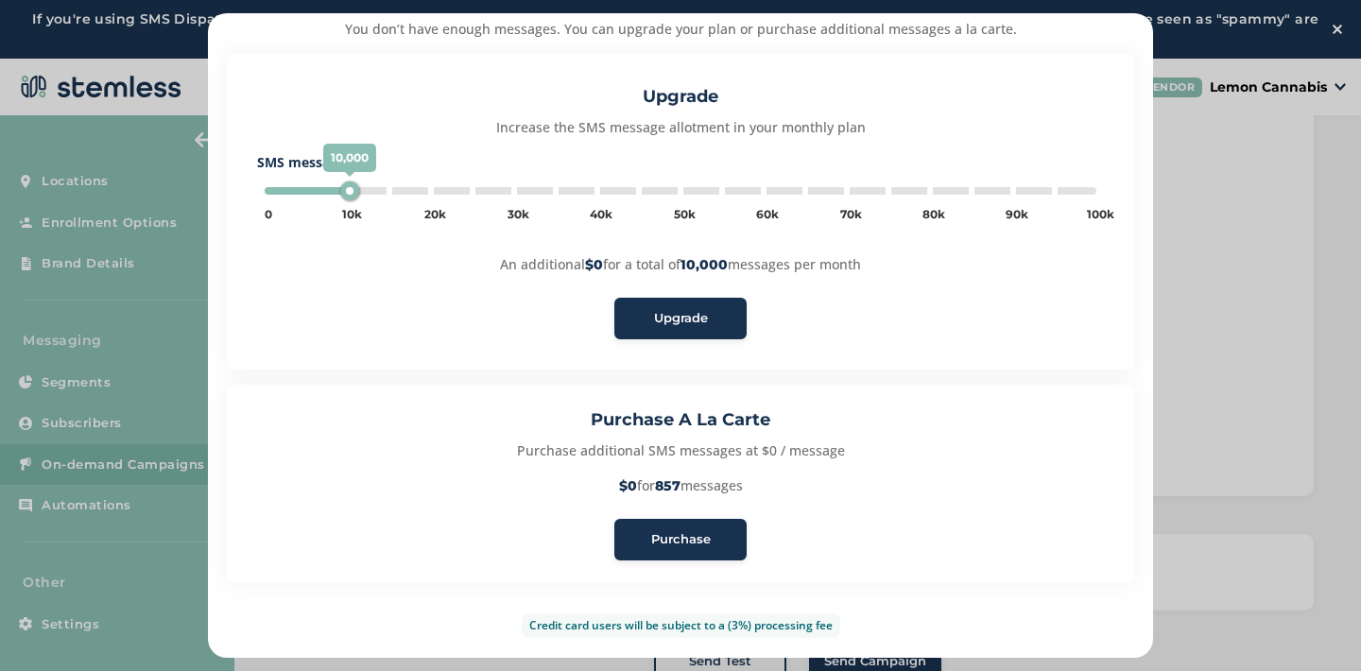
scroll to position [130, 0]
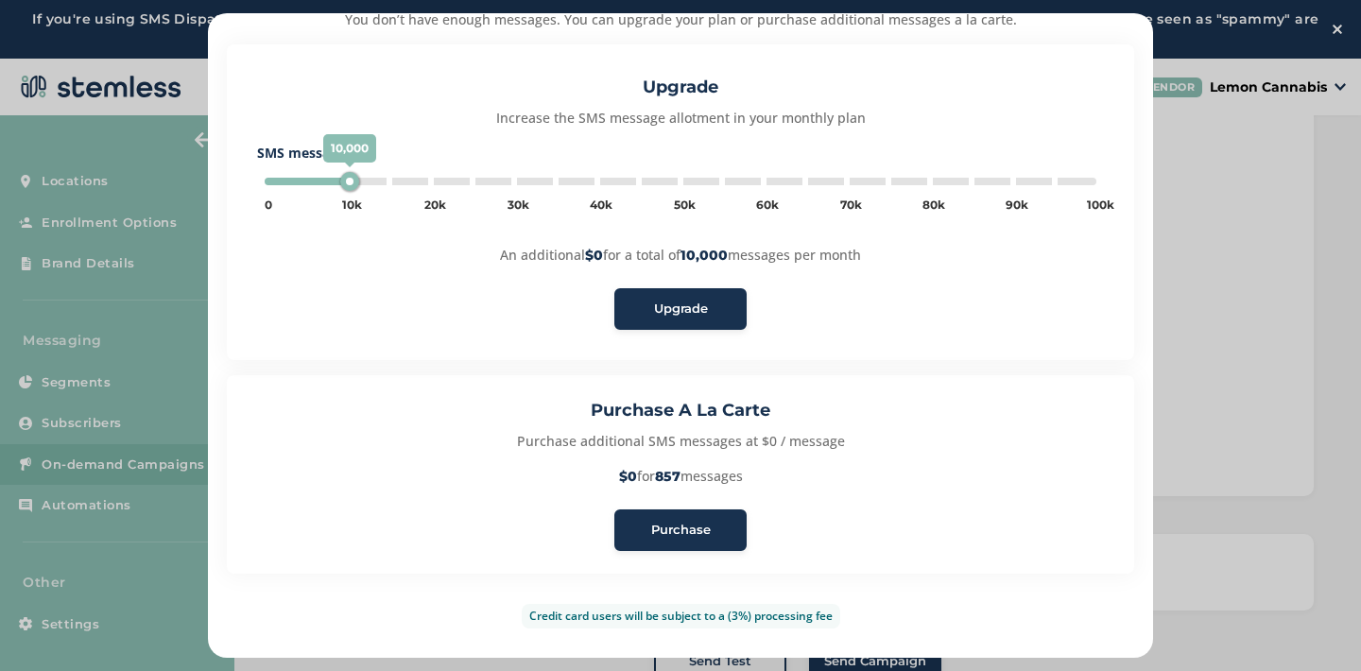
type input "5000"
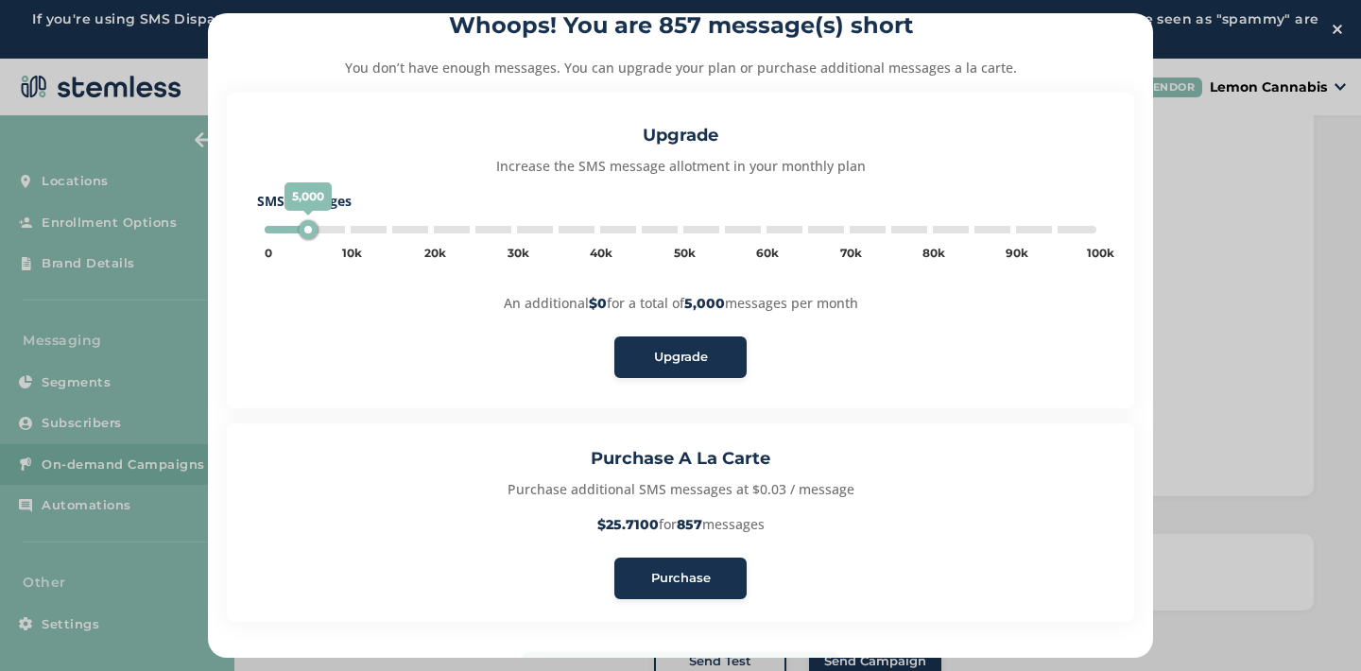
scroll to position [79, 0]
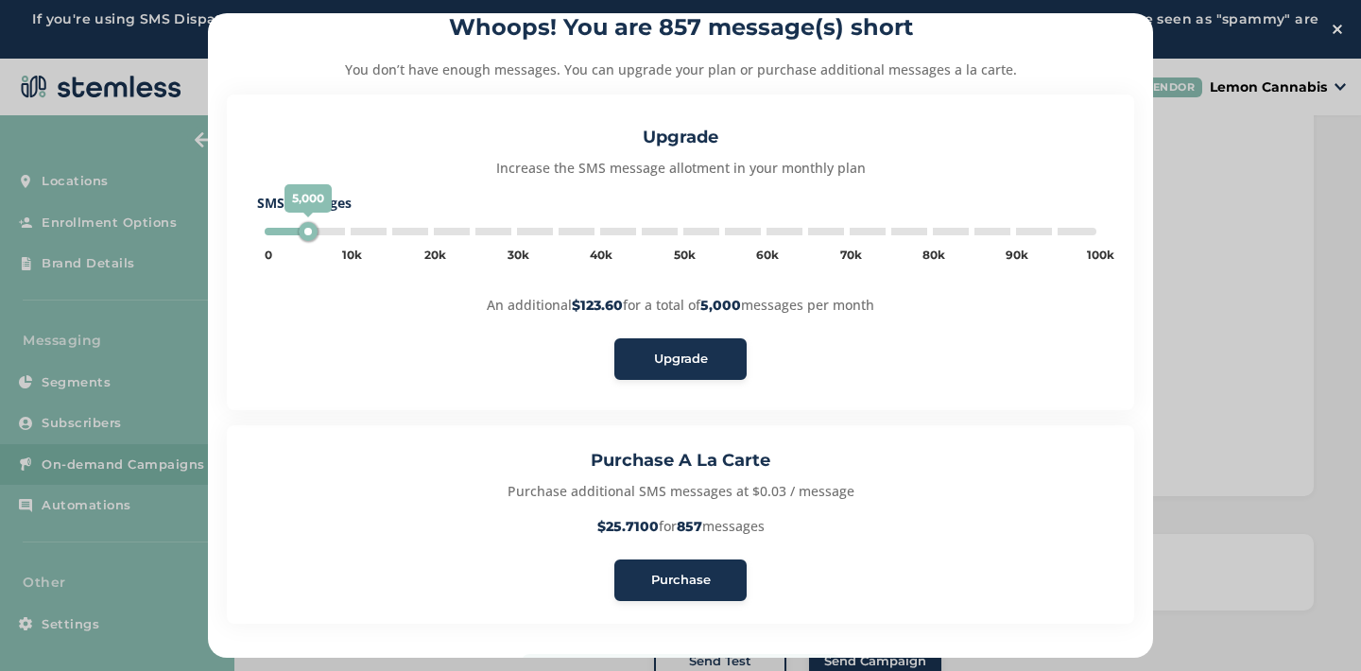
click at [676, 577] on span "Purchase" at bounding box center [681, 580] width 60 height 19
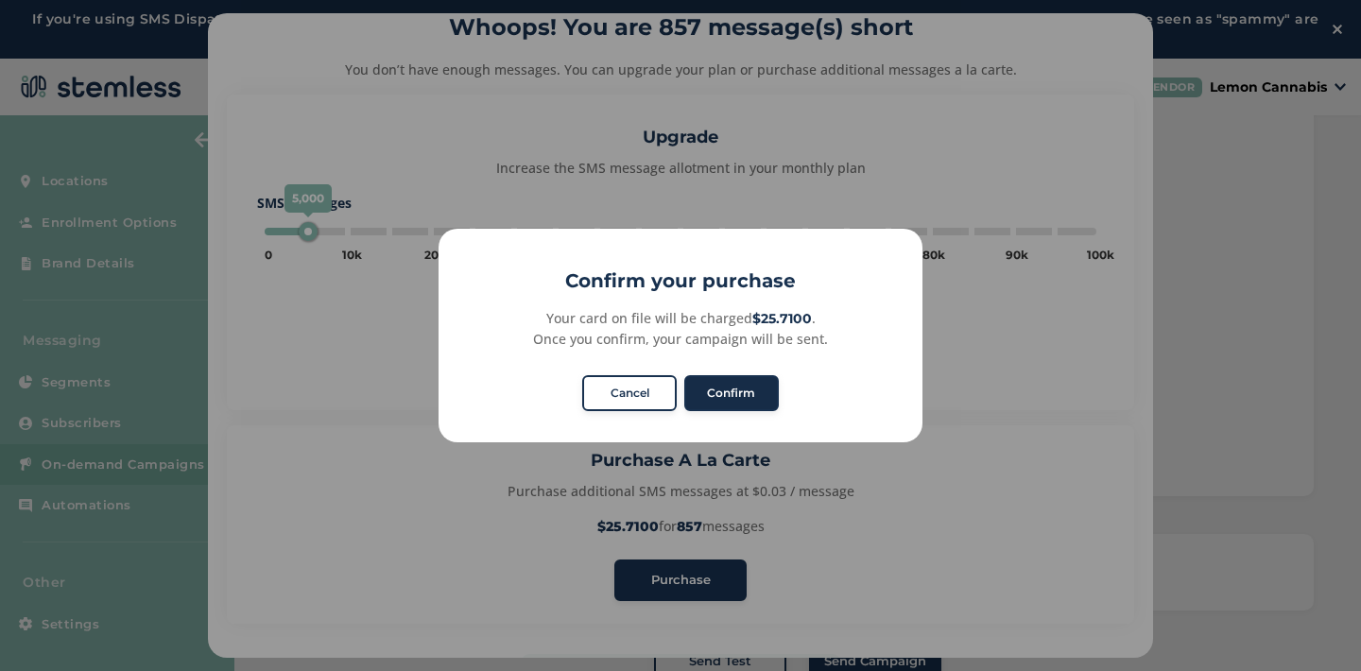
click at [730, 393] on button "Confirm" at bounding box center [732, 393] width 95 height 36
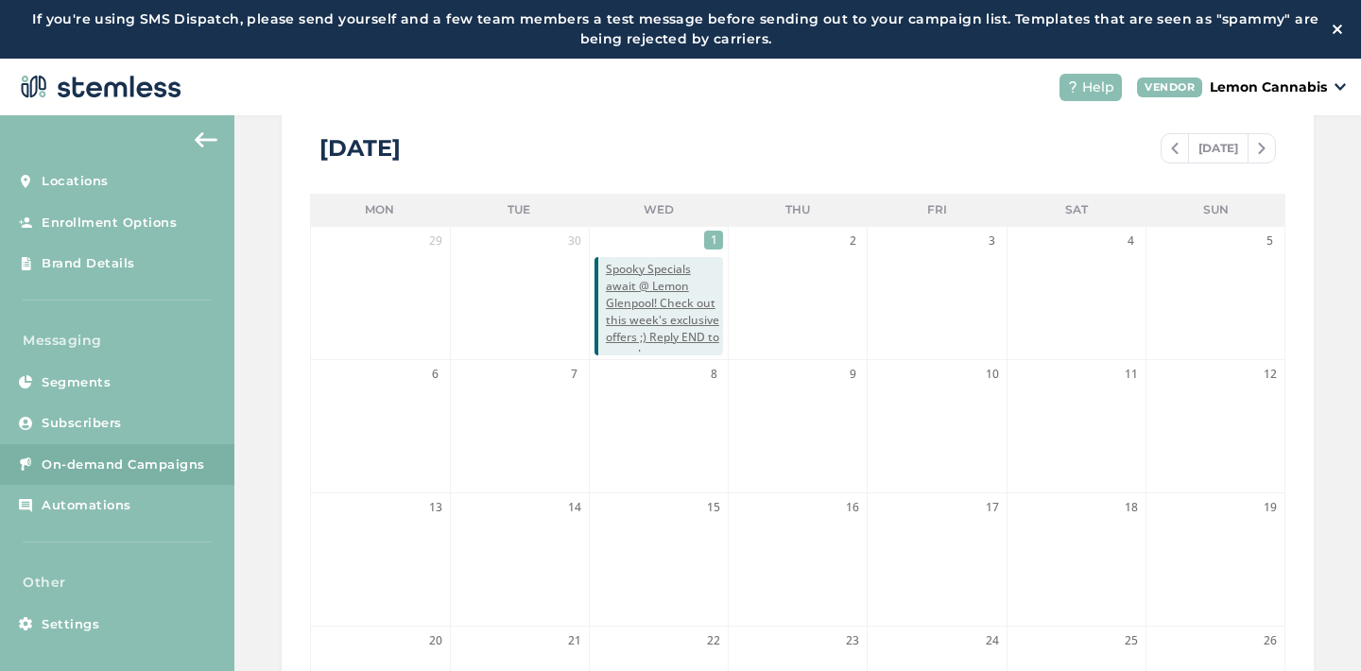
scroll to position [368, 0]
